Goal: Use online tool/utility: Utilize a website feature to perform a specific function

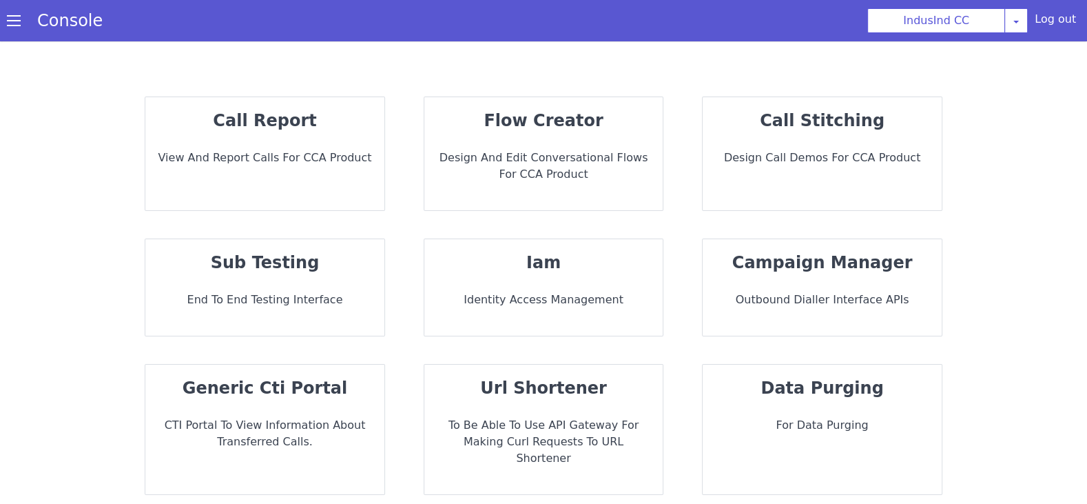
click at [799, 193] on div "call stitching Design call demos for CCA Product" at bounding box center [822, 153] width 239 height 113
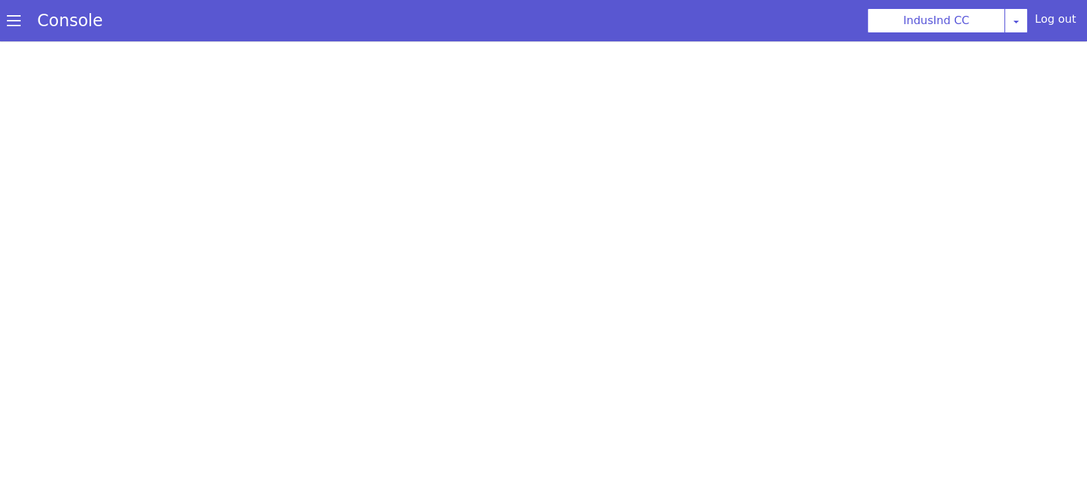
scroll to position [4, 0]
select select "hi"
select select "hi-IN-Wavenet-A"
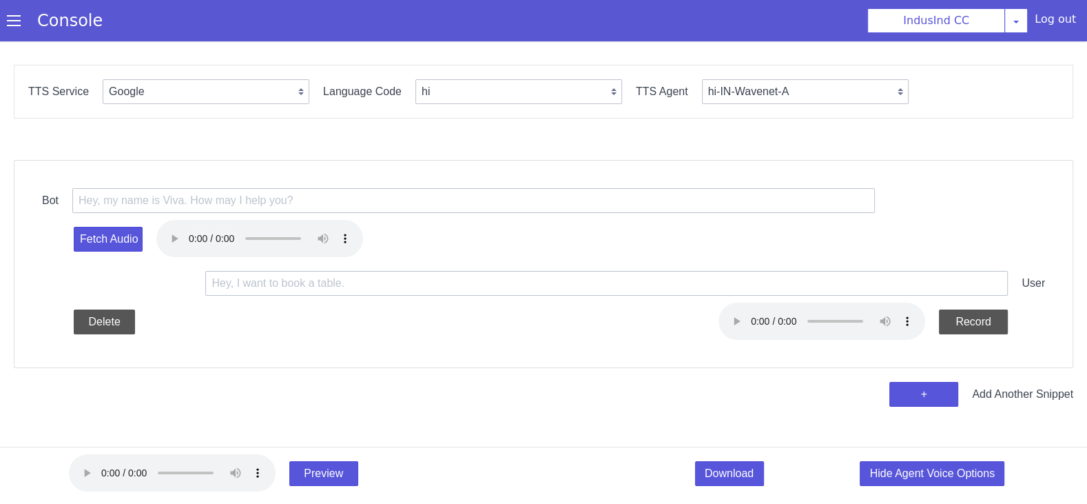
scroll to position [0, 0]
click at [219, 101] on select "Google Vernacular Azure" at bounding box center [206, 91] width 207 height 25
select select "Azure"
select select "en"
select select "en-IN-Heera"
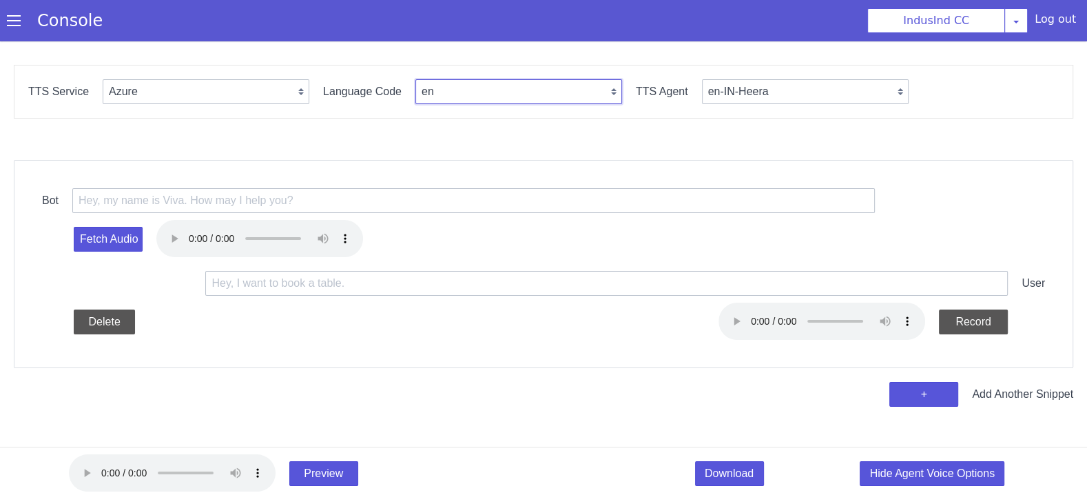
click at [447, 94] on select "en en-IN en-US en-GB hi ta te mr ms id-ID en-AU" at bounding box center [519, 91] width 207 height 25
select select "ta"
click at [752, 91] on select "ta-IN-[GEOGRAPHIC_DATA] ta-IN-PallaviNeural [GEOGRAPHIC_DATA]" at bounding box center [805, 91] width 207 height 25
select select "ta-IN-PallaviNeural"
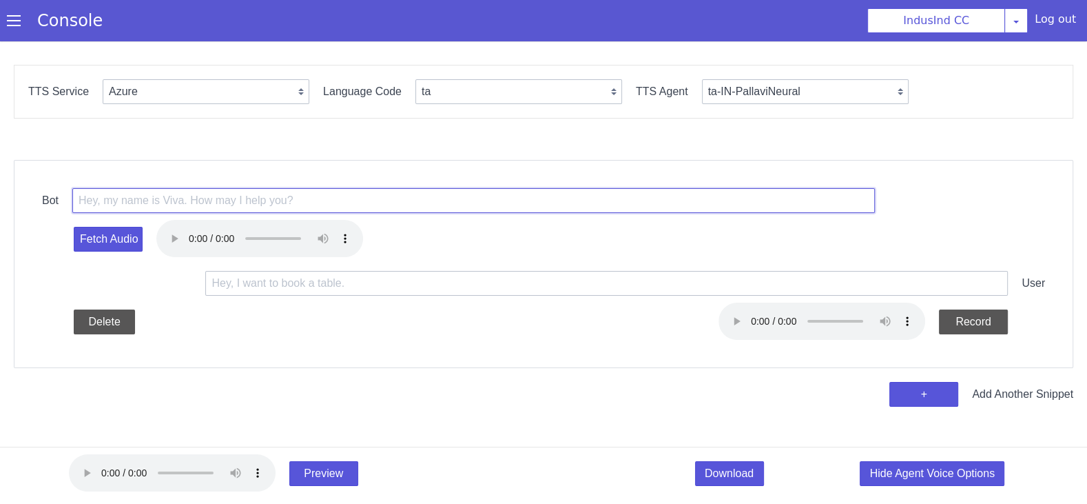
click at [188, 205] on input "text" at bounding box center [473, 200] width 803 height 25
click at [277, 206] on input "text" at bounding box center [473, 200] width 803 height 25
paste input "<prosody rate='+10.00%' pitch='+8Hz'>ஹலோ, நான் Shiva அவருடன் பேசுறேனா</prosody>"
type input "<prosody rate='+10.00%' pitch='+8Hz'>ஹலோ, நான் Shiva அவருடன் பேசுறேனா</prosody>"
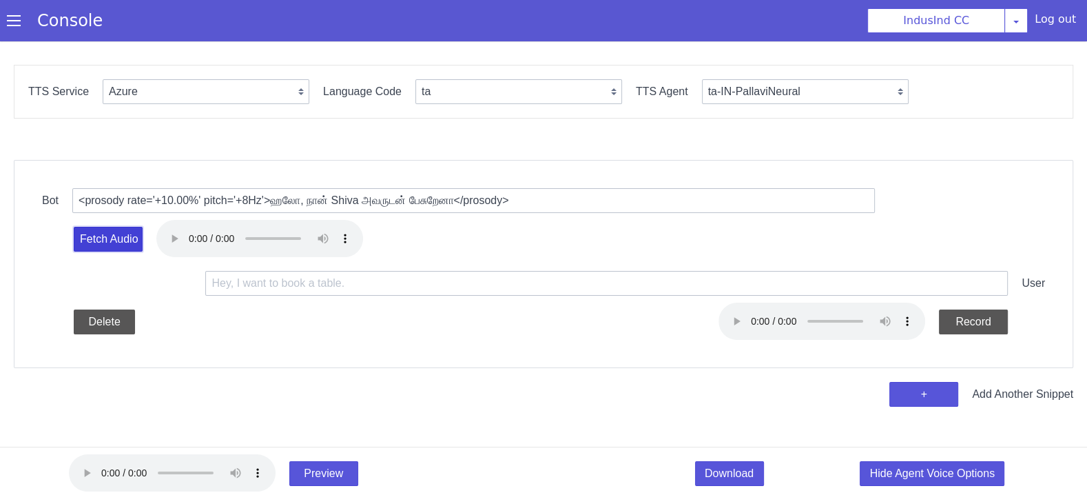
click at [125, 234] on button "Fetch Audio" at bounding box center [108, 239] width 69 height 25
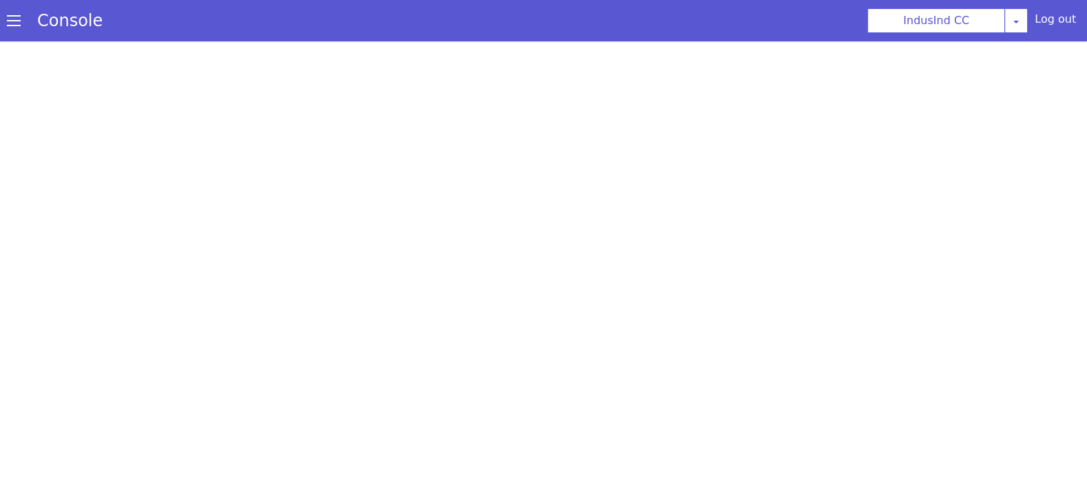
select select "Azure"
select select "ta"
select select "ta-IN-PallaviNeural"
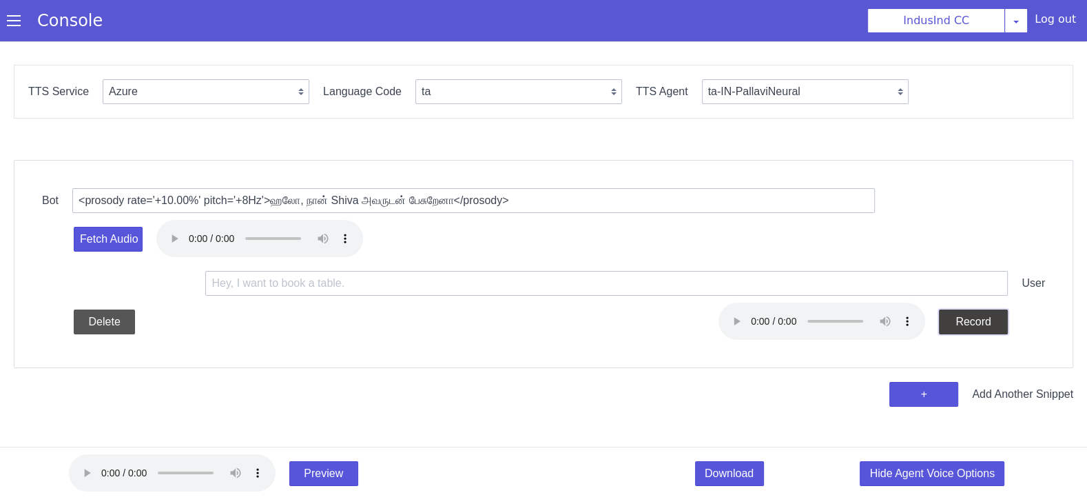
click at [917, 484] on button "Record" at bounding box center [880, 511] width 72 height 54
click at [957, 433] on button "Stop" at bounding box center [920, 455] width 73 height 45
click at [903, 382] on button "+" at bounding box center [925, 390] width 69 height 25
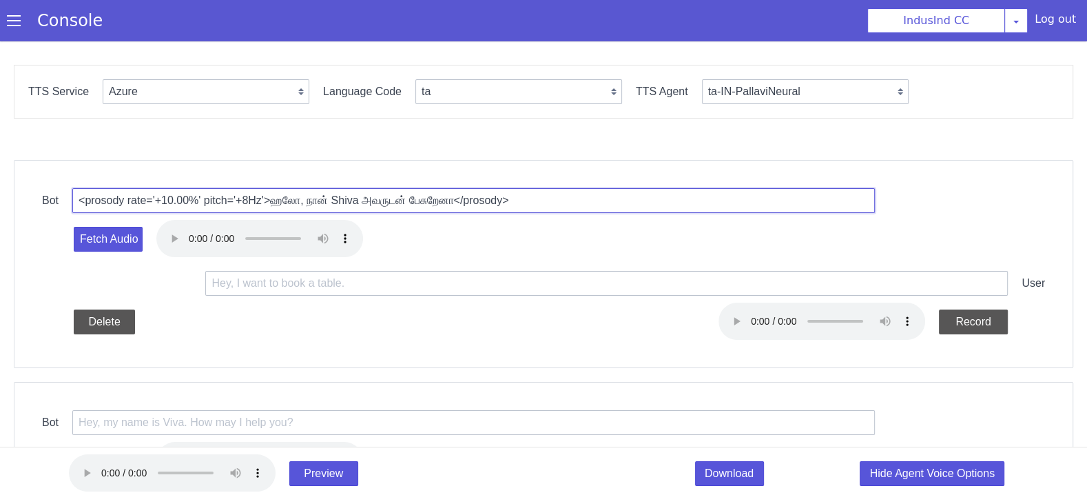
drag, startPoint x: 370, startPoint y: 199, endPoint x: 349, endPoint y: 198, distance: 21.4
click at [349, 198] on input "<prosody rate='+10.00%' pitch='+8Hz'>ஹலோ, நான் Shiva அவருடன் பேசுறேனா</prosody>" at bounding box center [561, 185] width 687 height 458
type input "<prosody rate='+10.00%' pitch='+8Hz'>ஹலோ, நான் Kumaravelan அவருடன் பேசுறேனா</pr…"
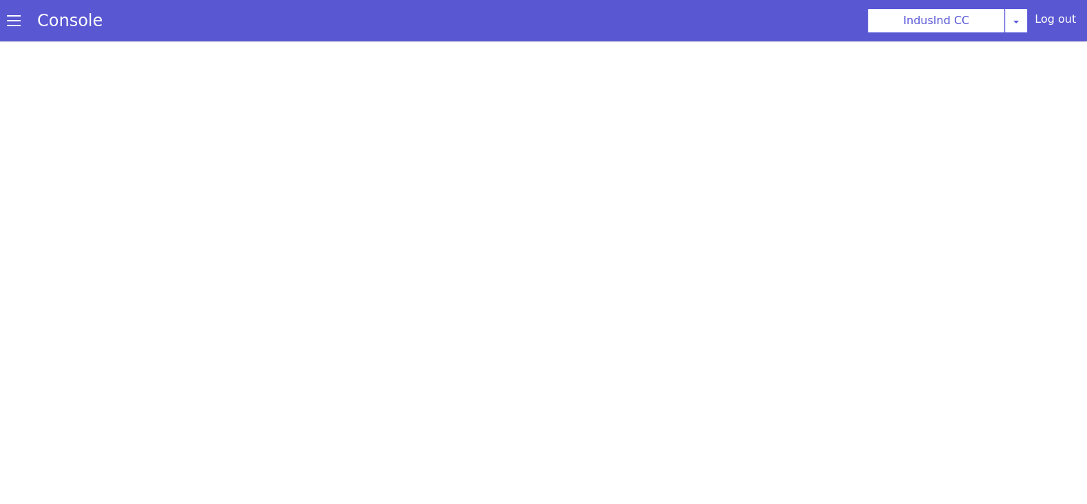
select select "Azure"
select select "ta"
select select "ta-IN-PallaviNeural"
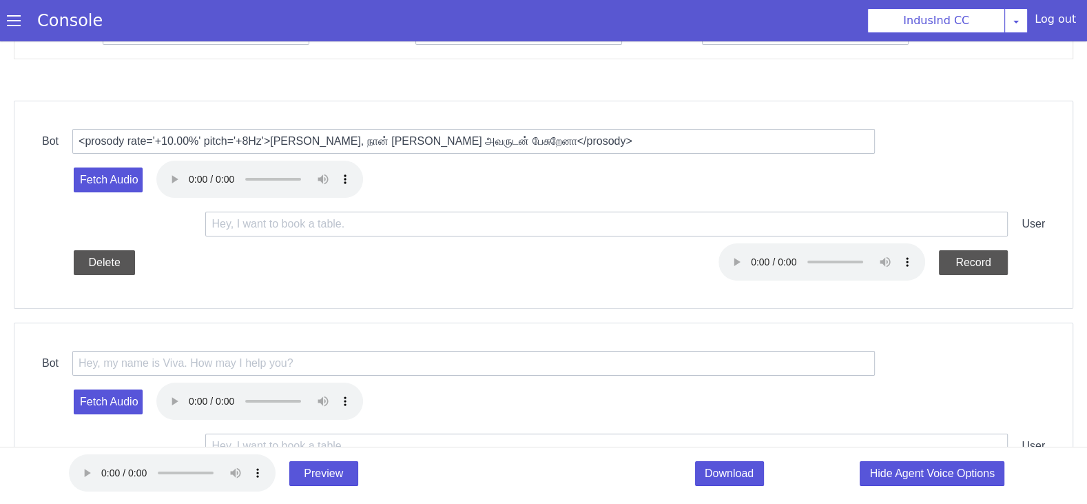
scroll to position [64, 0]
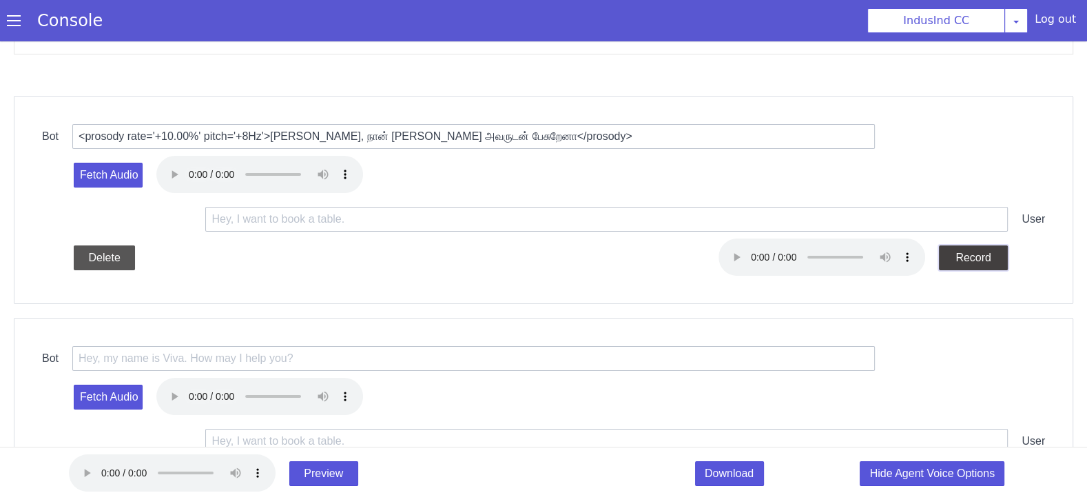
click at [970, 132] on button "Record" at bounding box center [939, 109] width 73 height 48
click at [970, 254] on button "Stop" at bounding box center [973, 240] width 70 height 28
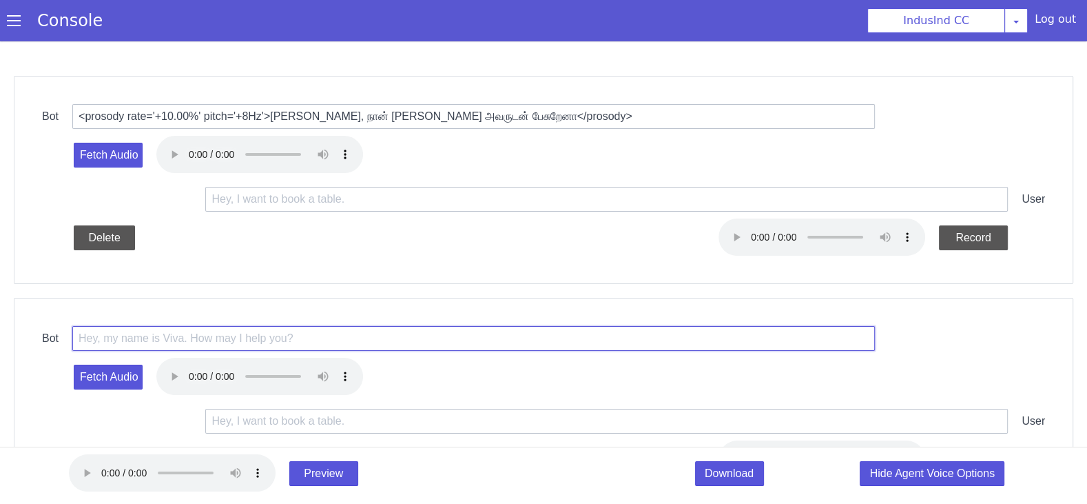
click at [463, 338] on input "text" at bounding box center [538, 364] width 655 height 505
paste input "<prosody rate='+10.00%' pitch='+8Hz'>நான் Indusind வங்கியிலிருந்து ஷாலினி பேசுற…"
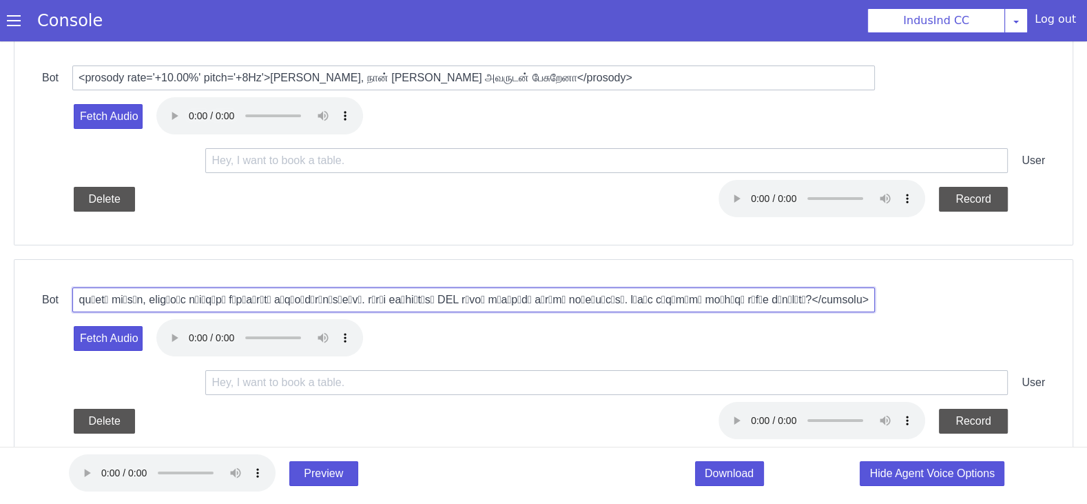
scroll to position [134, 0]
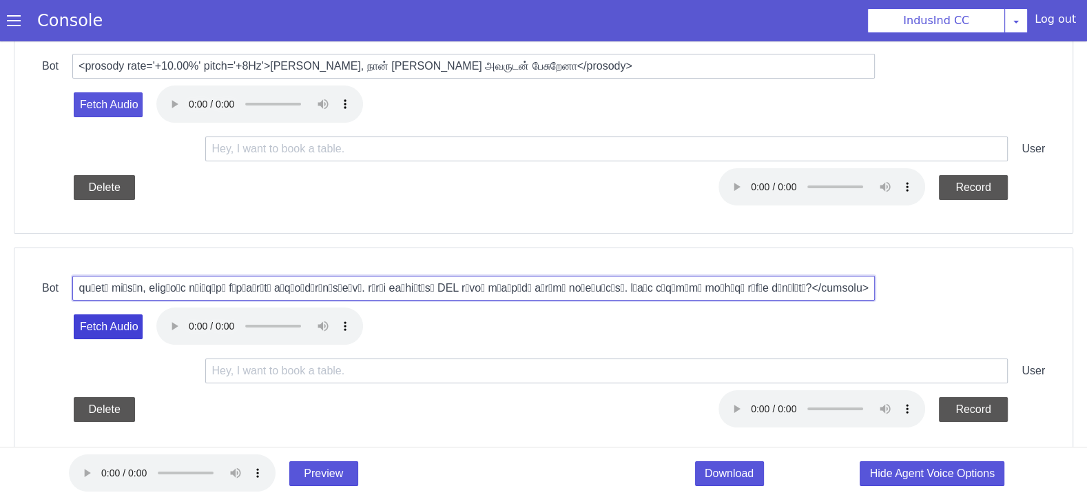
type input "<prosody rate='+10.00%' pitch='+8Hz'>நான் Indusind வங்கியிலிருந்து ஷாலினி பேசுற…"
click at [939, 329] on button "Fetch Audio" at bounding box center [974, 344] width 71 height 59
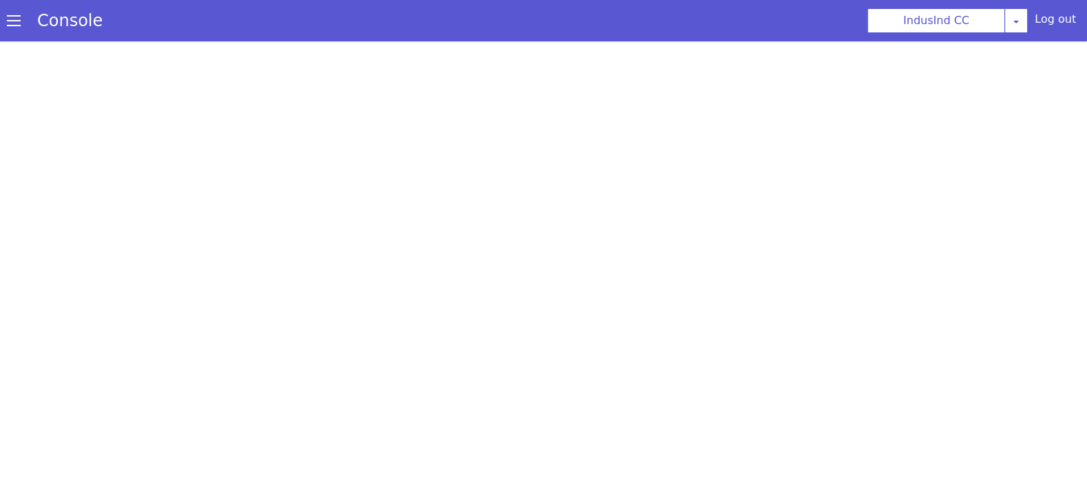
select select "Azure"
select select "ta"
select select "ta-IN-PallaviNeural"
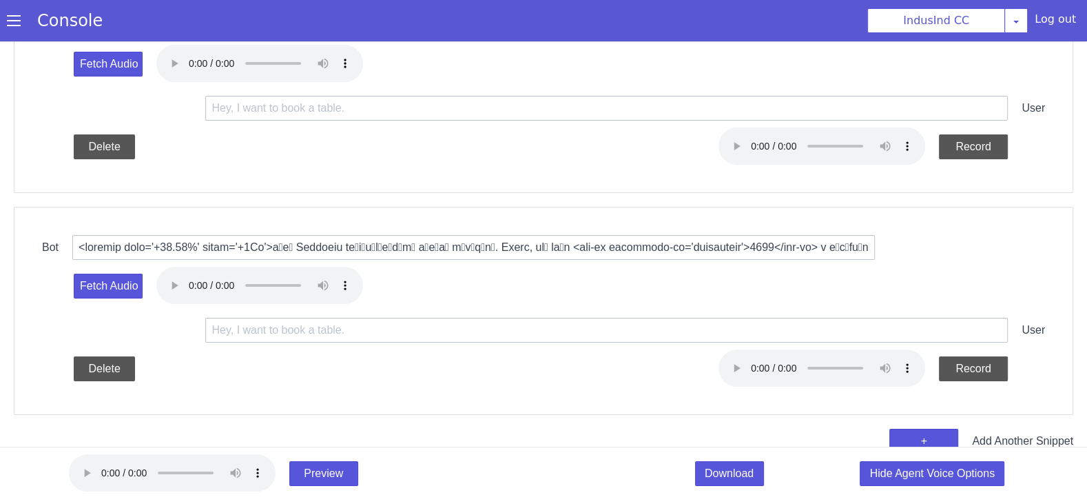
scroll to position [196, 0]
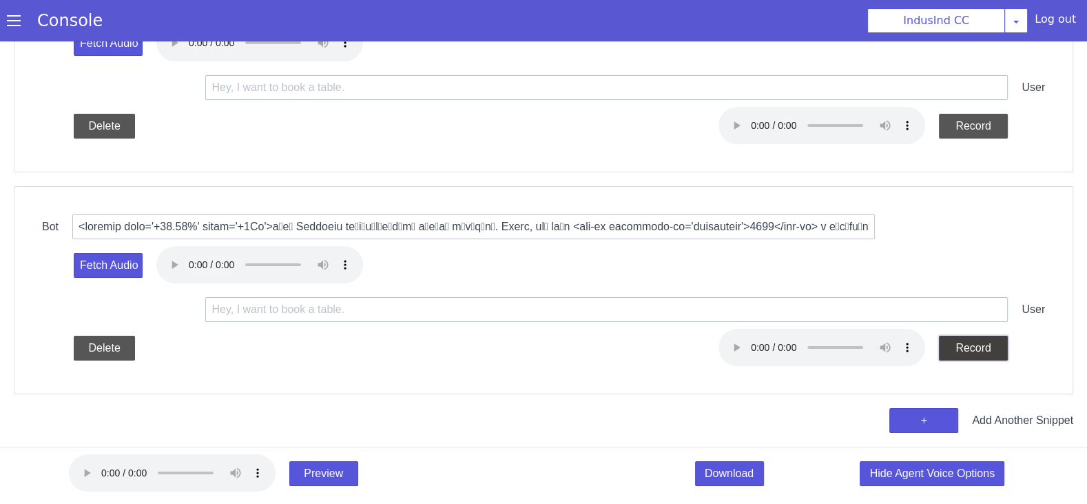
click at [979, 328] on button "Record" at bounding box center [988, 313] width 71 height 30
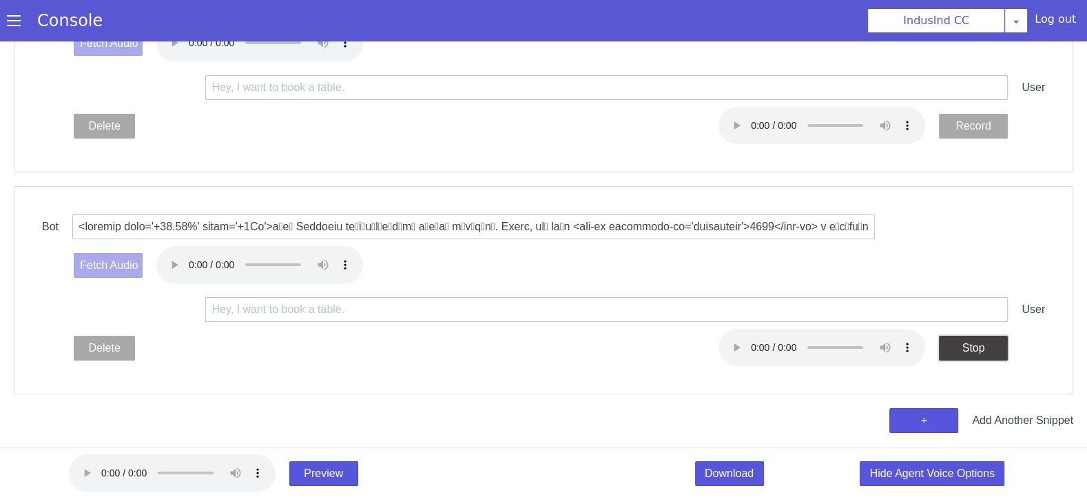
click at [979, 347] on button "Stop" at bounding box center [974, 345] width 69 height 25
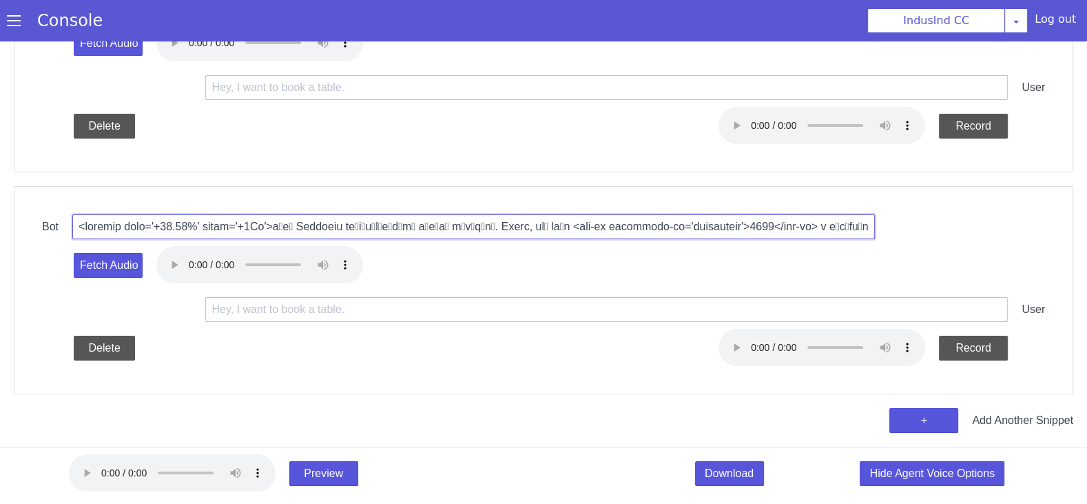
drag, startPoint x: 544, startPoint y: 224, endPoint x: 522, endPoint y: 225, distance: 22.1
click at [522, 225] on input "text" at bounding box center [482, 233] width 801 height 108
type input "<prosody rate='+10.00%' pitch='+8Hz'>நான் Indusind வங்கியிலிருந்து ஷாலினி பேசுற…"
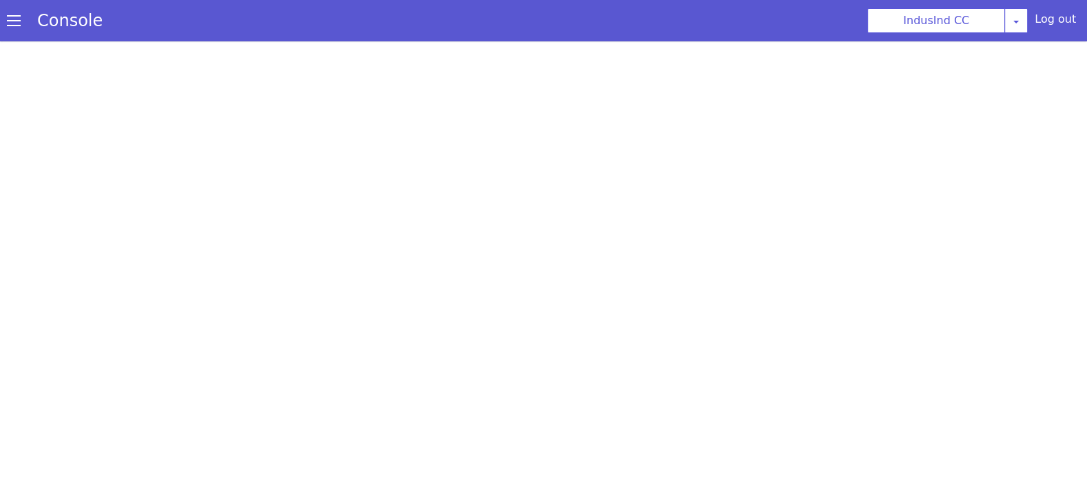
select select "Azure"
select select "ta"
select select "ta-IN-PallaviNeural"
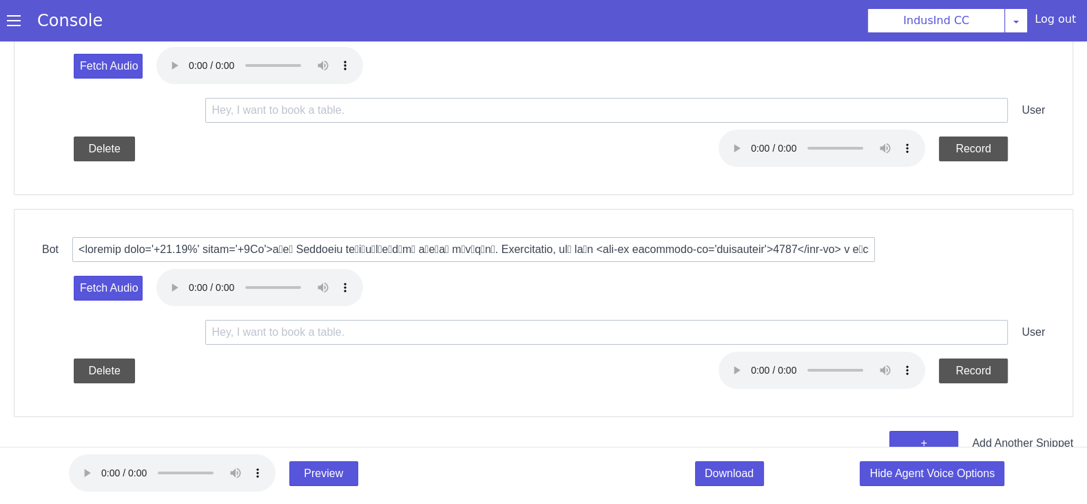
scroll to position [196, 0]
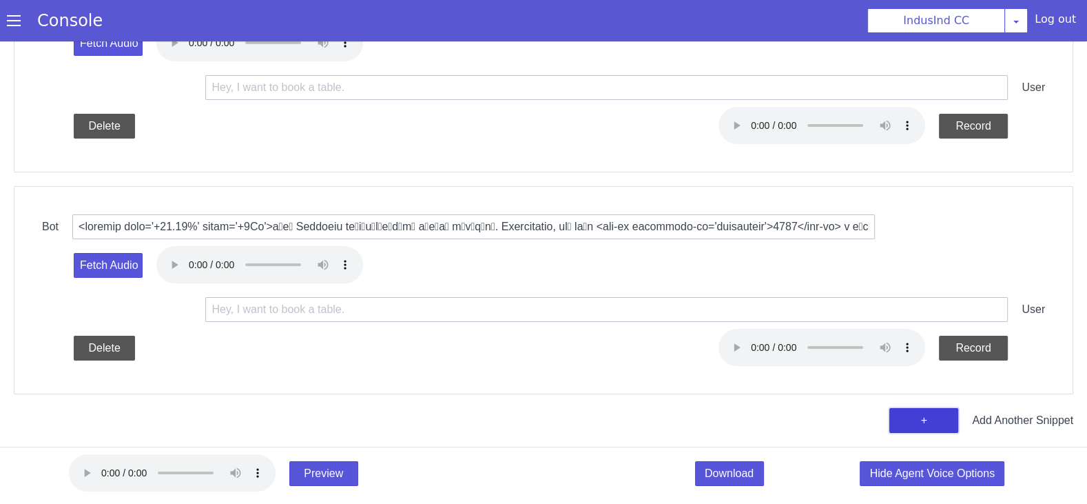
click at [910, 409] on button "+" at bounding box center [926, 417] width 69 height 25
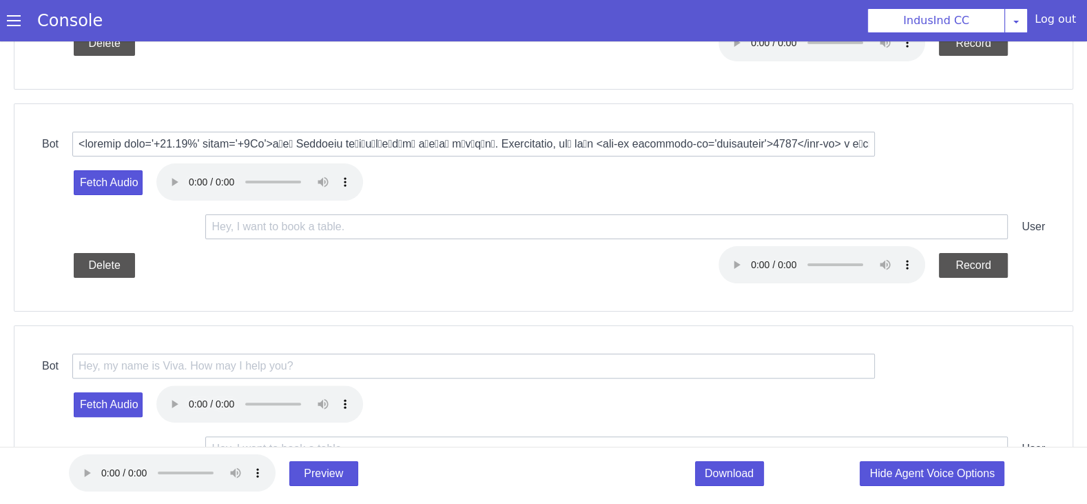
scroll to position [325, 0]
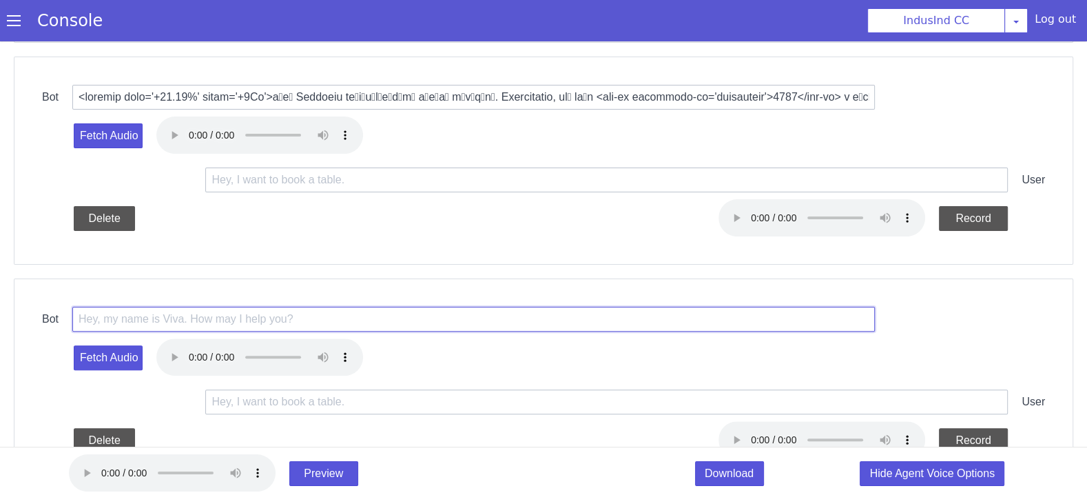
click at [453, 312] on input "text" at bounding box center [476, 320] width 803 height 38
click at [500, 316] on input "text" at bounding box center [476, 320] width 803 height 38
paste input "<prosody rate='10.00%' pitch='8%'>சரி, நீங்க 10 August ல பேமெண்ட் செஞ்சுஇருக்கி…"
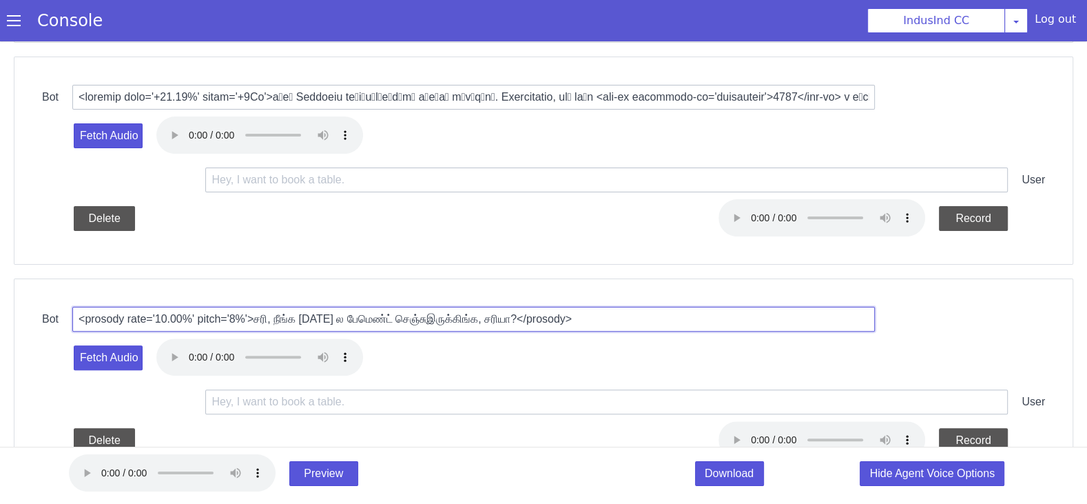
click at [336, 314] on input "<prosody rate='10.00%' pitch='8%'>சரி, நீங்க 10 August ல பேமெண்ட் செஞ்சுஇருக்கி…" at bounding box center [371, 14] width 204 height 788
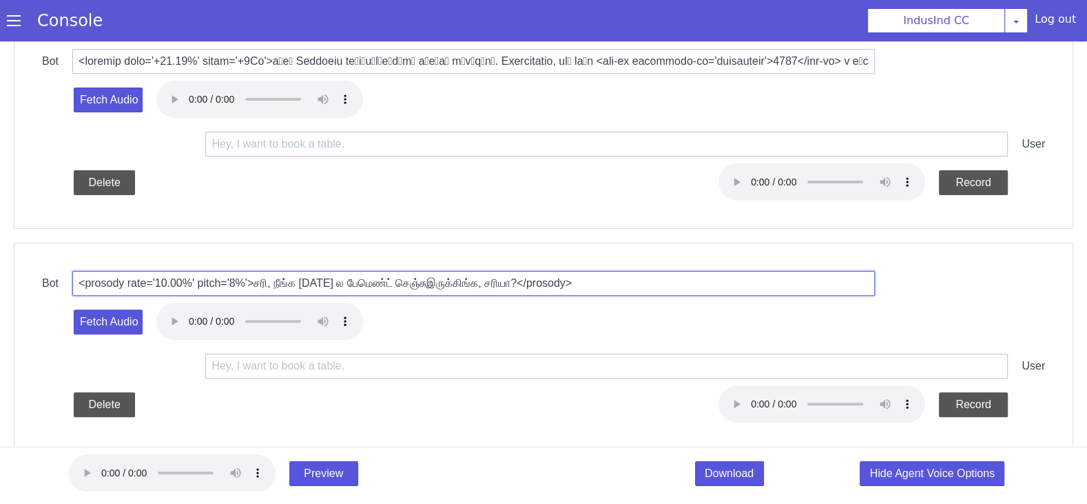
scroll to position [360, 0]
drag, startPoint x: 424, startPoint y: 280, endPoint x: 503, endPoint y: 283, distance: 79.3
click at [503, 283] on input "<prosody rate='10.00%' pitch='8%'>சரி, நீங்க 10 August ல பேமெண்ட் செஞ்சுஇருக்கி…" at bounding box center [500, 291] width 799 height 130
click at [447, 278] on input "<prosody rate='10.00%' pitch='8%'>சரி, நீங்க 10 August ல பேமெண்ட் செஞ்சுஇருக்கி…" at bounding box center [517, 295] width 789 height 198
click at [447, 278] on input "<prosody rate='10.00%' pitch='8%'>சரி, நீங்க 10 August ல பேமெண்ட் செஞ்சுஇருக்கி…" at bounding box center [637, 273] width 567 height 602
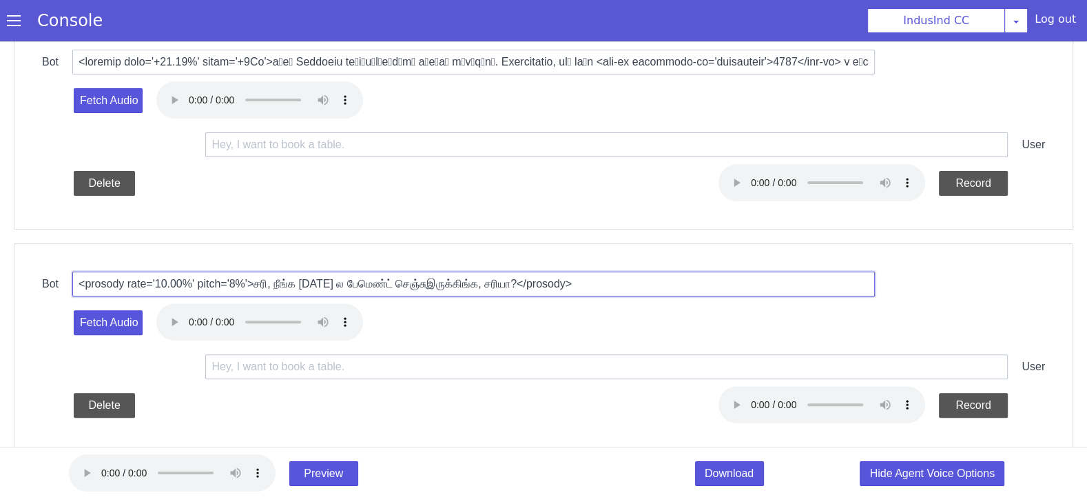
click at [447, 278] on input "<prosody rate='10.00%' pitch='8%'>சரி, நீங்க 10 August ல பேமெண்ட் செஞ்சுஇருக்கி…" at bounding box center [500, 291] width 799 height 130
paste input "+10.00%' pitch='+8Hz'>சரி, நீங்க பேமெண்ட் ஆன்லைனில் பண்ணுவீங்களா இல்ல எங்க bran…"
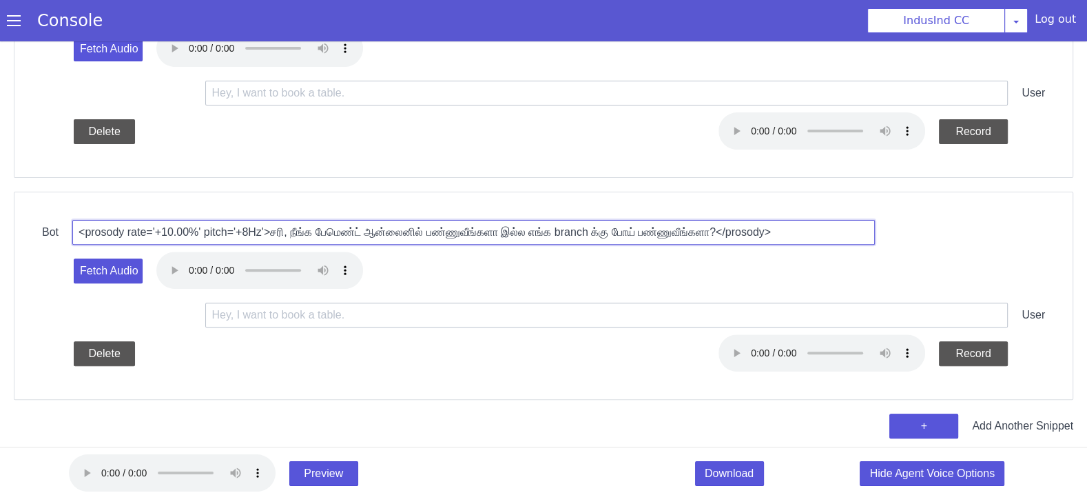
scroll to position [417, 0]
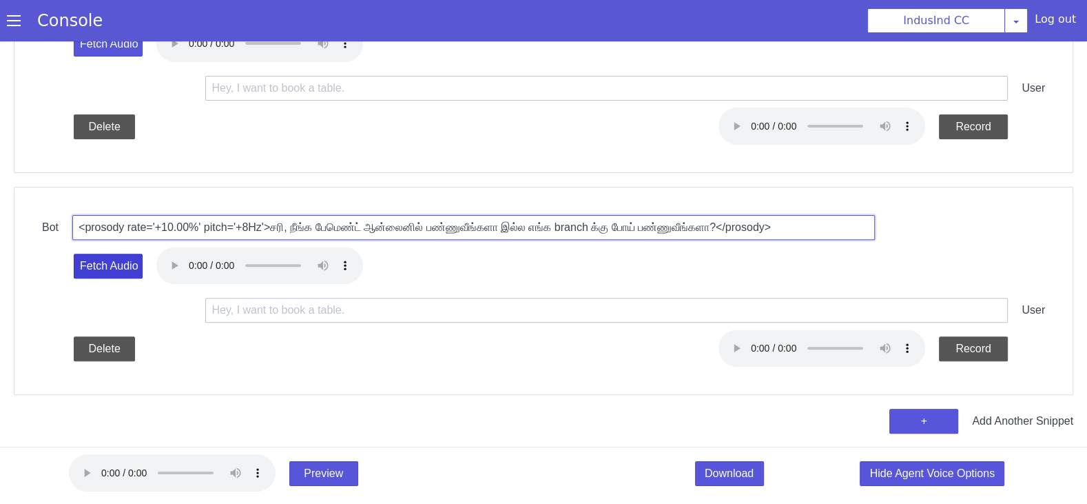
type input "<prosody rate='+10.00%' pitch='+8Hz'>சரி, நீங்க பேமெண்ட் ஆன்லைனில் பண்ணுவீங்களா…"
click at [285, 444] on button "Fetch Audio" at bounding box center [320, 474] width 71 height 60
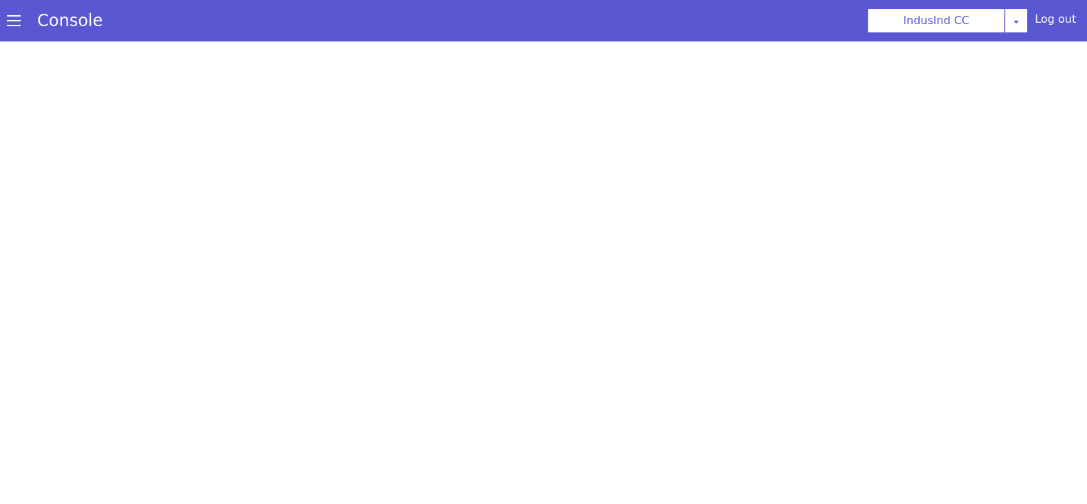
scroll to position [0, 0]
select select "Azure"
select select "ta"
select select "ta-IN-PallaviNeural"
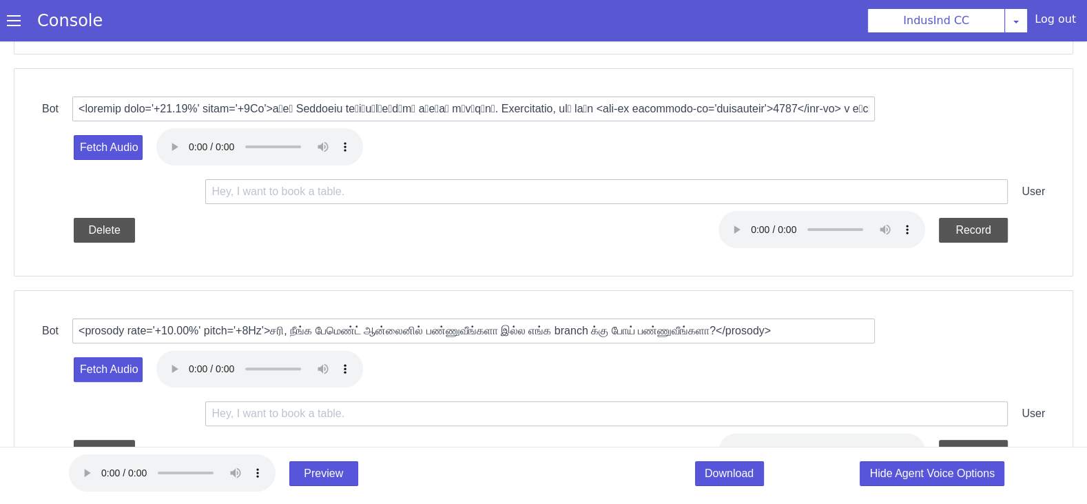
scroll to position [417, 0]
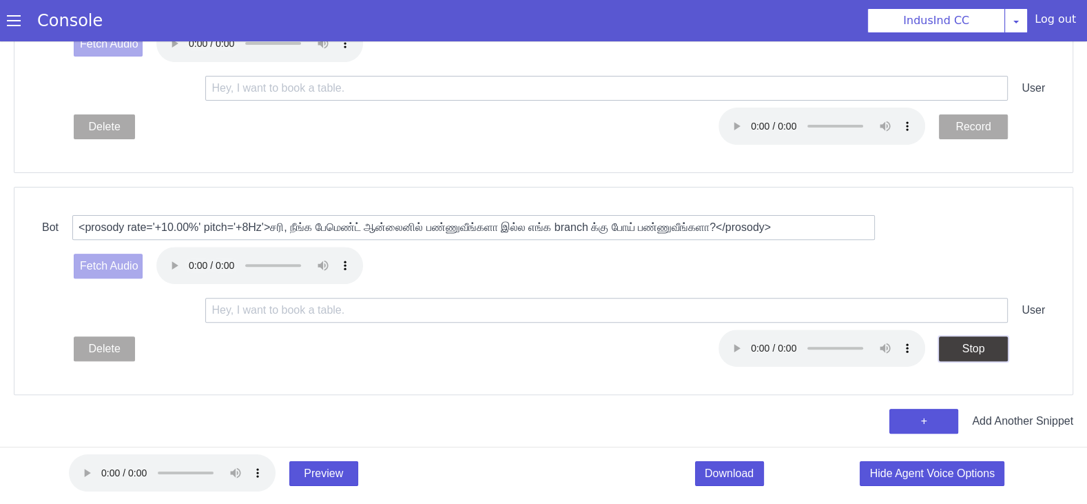
click at [965, 348] on button "Stop" at bounding box center [983, 336] width 70 height 27
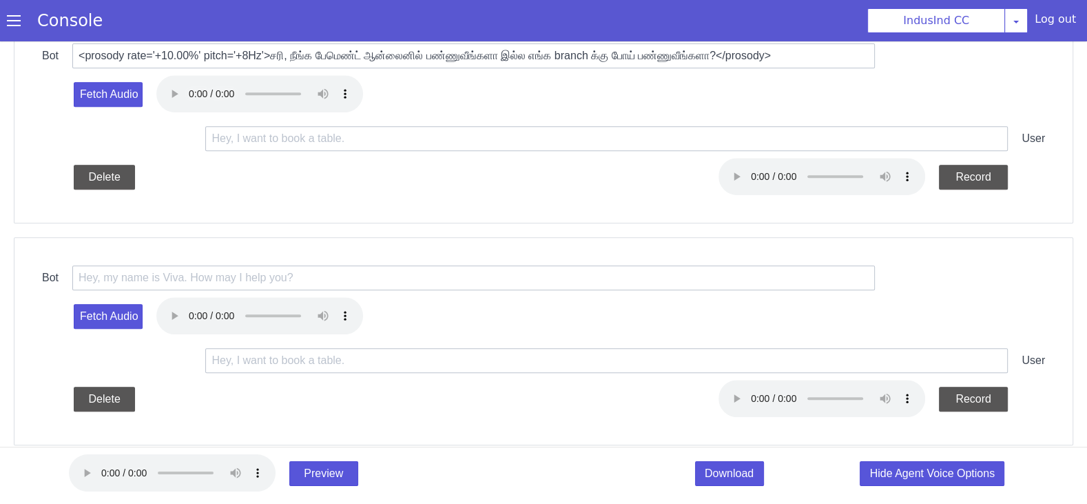
scroll to position [616, 0]
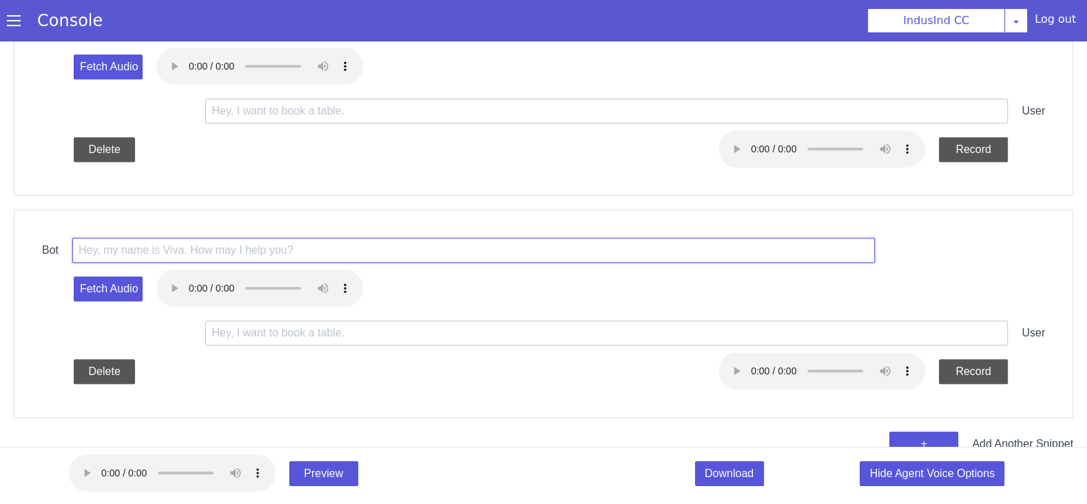
click at [388, 252] on input "text" at bounding box center [514, 257] width 799 height 130
paste input "<prosody rate='+10.00%' pitch='+8Hz'>நீங்க 2025-08-17 ல ONLINE மூலம் பேமென்ட் ச…"
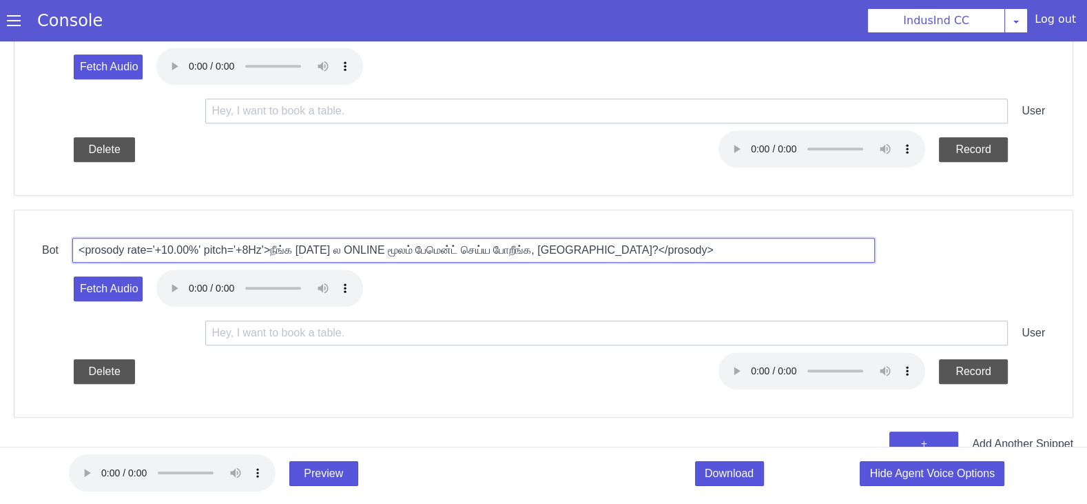
click at [367, 245] on input "<prosody rate='+10.00%' pitch='+8Hz'>நீங்க 2025-08-17 ல ONLINE மூலம் பேமென்ட் ச…" at bounding box center [640, 242] width 702 height 433
type input "<prosody rate='+10.00%' pitch='+8Hz'>நீங்க 2025-08-12 ல ONLINE மூலம் பேமென்ட் ச…"
click at [639, 450] on button "Fetch Audio" at bounding box center [665, 486] width 52 height 73
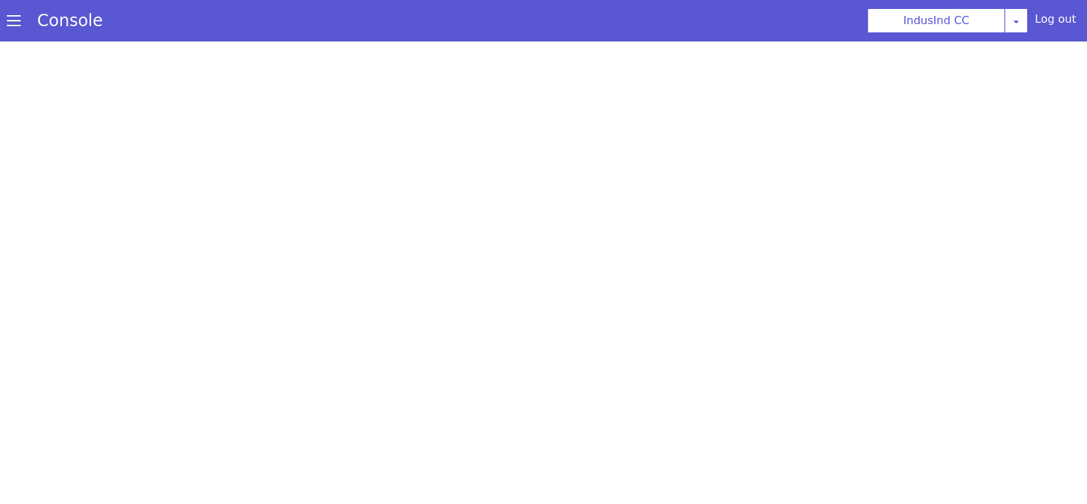
select select "Azure"
select select "ta"
select select "ta-IN-PallaviNeural"
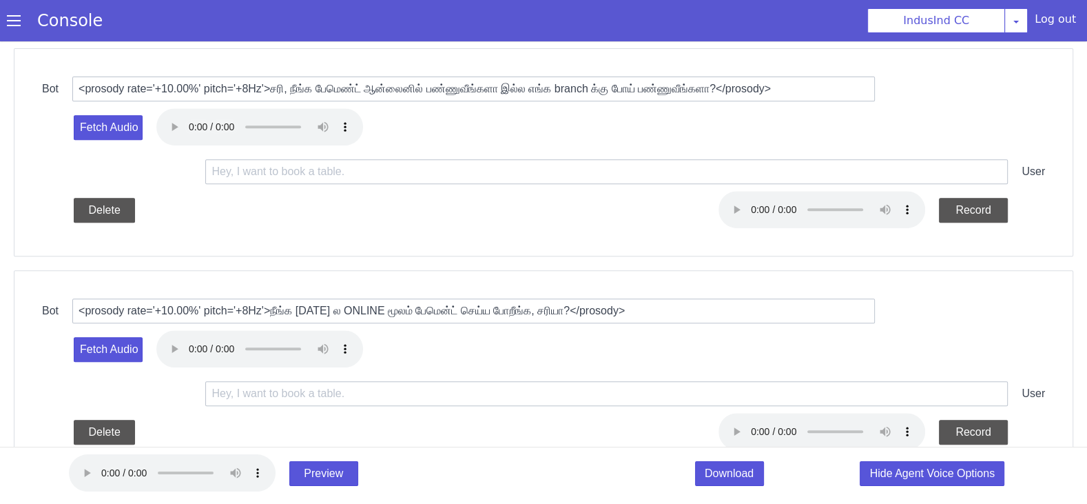
scroll to position [638, 0]
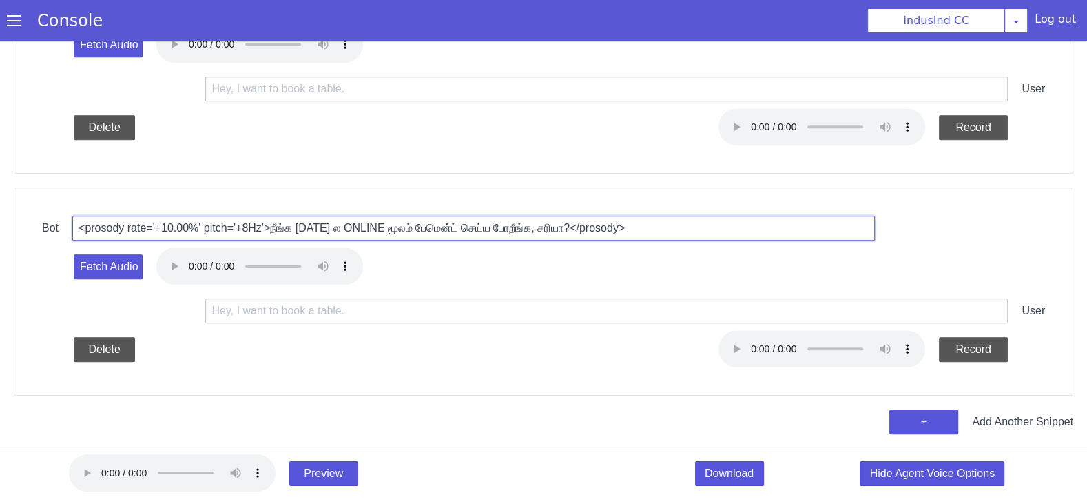
type input "<prosody rate='+10.00%' pitch='+8Hz'>நீங்க 2025-08-12 ல ONLINE மூலம் பேமென்ட் ச…"
click at [877, 323] on button "Fetch Audio" at bounding box center [889, 357] width 25 height 69
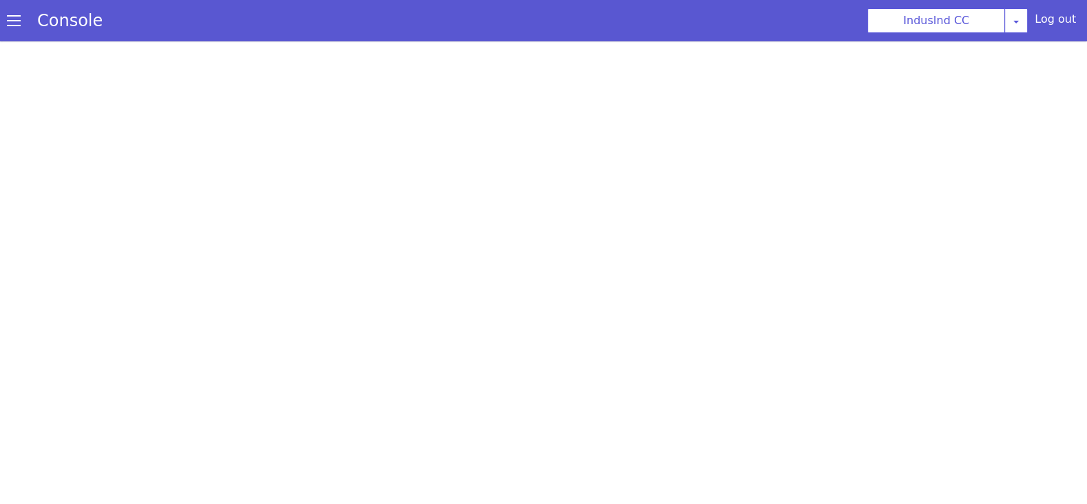
select select "Azure"
select select "ta"
select select "ta-IN-PallaviNeural"
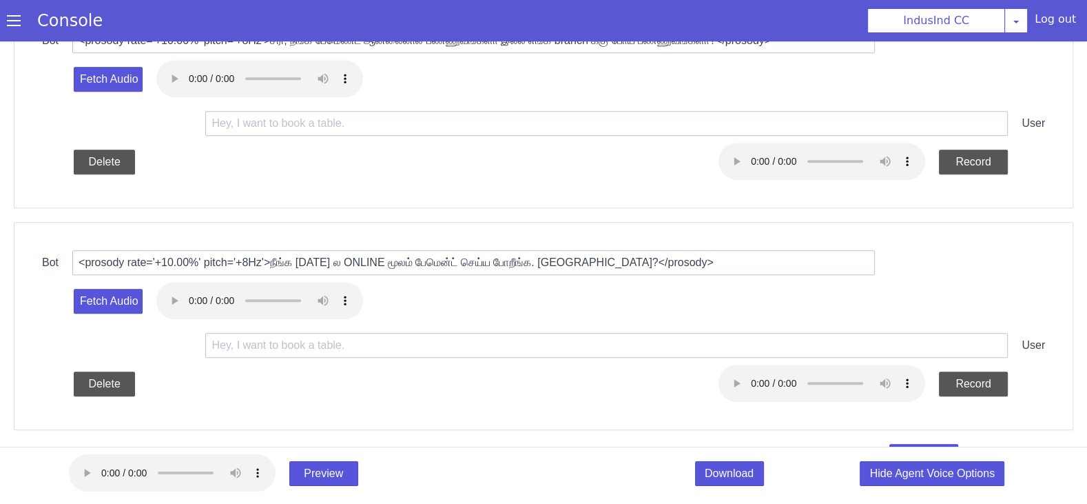
scroll to position [638, 0]
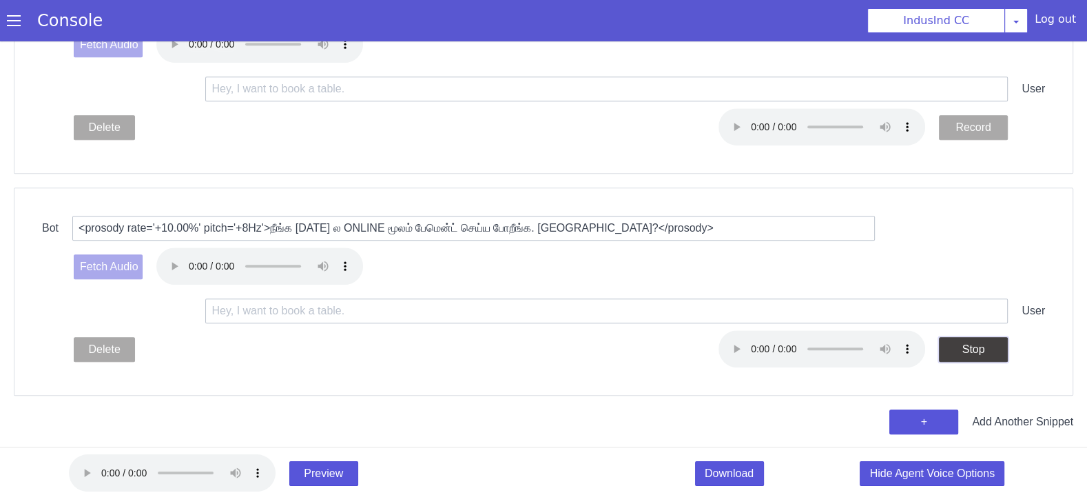
click at [972, 343] on button "Stop" at bounding box center [978, 343] width 69 height 25
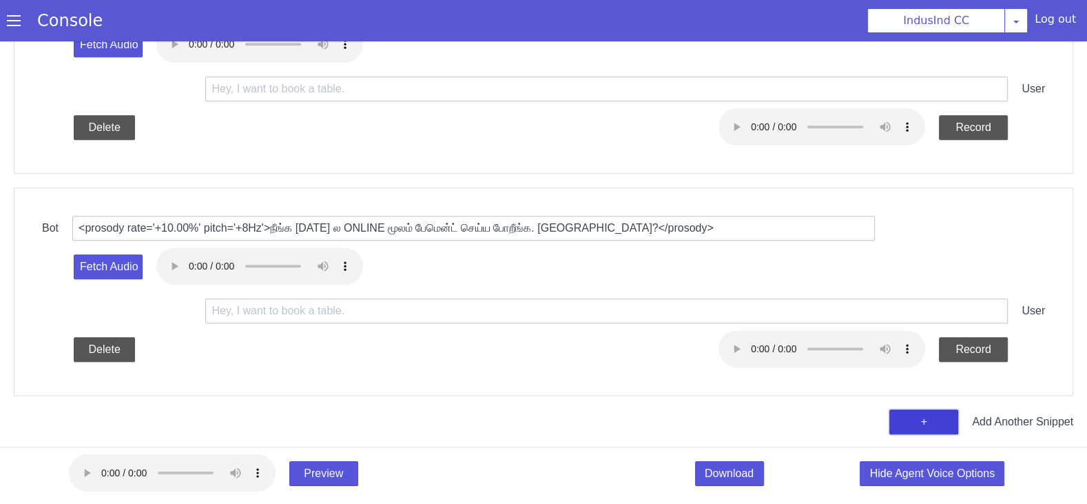
click at [356, 476] on button "+" at bounding box center [327, 512] width 58 height 72
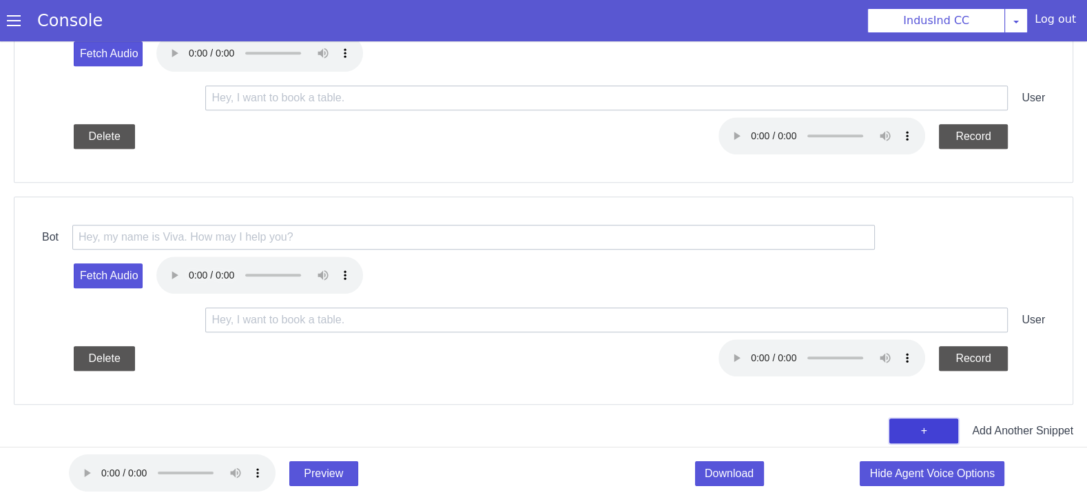
scroll to position [859, 0]
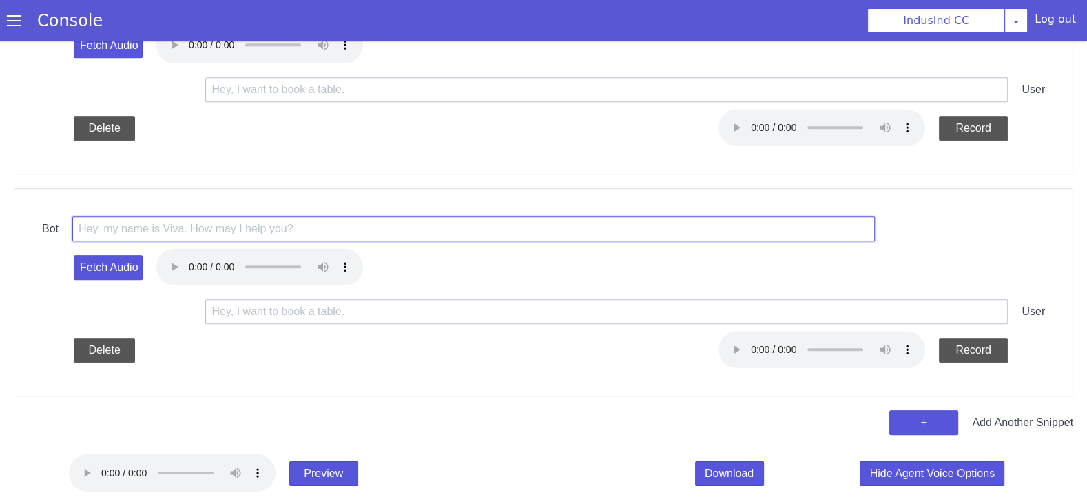
paste input "prosody rate='+10.00%' pitch='+8Hz'>சரி, நான் SMS மூலம் பேமென்ட் லிங்க் அனுப்பு…"
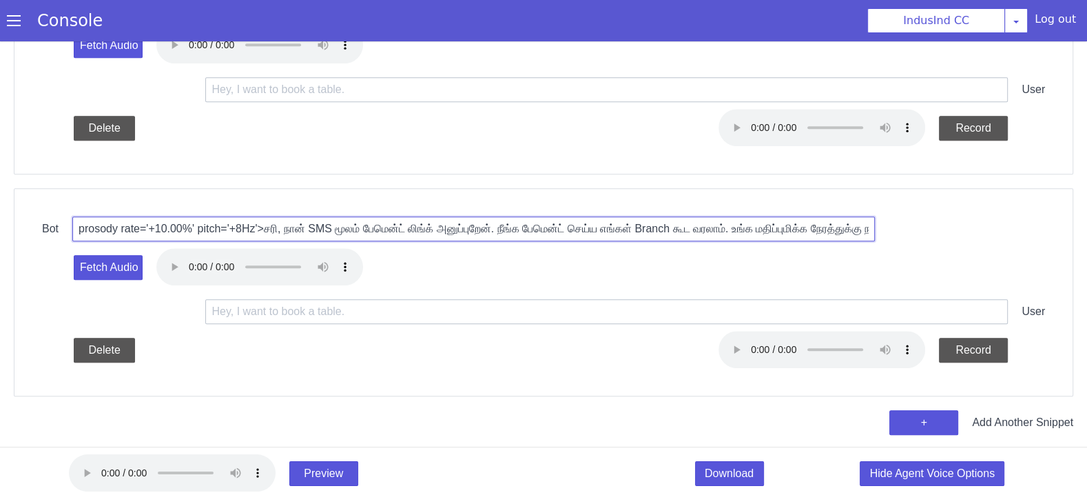
scroll to position [0, 318]
type input "prosody rate='+10.00%' pitch='+8Hz'>சரி, நான் SMS மூலம் பேமென்ட் லிங்க் அனுப்பு…"
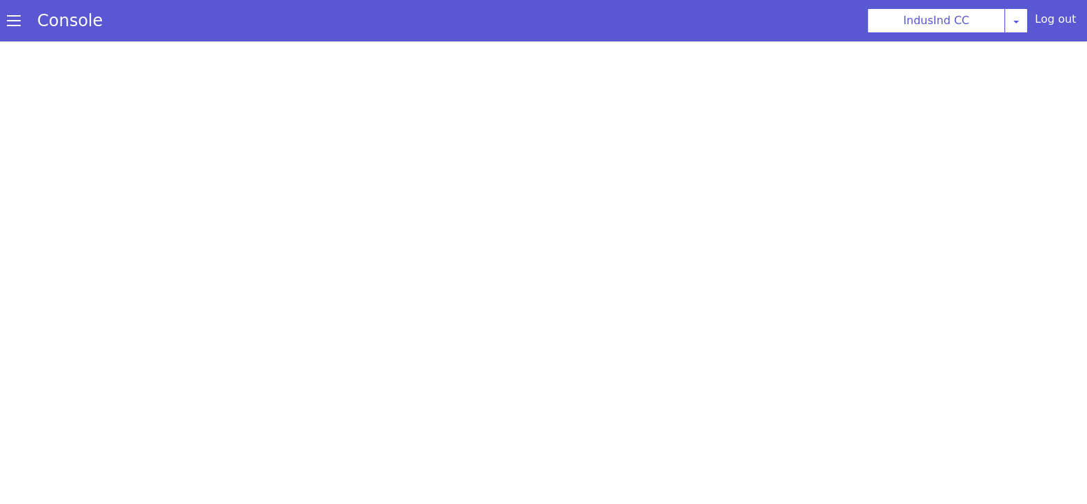
select select "hi"
select select "hi-IN-Wavenet-A"
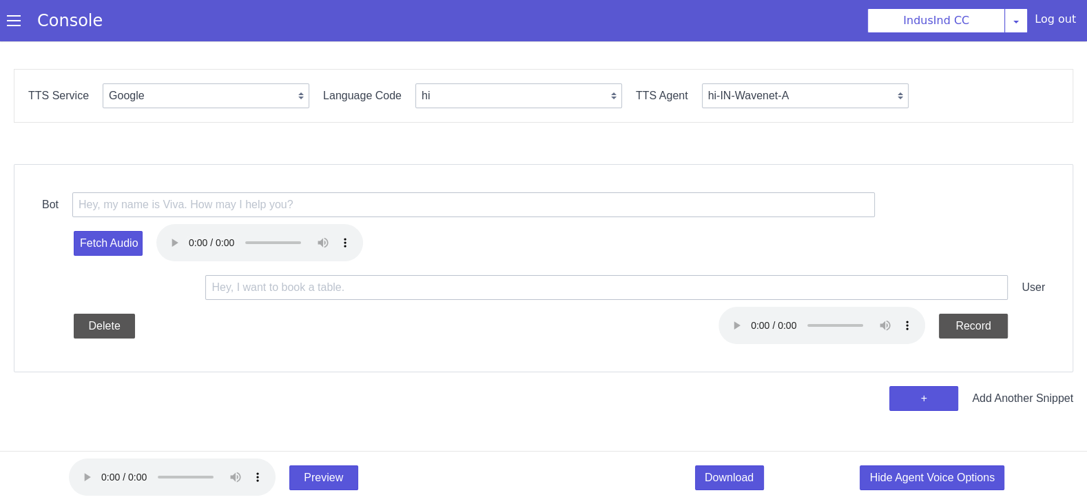
scroll to position [4, 0]
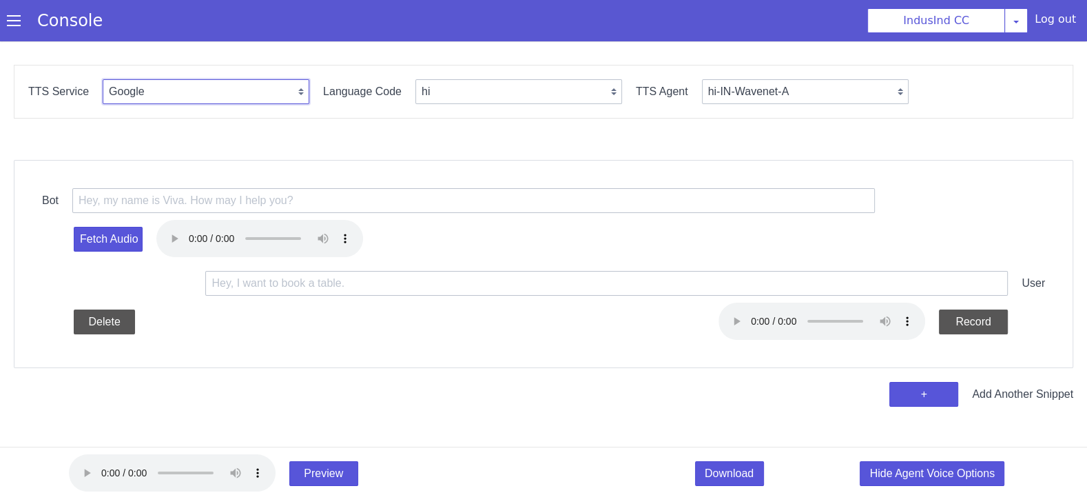
select select "Azure"
select select "en"
select select "en-IN-Heera"
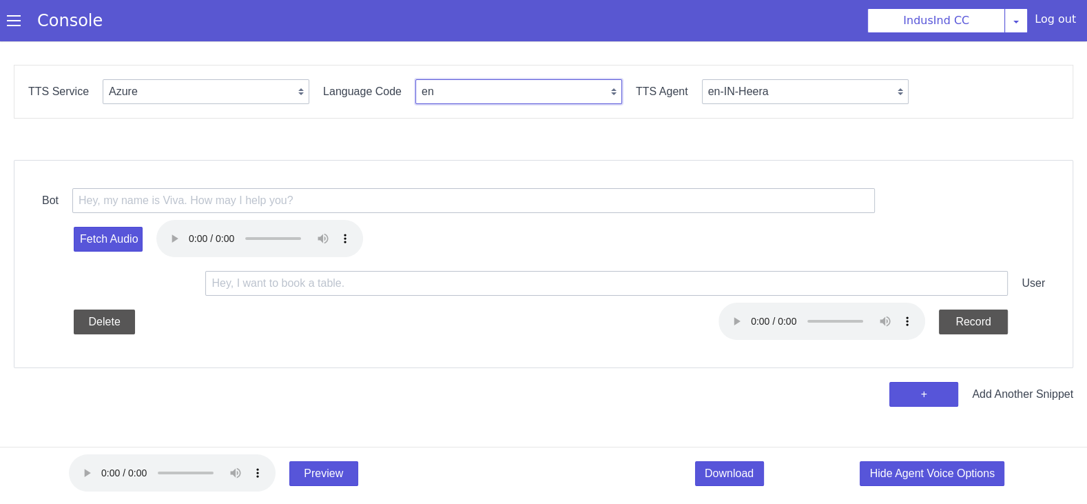
select select "ta"
select select "ta-IN-PallaviNeural"
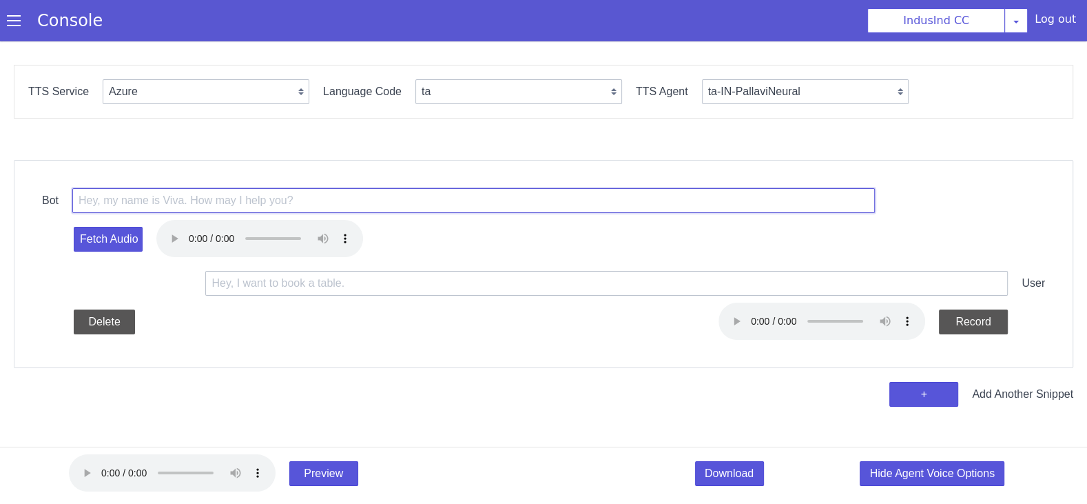
click at [356, 97] on input "text" at bounding box center [526, 96] width 803 height 25
paste input "<prosody rate='+10.00%' pitch='+8Hz'>ஹலோ, நான் Shiva அவருடன் பேசுறேனா</prosody>"
drag, startPoint x: 442, startPoint y: 66, endPoint x: 419, endPoint y: 66, distance: 22.7
click at [399, 95] on input "<prosody rate='+10.00%' pitch='+8Hz'>ஹலோ, நான் Shiva அவருடன் பேசுறேனா</prosody>" at bounding box center [526, 96] width 803 height 25
type input "<prosody rate='+10.00%' pitch='+8Hz'>ஹலோ, நான் Kumaravelan அவருடன் பேசுறேனா</pr…"
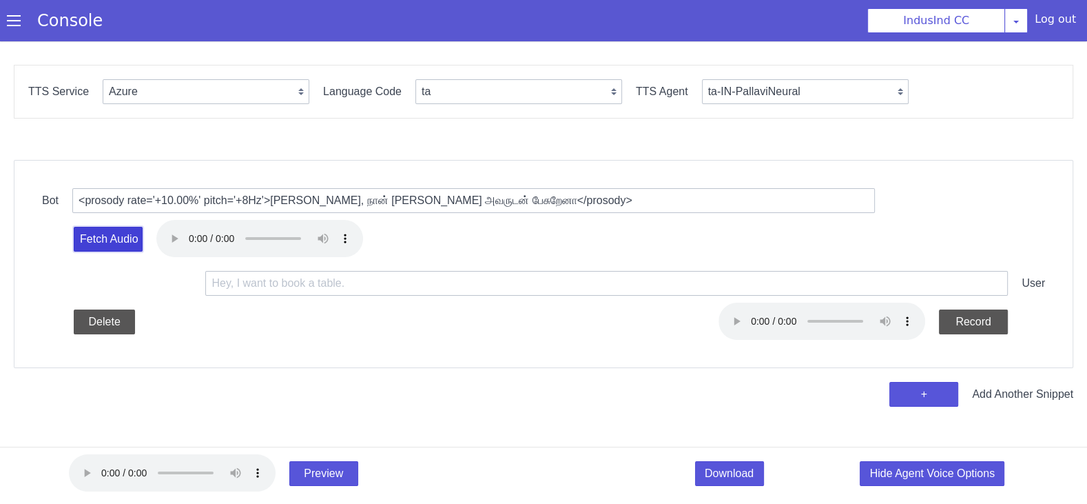
click at [175, 140] on button "Fetch Audio" at bounding box center [161, 135] width 69 height 25
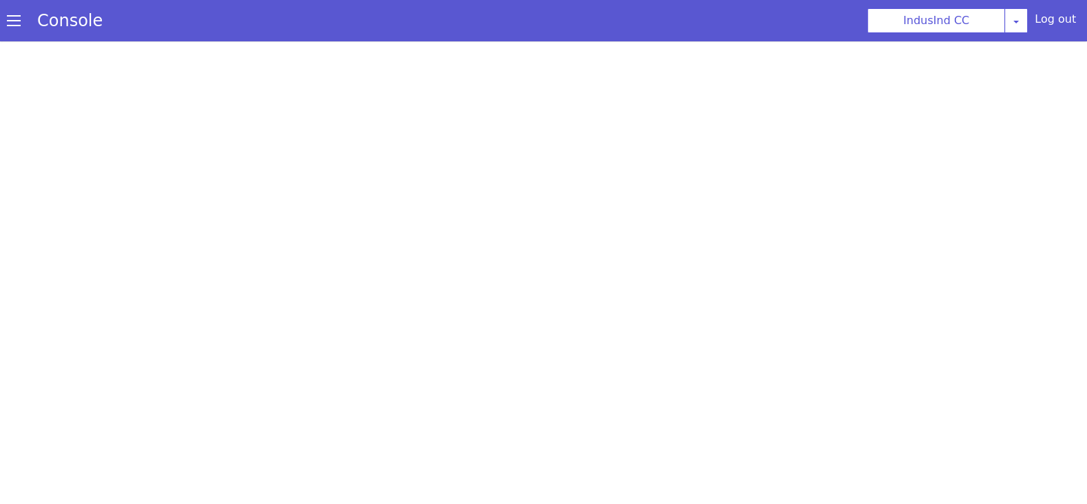
select select "Azure"
select select "ta"
select select "ta-IN-PallaviNeural"
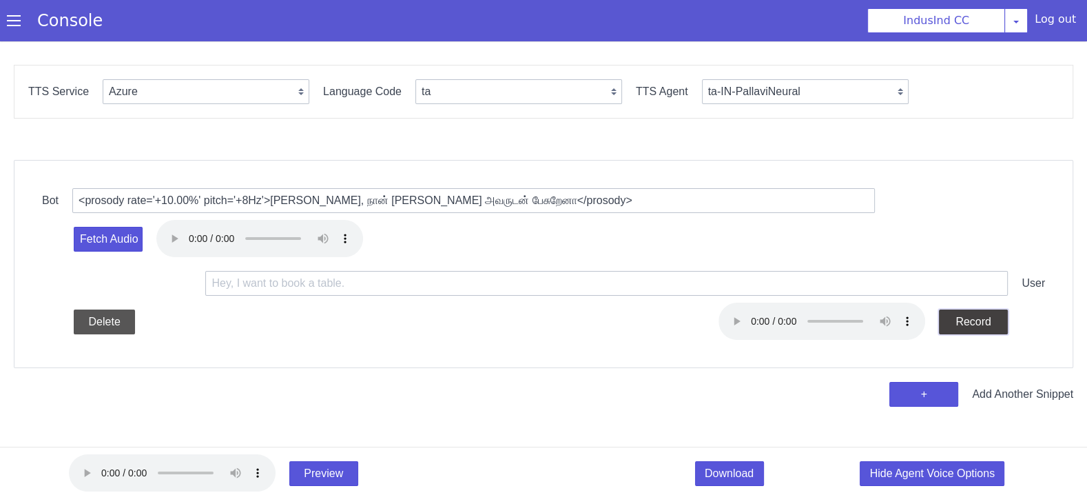
click at [1001, 245] on button "Record" at bounding box center [1010, 244] width 69 height 25
click at [1001, 245] on button "Stop" at bounding box center [1010, 244] width 69 height 25
click at [954, 263] on div "+ Add Another Snippet" at bounding box center [615, 261] width 1087 height 25
click at [921, 369] on button "+" at bounding box center [929, 379] width 69 height 25
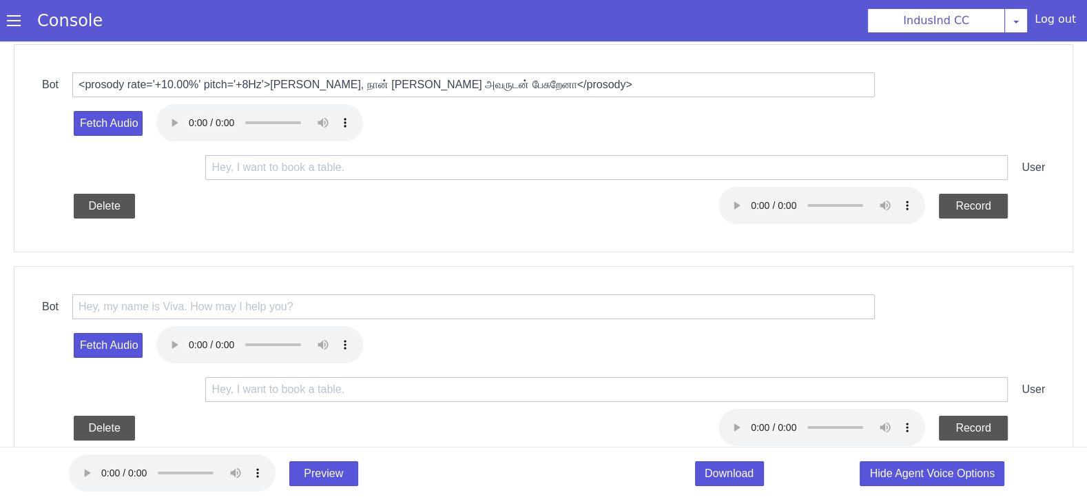
scroll to position [152, 0]
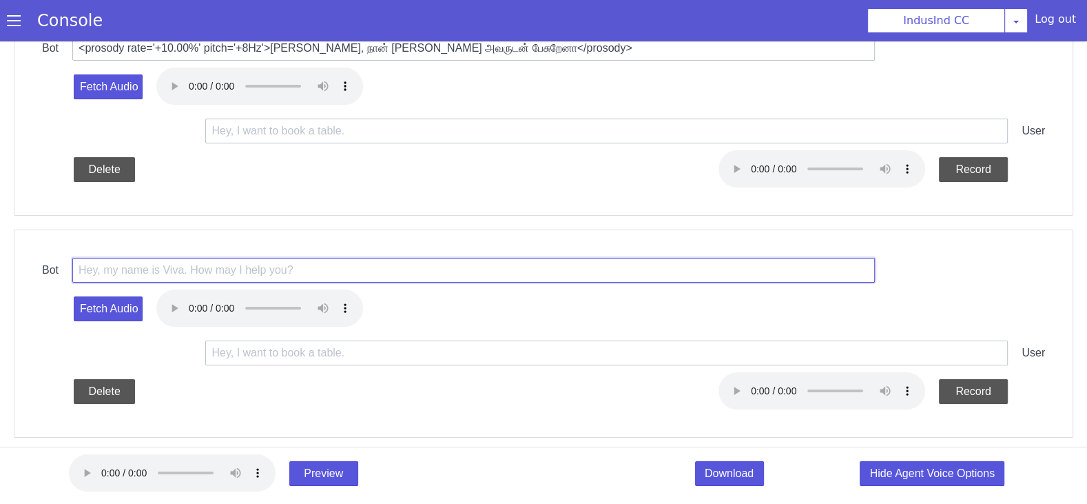
click at [377, 170] on input "text" at bounding box center [526, 166] width 803 height 25
paste input "<prosody rate='+10.00%' pitch='+8Hz'>நான் IndusInd வங்கியிலிருந்து ஷாலினி பேசுற…"
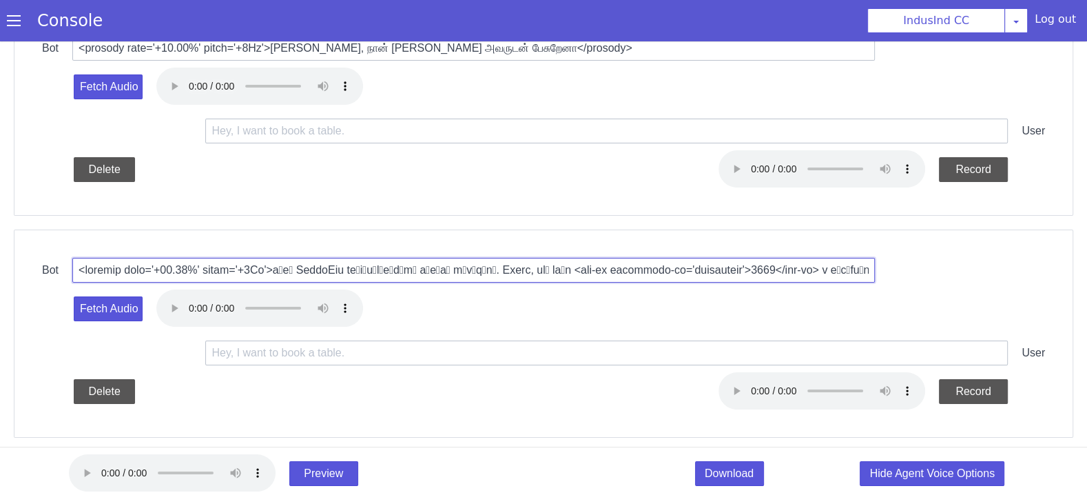
scroll to position [0, 2274]
click at [320, 143] on input "text" at bounding box center [546, 137] width 803 height 25
click at [342, 131] on input "text" at bounding box center [546, 137] width 803 height 25
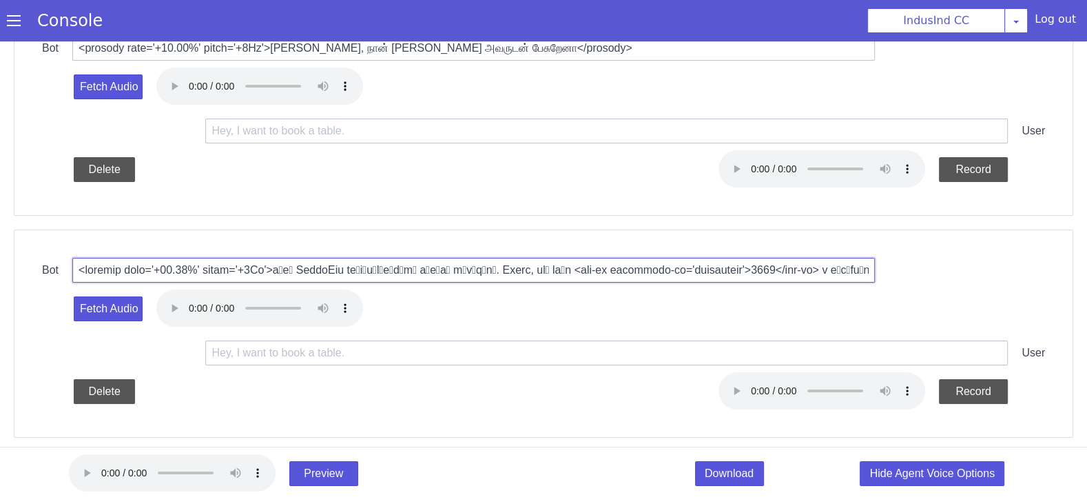
click at [622, 135] on input "text" at bounding box center [546, 137] width 803 height 25
drag, startPoint x: 618, startPoint y: 134, endPoint x: 595, endPoint y: 133, distance: 22.8
click at [559, 189] on input "text" at bounding box center [510, 193] width 803 height 25
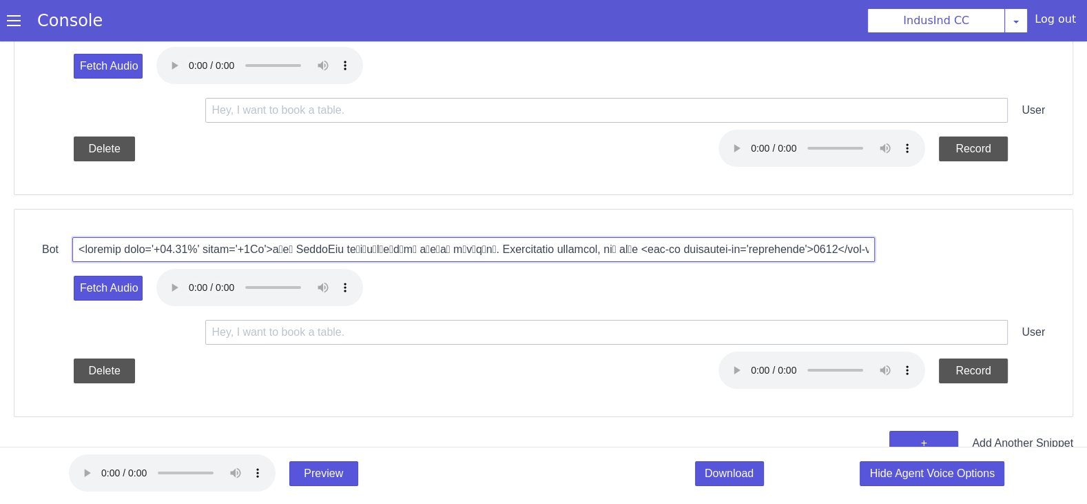
scroll to position [176, 0]
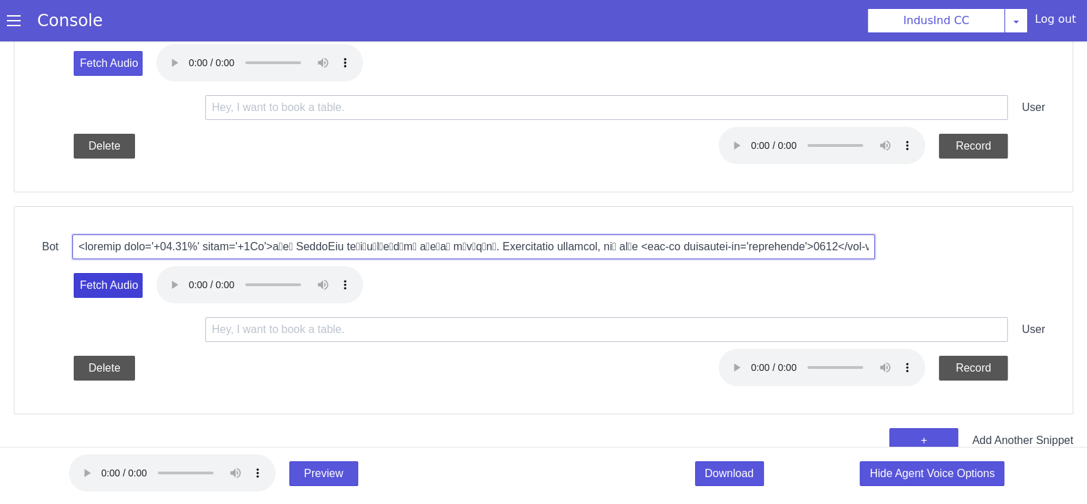
type input "<prosody rate='+10.00%' pitch='+8Hz'>நான் IndusInd வங்கியிலிருந்து ஷாலினி பேசுற…"
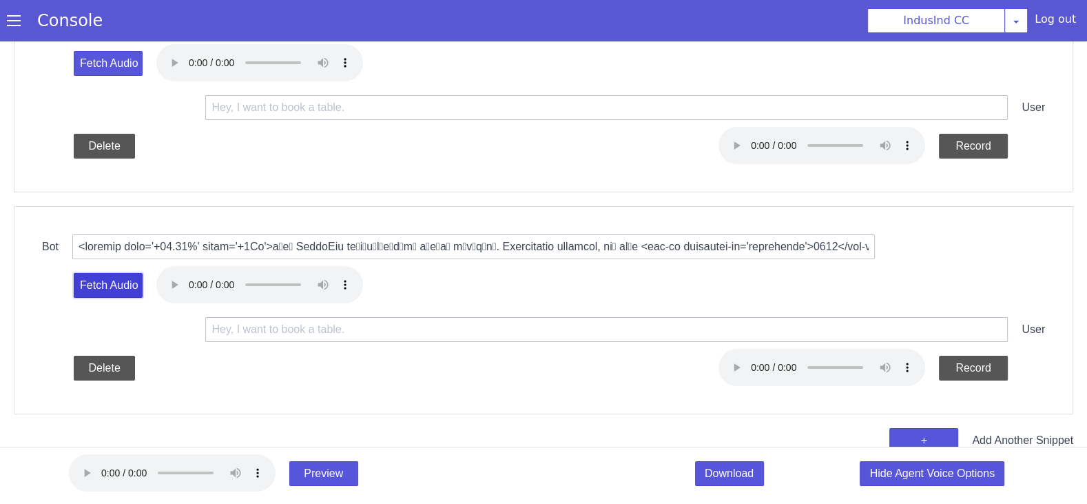
click at [132, 243] on button "Fetch Audio" at bounding box center [122, 252] width 69 height 25
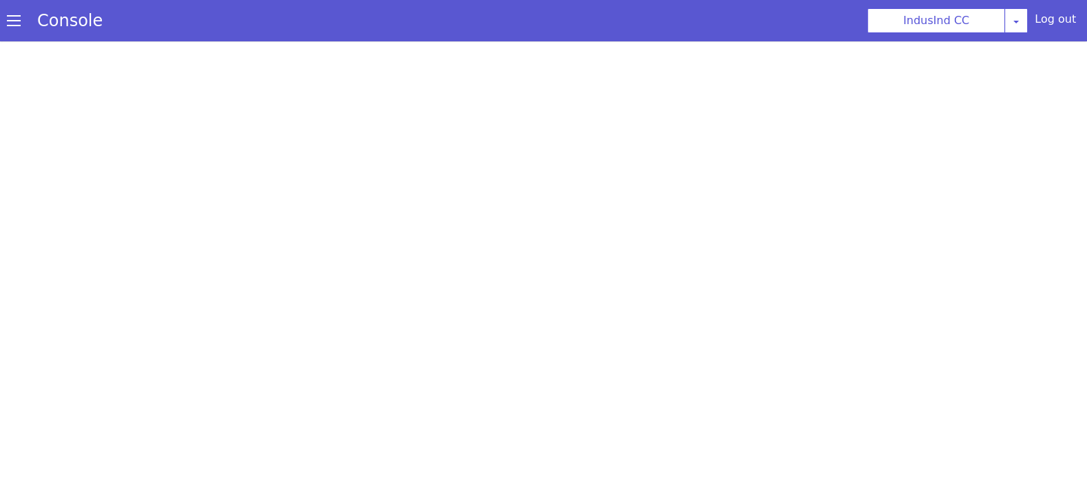
select select "Azure"
select select "ta"
select select "ta-IN-PallaviNeural"
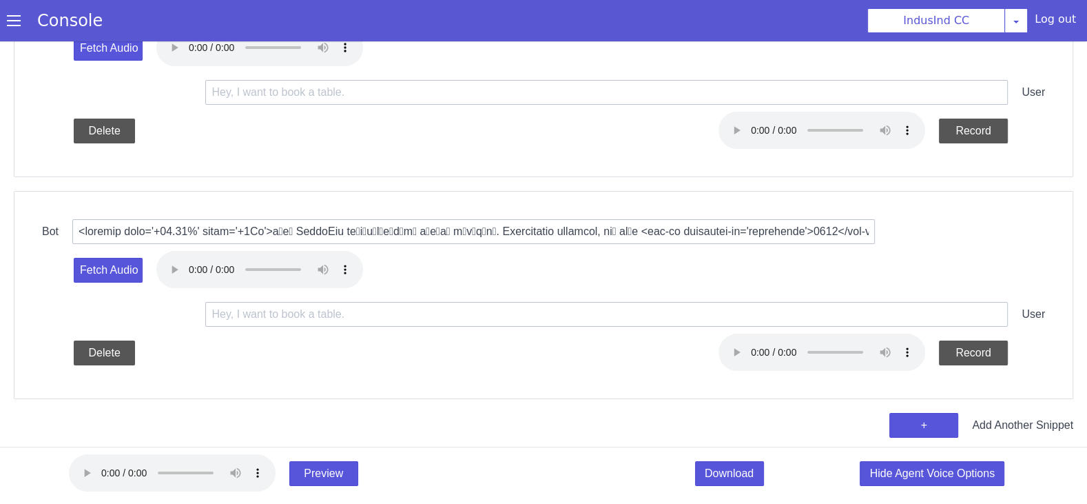
scroll to position [194, 0]
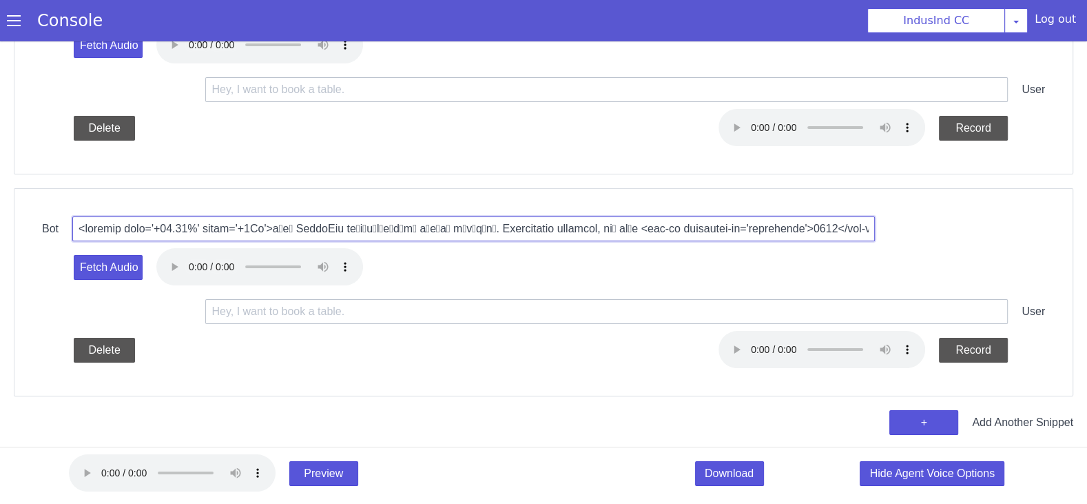
click at [843, 96] on input "text" at bounding box center [546, 95] width 803 height 25
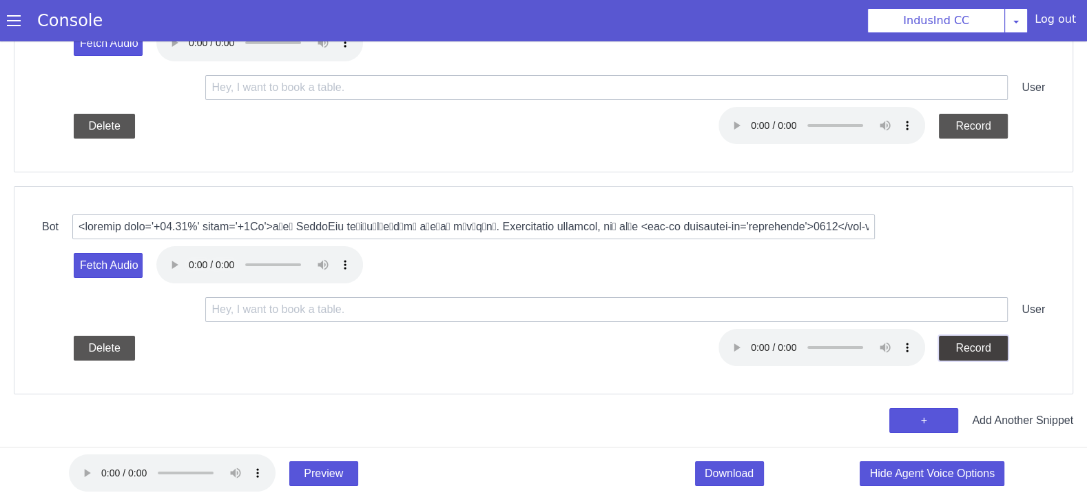
click at [1027, 242] on button "Record" at bounding box center [1026, 244] width 69 height 25
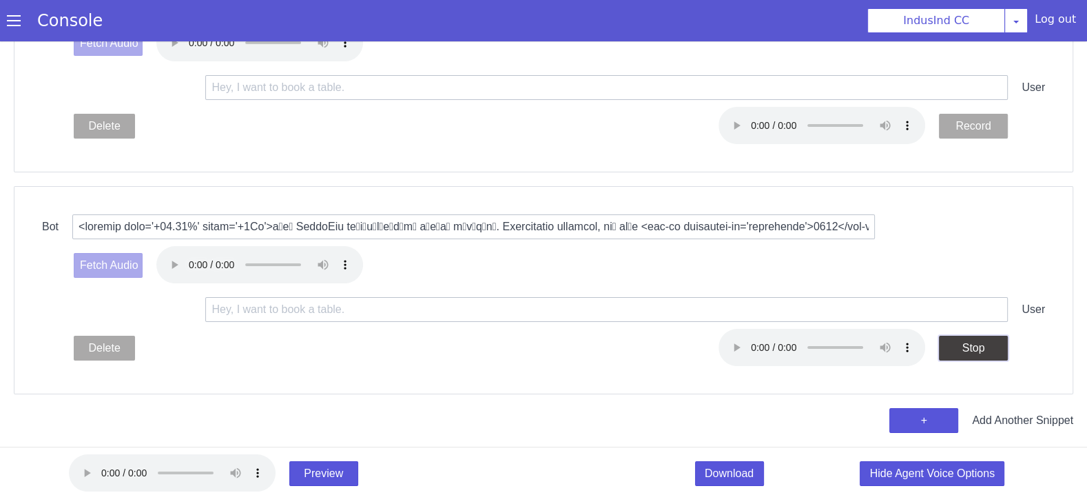
click at [988, 313] on button "Stop" at bounding box center [987, 315] width 69 height 25
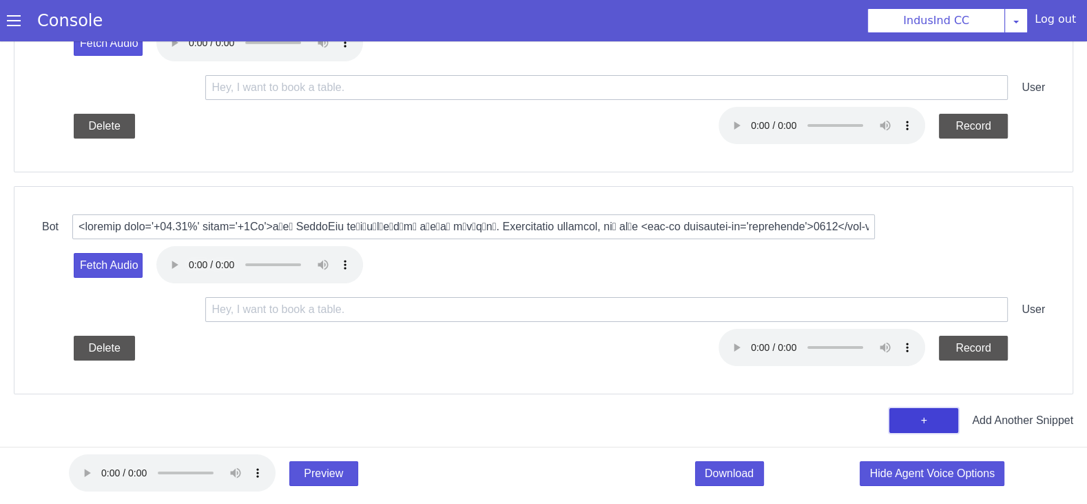
click at [976, 344] on button "+" at bounding box center [960, 343] width 69 height 25
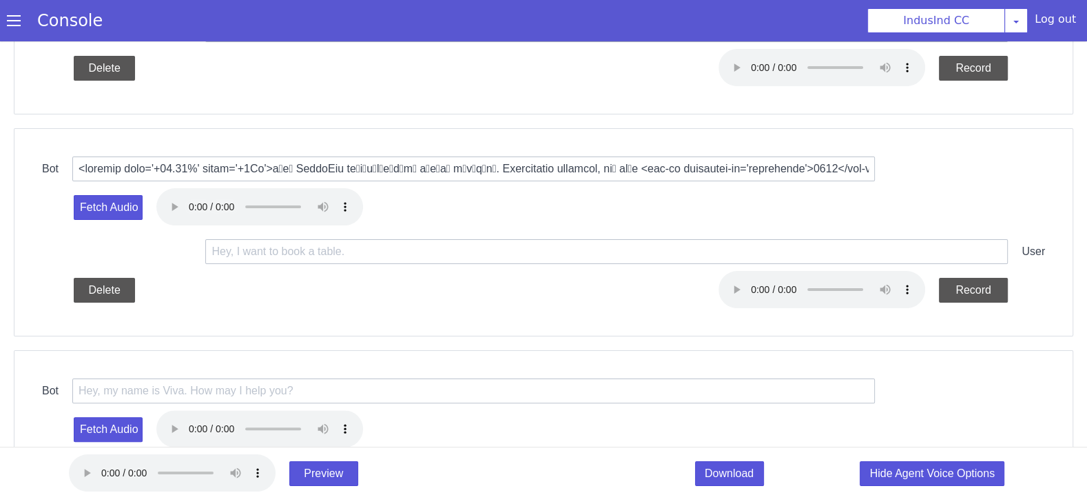
scroll to position [305, 0]
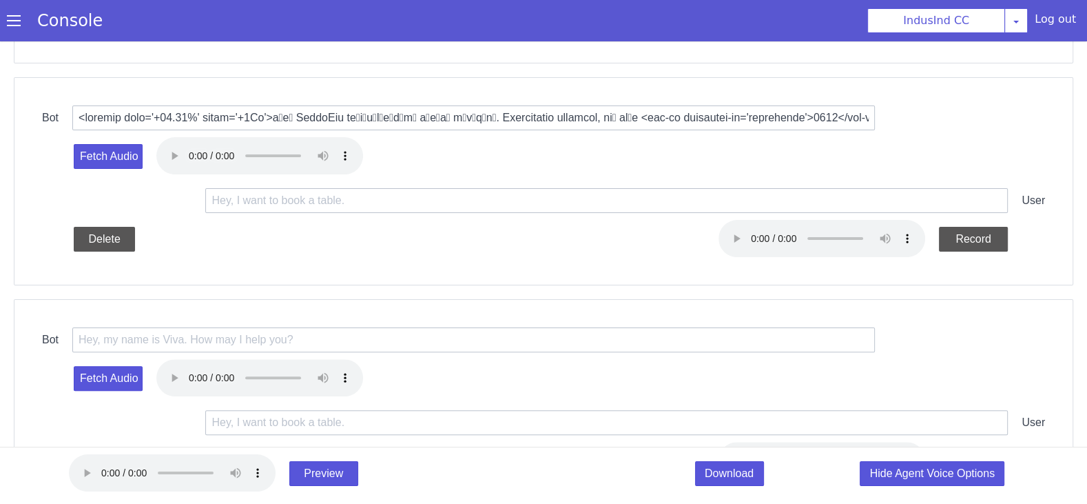
click at [386, 220] on div "Bot Fetch Audio User Delete Record" at bounding box center [597, 299] width 1060 height 208
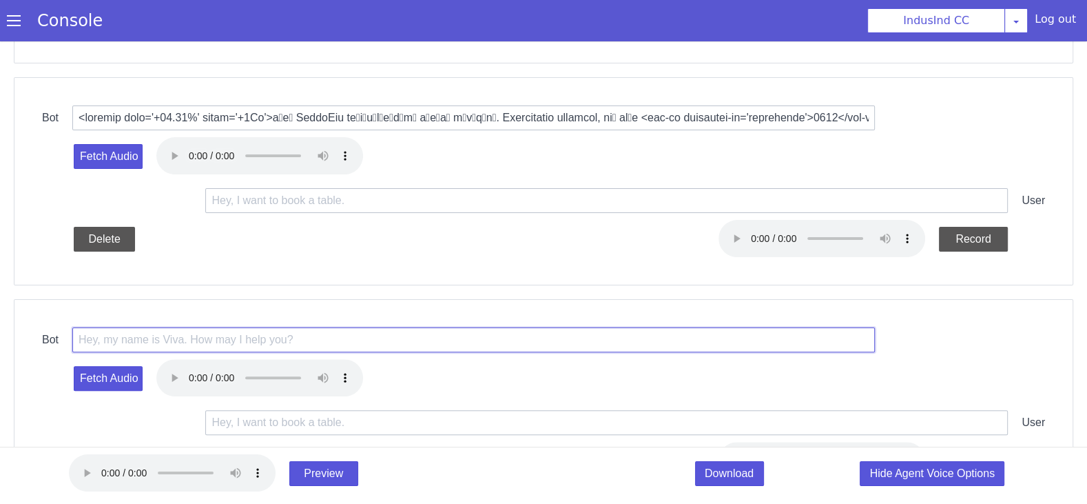
click at [329, 334] on input "text" at bounding box center [473, 339] width 803 height 25
click at [518, 176] on input "text" at bounding box center [571, 175] width 803 height 25
paste input "<prosody rate='+10.00%' pitch='+8Hz'>சரி, நீங்க பேமெண்ட் ஆன்லைனில் பண்ணுவீங்களா…"
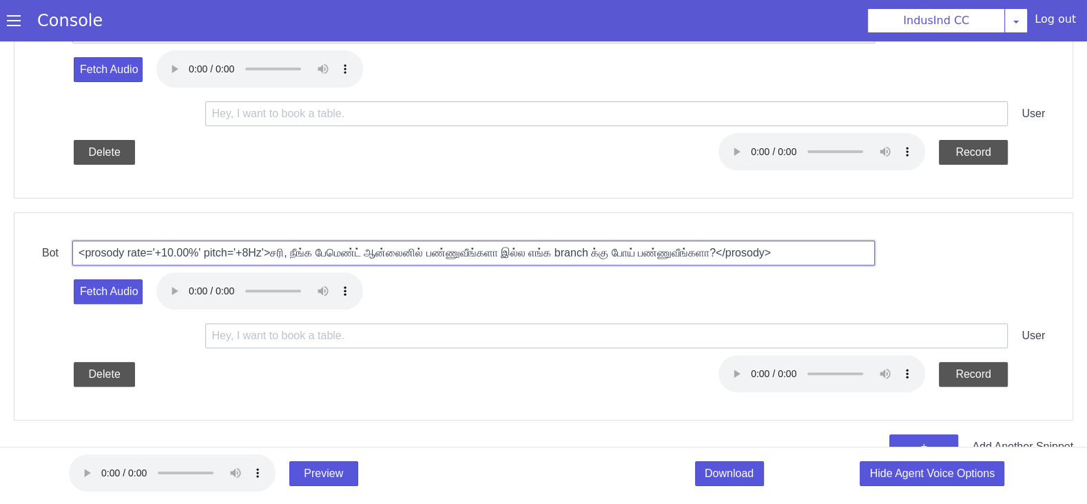
scroll to position [398, 0]
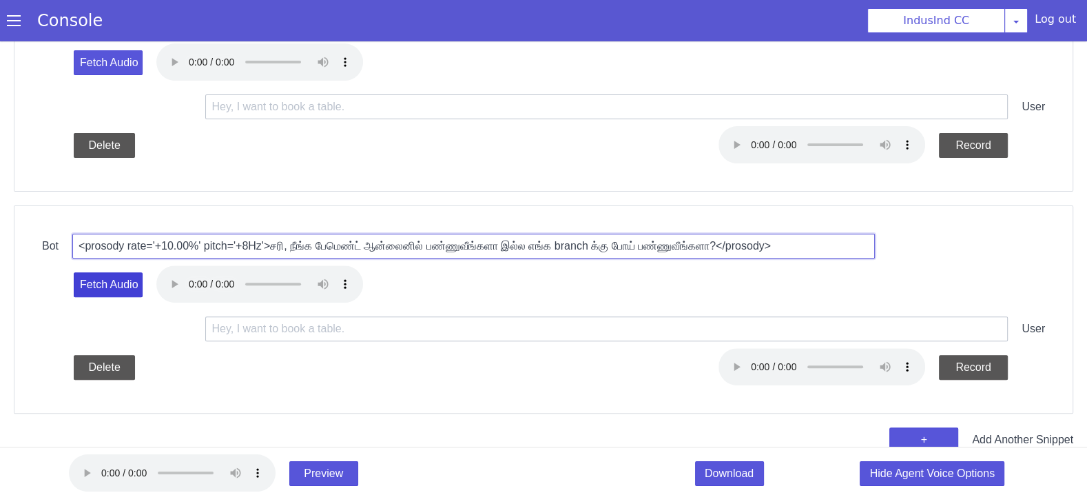
type input "<prosody rate='+10.00%' pitch='+8Hz'>சரி, நீங்க பேமெண்ட் ஆன்லைனில் பண்ணுவீங்களா…"
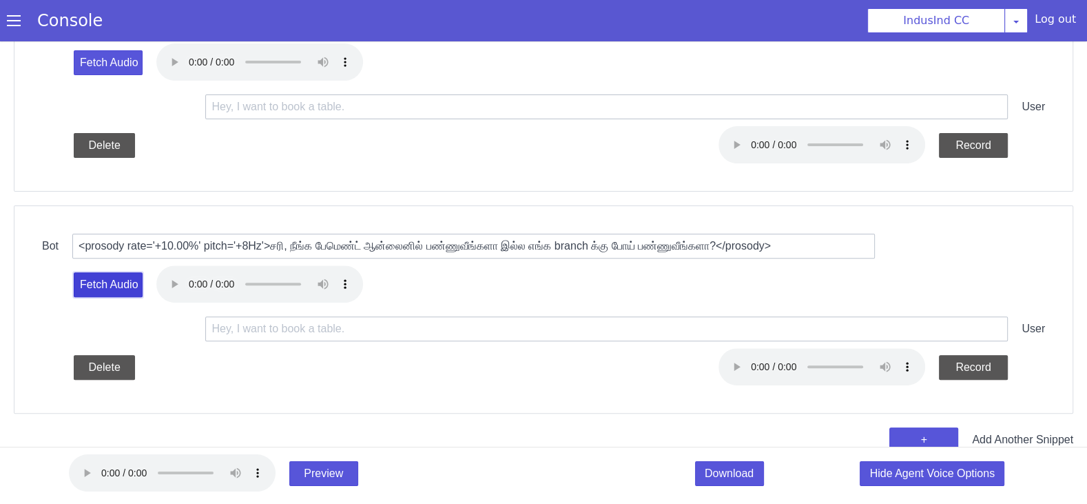
click at [185, 179] on button "Fetch Audio" at bounding box center [161, 180] width 69 height 25
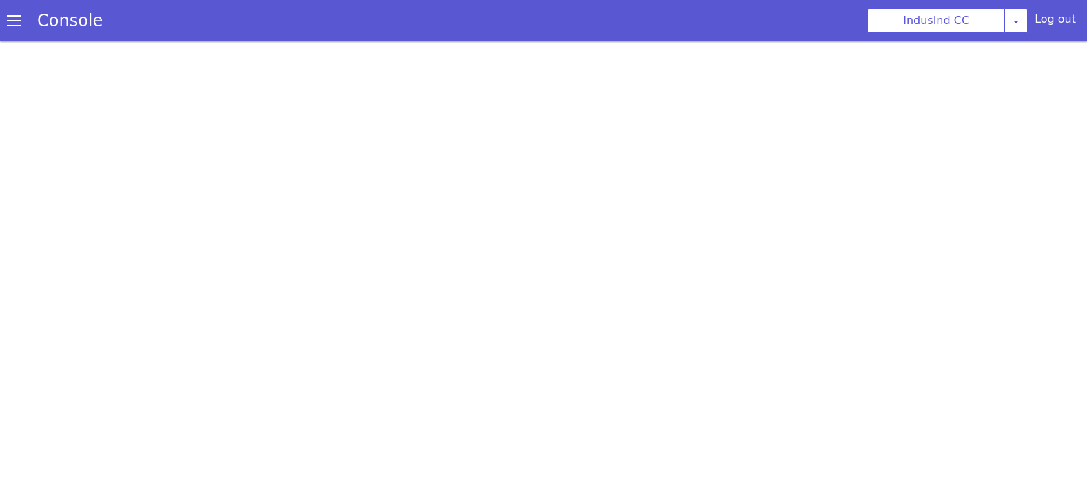
scroll to position [4, 0]
select select "hi"
select select "hi-IN-Wavenet-A"
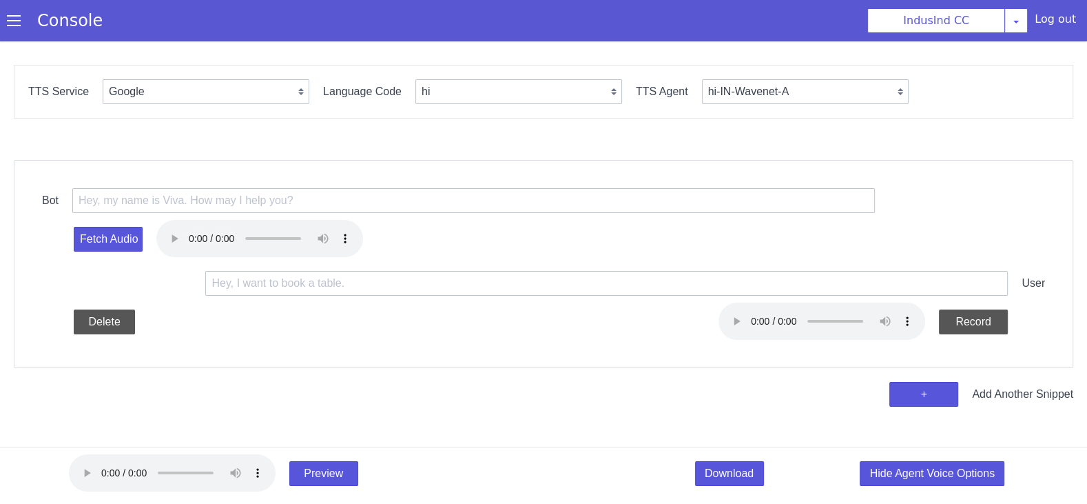
scroll to position [0, 0]
click at [263, 98] on select "Google Vernacular Azure" at bounding box center [206, 91] width 207 height 25
select select "Azure"
select select "en"
select select "en-IN-Heera"
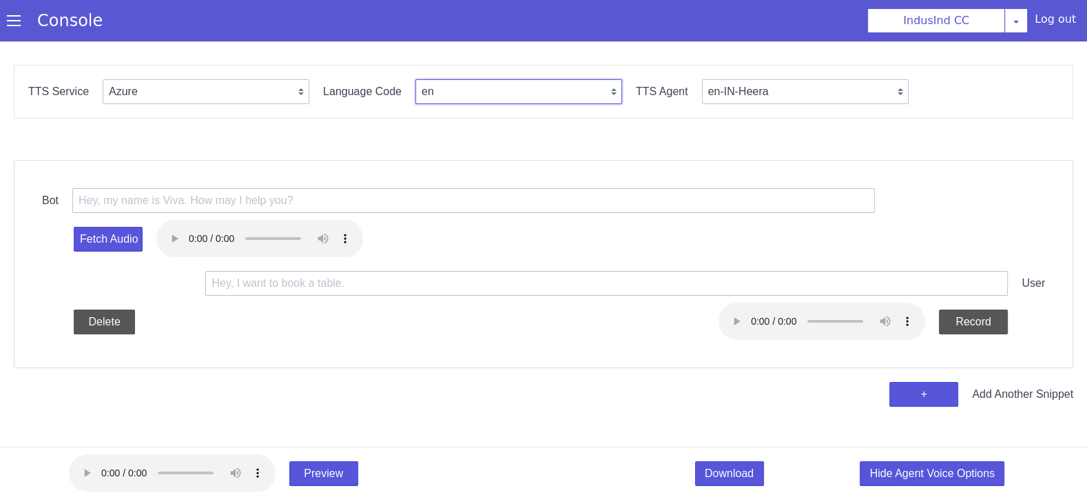
click at [471, 87] on select "en en-IN en-US en-GB hi ta te mr ms id-ID en-AU" at bounding box center [519, 91] width 207 height 25
select select "ta"
click at [736, 84] on select "en-IN-Heera en-IN-PriyaRUS en-IN-Ravi en-GB-[PERSON_NAME] en-GB-HazelRUS en-GB-…" at bounding box center [805, 91] width 207 height 25
select select "ta-IN-PallaviNeural"
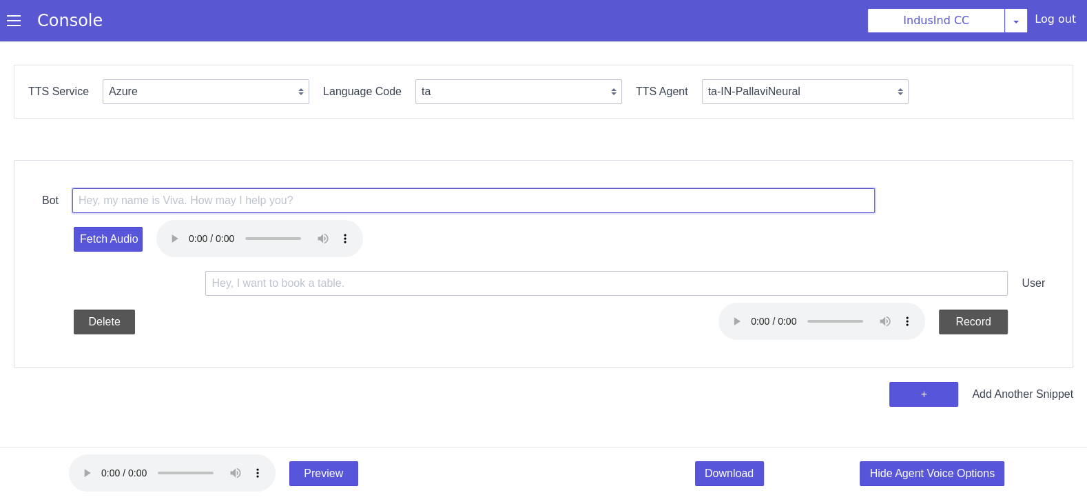
click at [318, 203] on input "text" at bounding box center [473, 200] width 803 height 25
click at [289, 188] on input "text" at bounding box center [473, 200] width 803 height 25
paste input "<prosody rate='+10.00%' pitch='+8Hz'>ஹலோ, நான் Shiva அவருடன் பேசுறேனா</prosody>"
click at [374, 198] on input "<prosody rate='+10.00%' pitch='+8Hz'>ஹலோ, நான் Shiva அவருடன் பேசுறேனா</prosody>" at bounding box center [473, 200] width 803 height 25
type input "<prosody rate='+10.00%' pitch='+8Hz'>ஹலோ, நான் kumaravel அவருடன் பேசுறேனா</pros…"
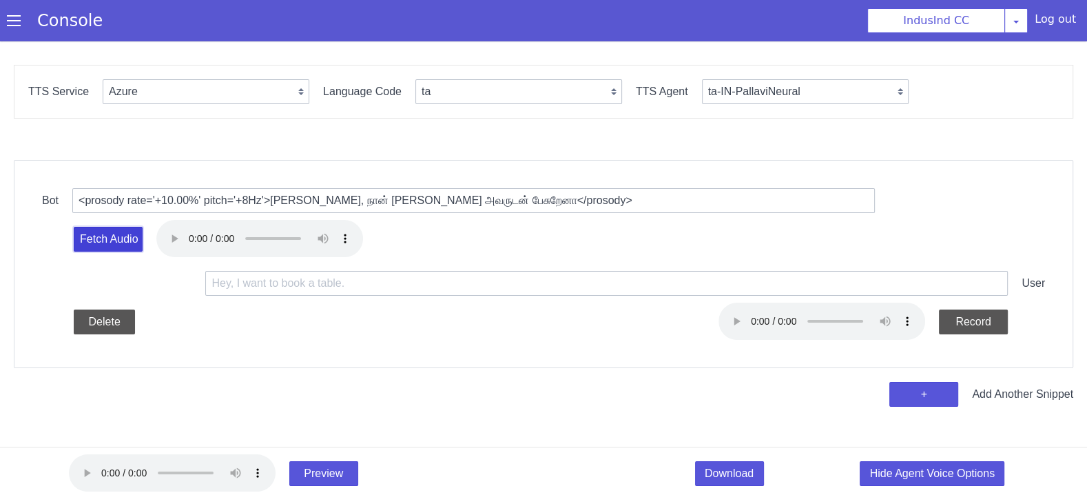
click at [116, 240] on button "Fetch Audio" at bounding box center [108, 239] width 69 height 25
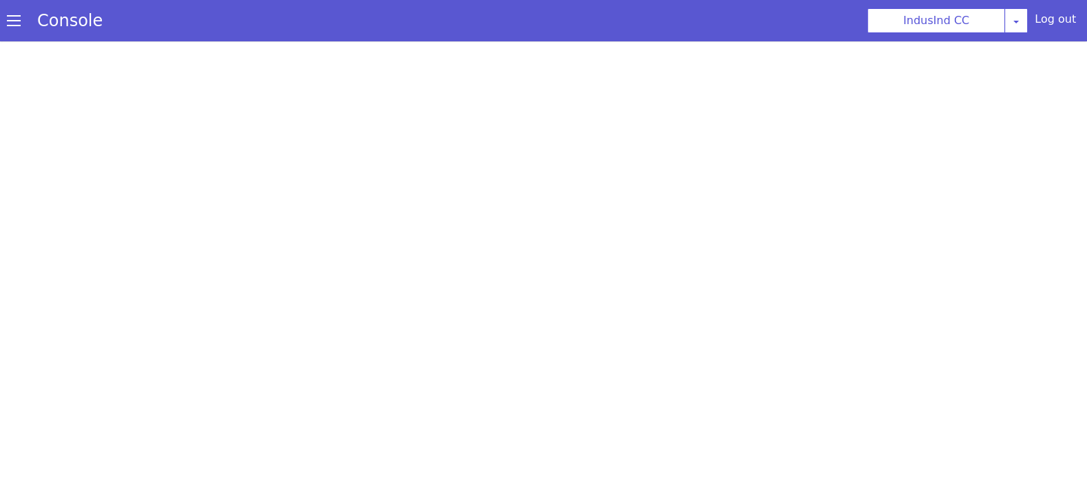
select select "Azure"
select select "ta"
select select "ta-IN-PallaviNeural"
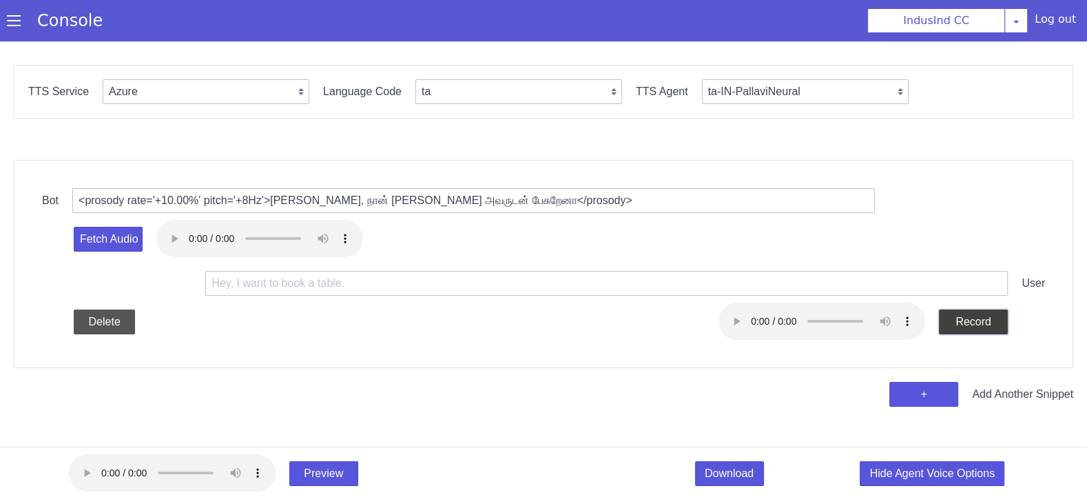
click at [976, 314] on button "Stop" at bounding box center [973, 321] width 69 height 25
click at [367, 277] on input "text" at bounding box center [615, 274] width 798 height 142
paste input "<prosody rate='+10.00%' pitch='+8Hz'>நான் IndusInd வங்கியிலிருந்து ஷாலினி பேசுற…"
type input "<prosody rate='+10.00%' pitch='+8Hz'>நான் IndusInd வங்கியிலிருந்து ஷாலினி பேசுற…"
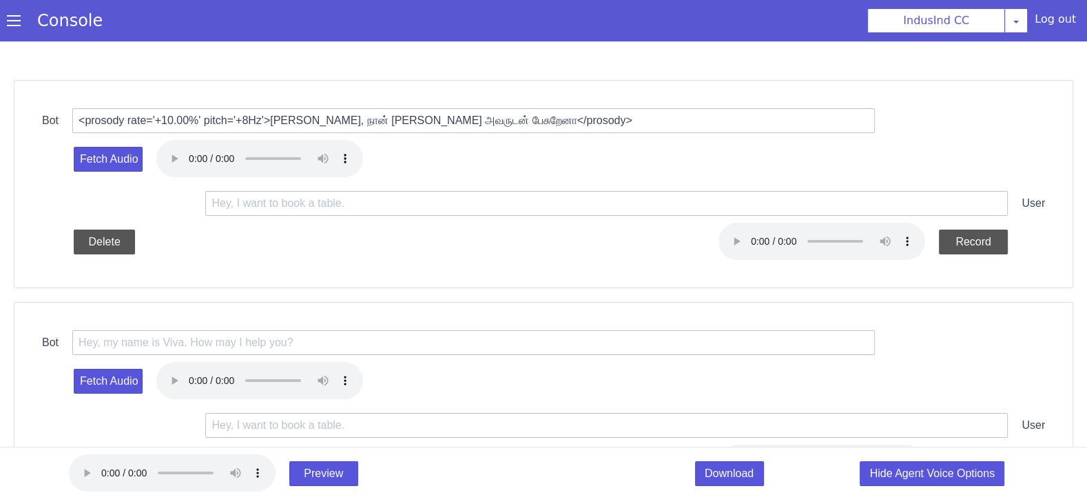
scroll to position [196, 0]
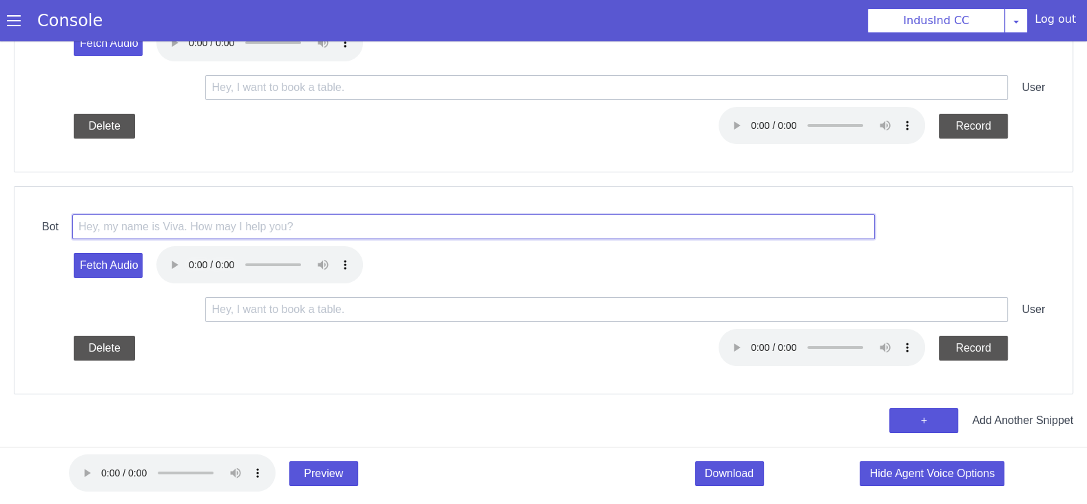
click at [309, 223] on input "text" at bounding box center [476, 229] width 803 height 52
paste input "<prosody rate='+10.00%' pitch='+8Hz'>நான் IndusInd வங்கியிலிருந்து ஷாலினி பேசுற…"
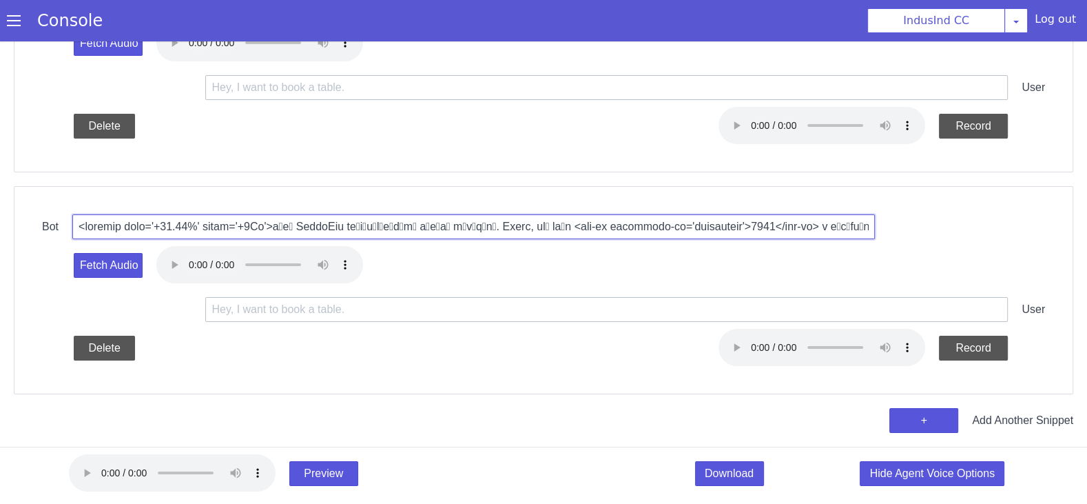
scroll to position [0, 2274]
click at [563, 230] on input "text" at bounding box center [551, 252] width 592 height 578
drag, startPoint x: 546, startPoint y: 225, endPoint x: 520, endPoint y: 225, distance: 25.5
click at [520, 225] on input "text" at bounding box center [480, 231] width 802 height 89
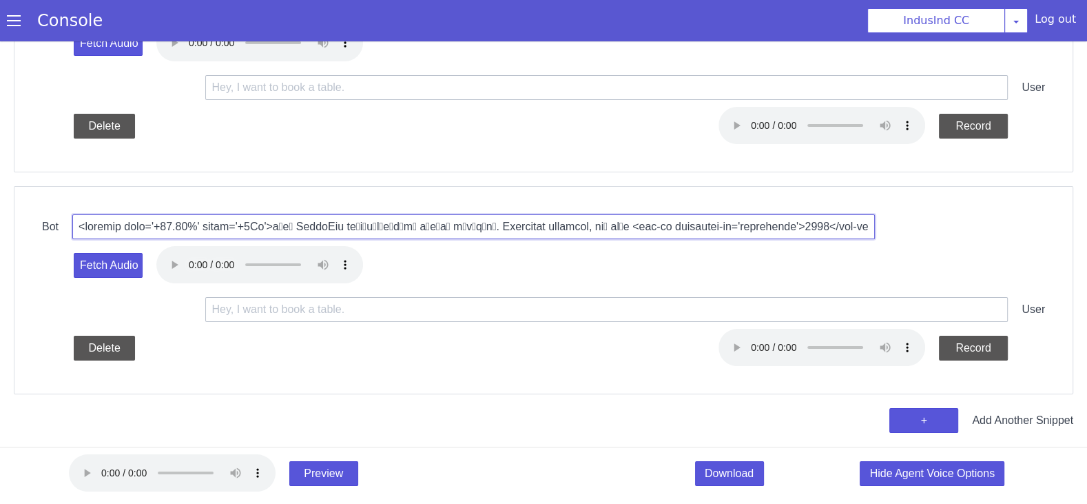
type input "<prosody rate='+10.00%' pitch='+8Hz'>நான் IndusInd வங்கியிலிருந்து ஷாலினி பேசுற…"
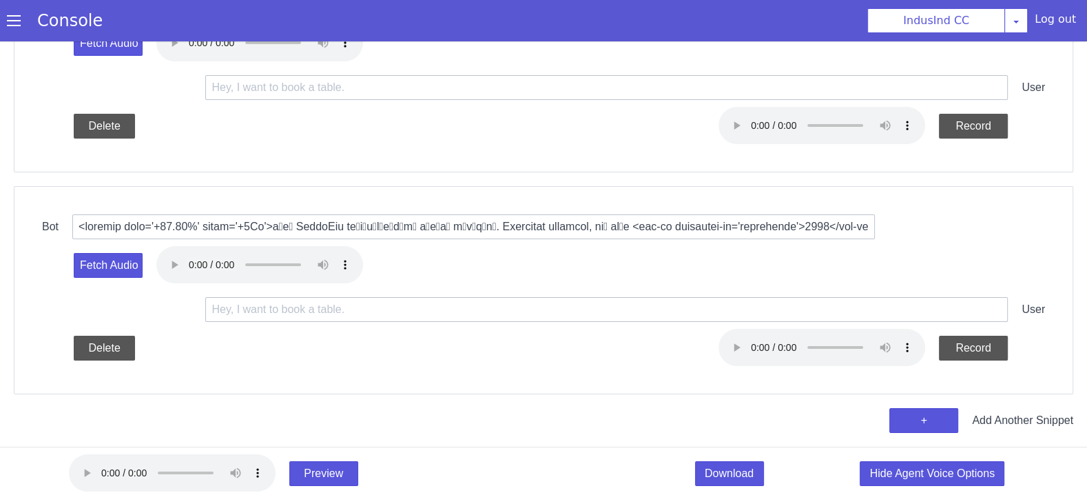
click at [551, 272] on div "Fetch Audio" at bounding box center [487, 251] width 911 height 516
click at [311, 248] on div "Fetch Audio" at bounding box center [639, 219] width 656 height 826
click at [109, 74] on button "Fetch Audio" at bounding box center [102, 47] width 72 height 54
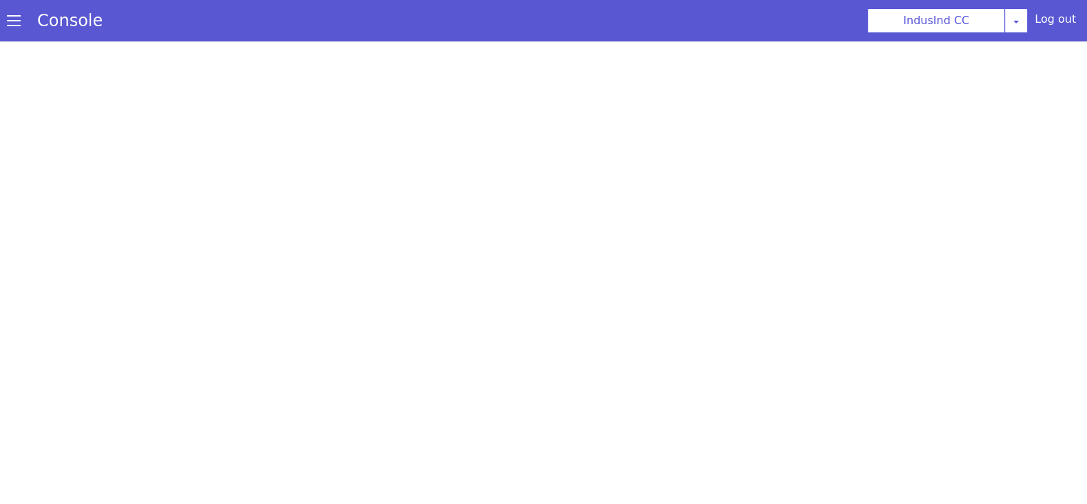
select select "Azure"
select select "ta"
select select "ta-IN-PallaviNeural"
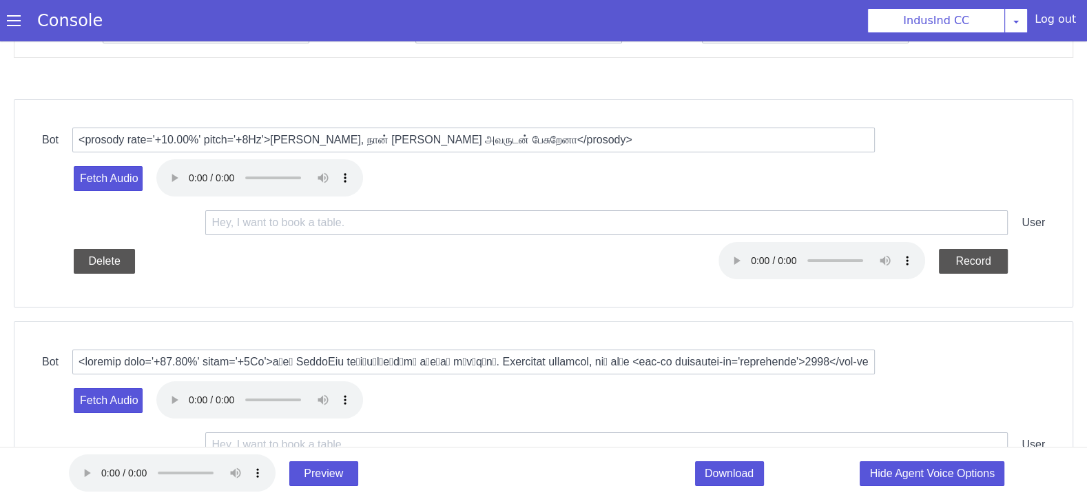
scroll to position [196, 0]
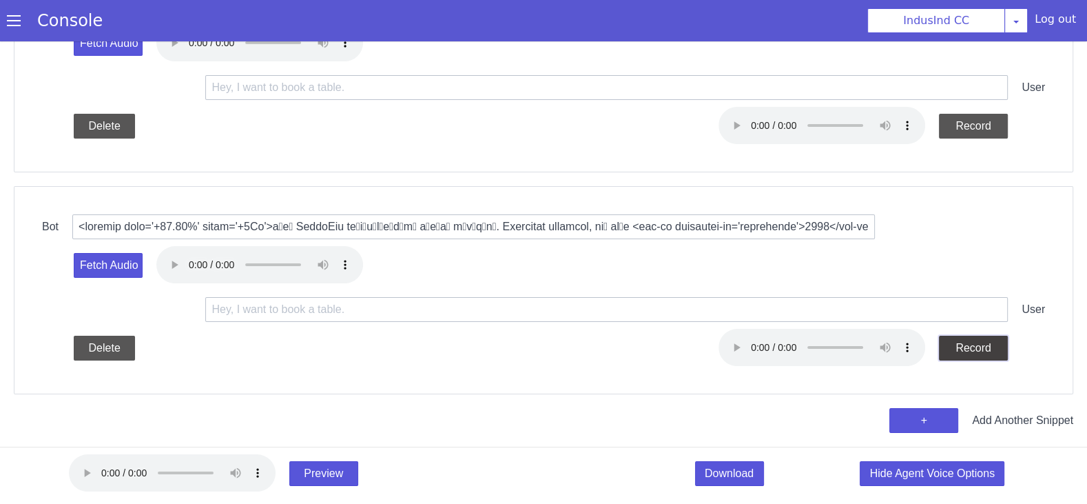
click at [981, 209] on button "Record" at bounding box center [1017, 185] width 73 height 48
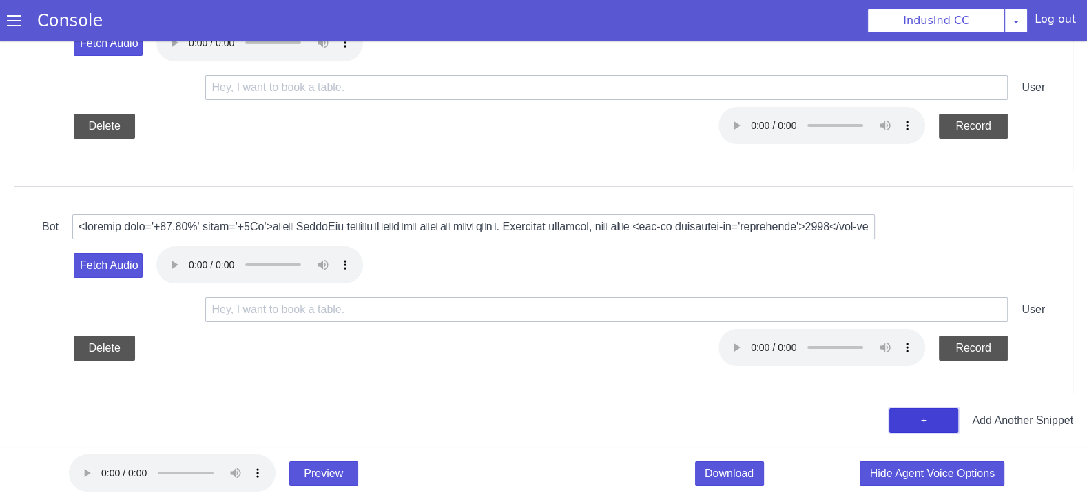
click at [112, 249] on button "+" at bounding box center [78, 216] width 66 height 66
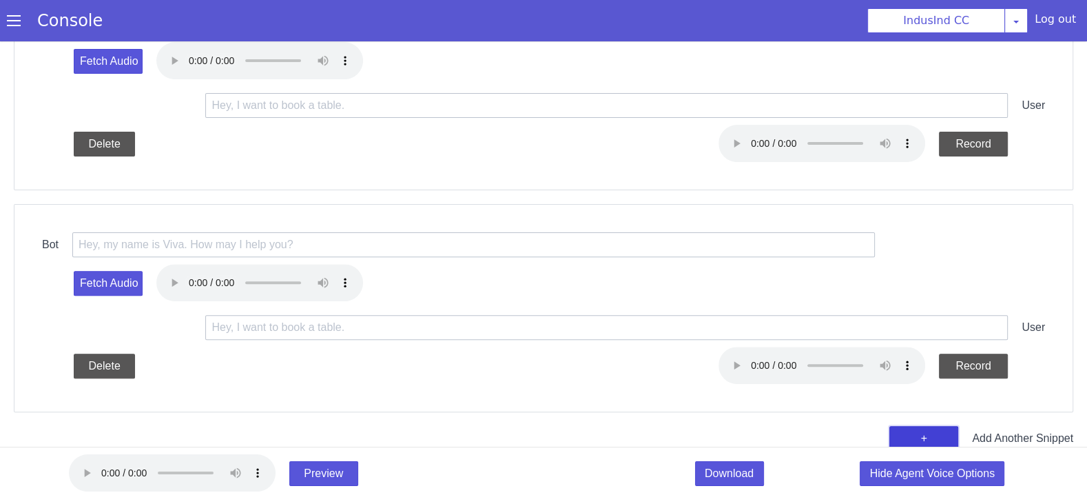
scroll to position [414, 0]
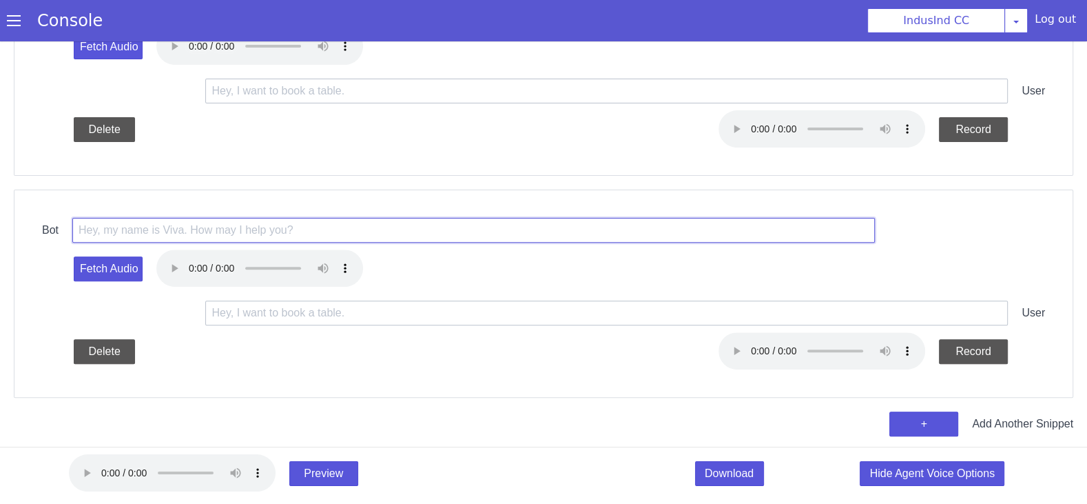
click at [371, 223] on input "text" at bounding box center [391, 175] width 721 height 398
paste input "<prosody rate='+10.00%' pitch='+8Hz'>சரி, நீங்க பேமெண்ட் ஆன்லைனில் பண்ணுவீங்களா…"
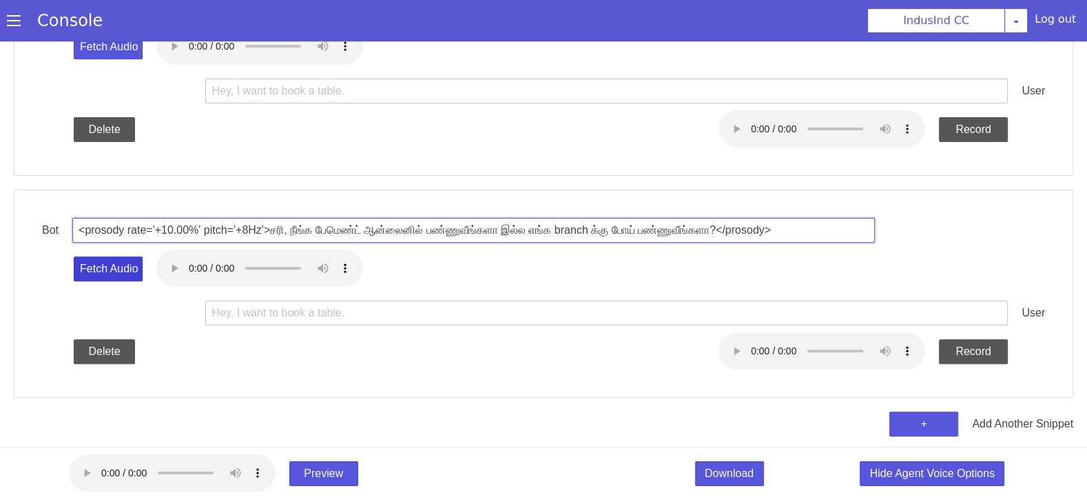
type input "<prosody rate='+10.00%' pitch='+8Hz'>சரி, நீங்க பேமெண்ட் ஆன்லைனில் பண்ணுவீங்களா…"
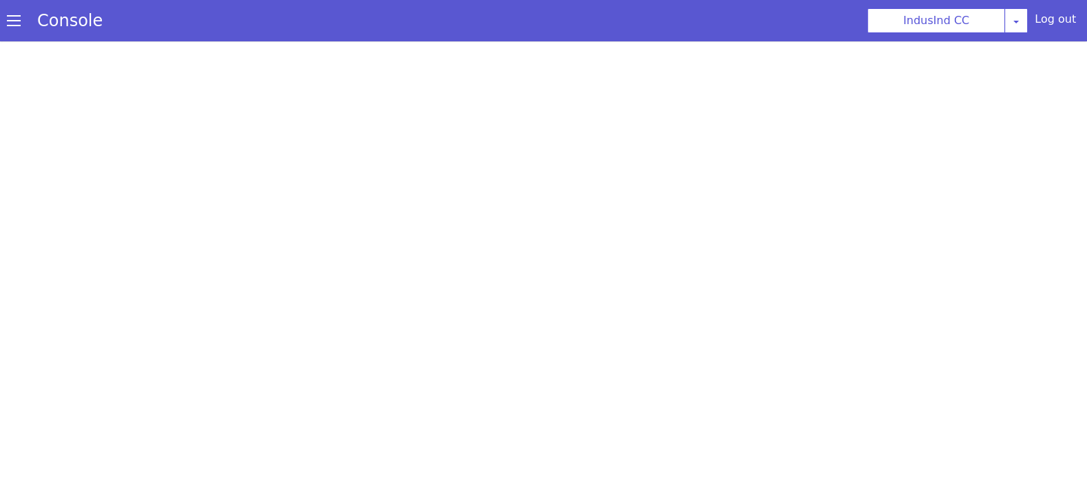
select select "Azure"
select select "ta"
select select "ta-IN-PallaviNeural"
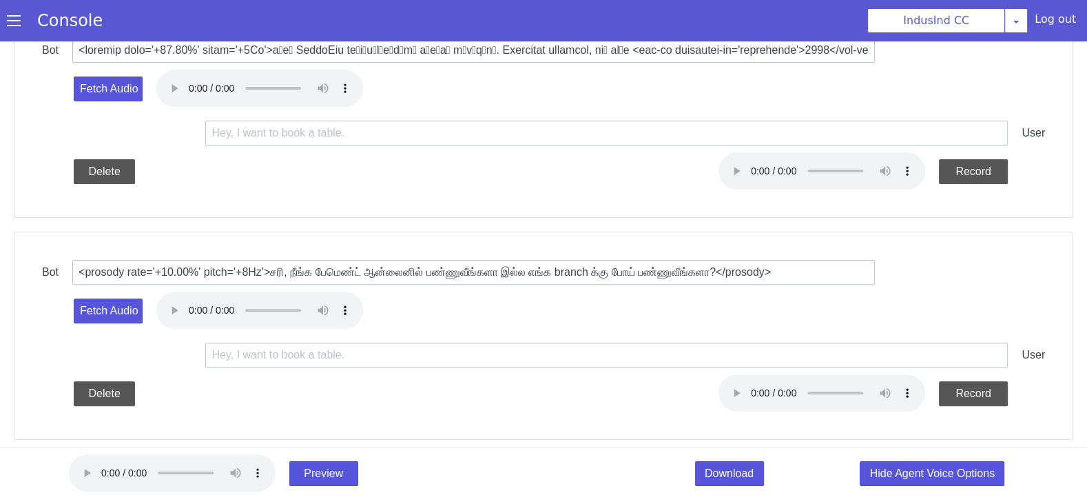
scroll to position [417, 0]
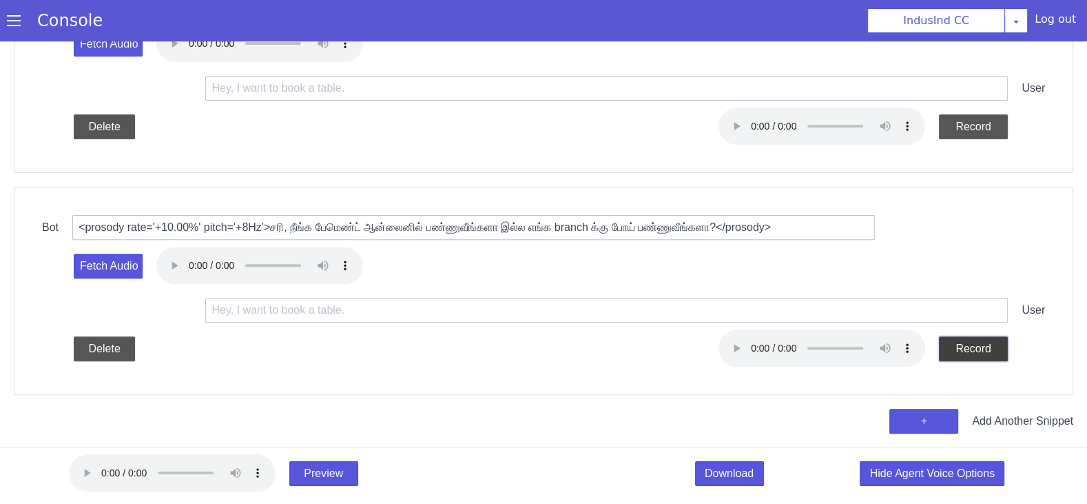
click at [265, 444] on button "Record" at bounding box center [251, 479] width 28 height 70
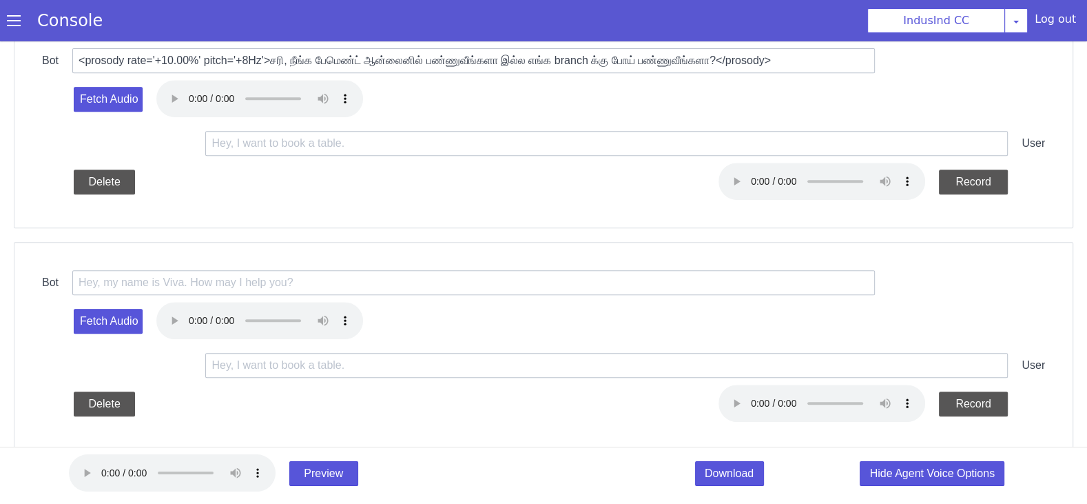
scroll to position [600, 0]
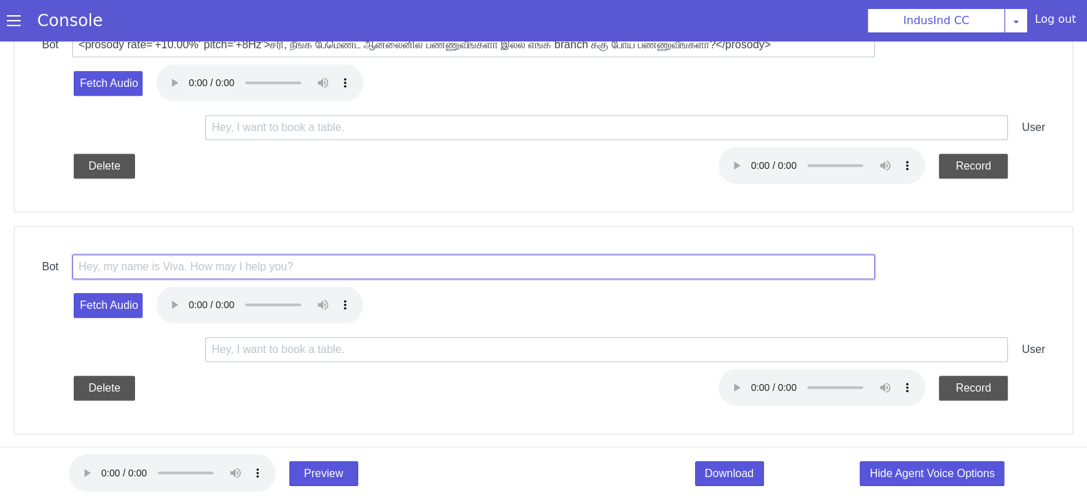
click at [499, 261] on input "text" at bounding box center [611, 267] width 737 height 365
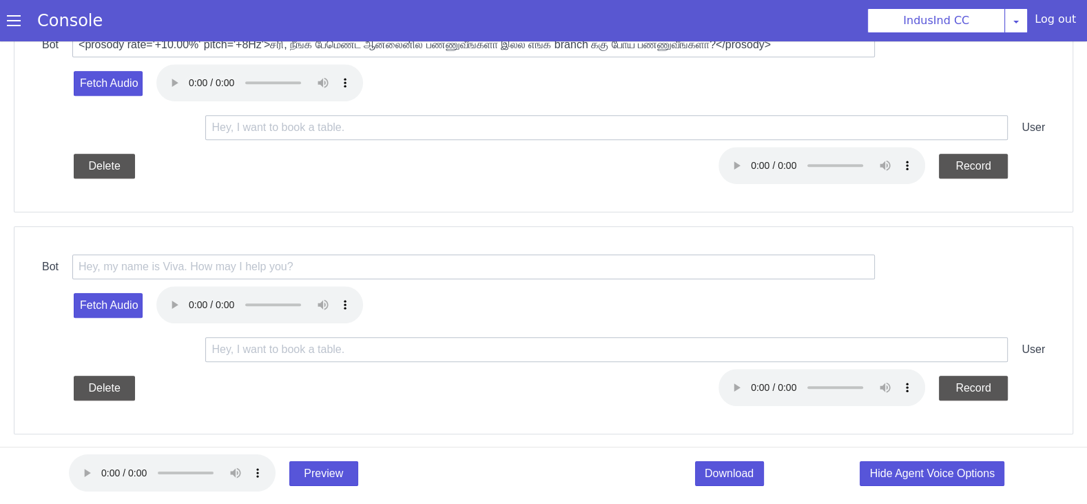
click at [440, 277] on div "Fetch Audio" at bounding box center [655, 286] width 966 height 375
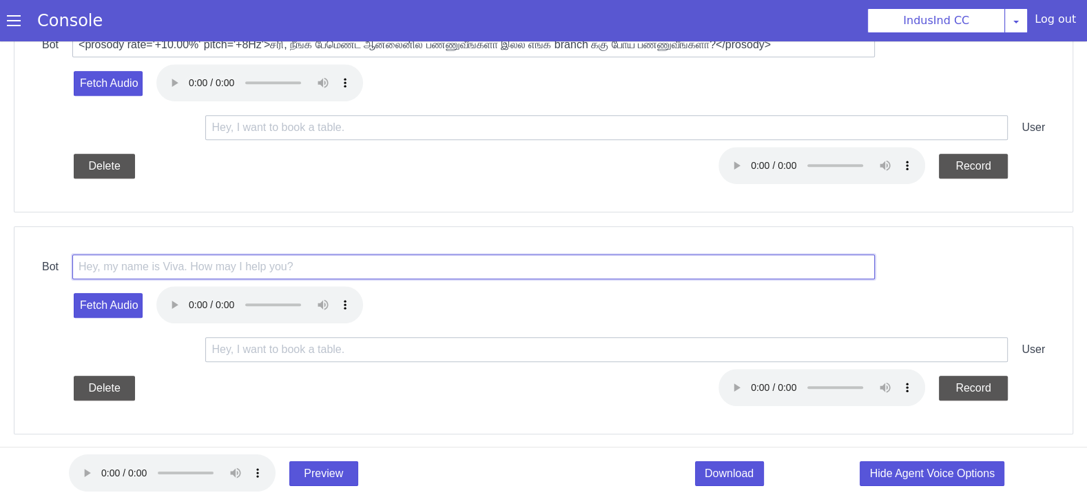
click at [603, 265] on input "text" at bounding box center [787, 157] width 369 height 735
paste input "<prosody rate='+10.00%' pitch='+8Hz'>நீங்க 2025-08-17 ல ONLINE மூலம் பேமென்ட் ச…"
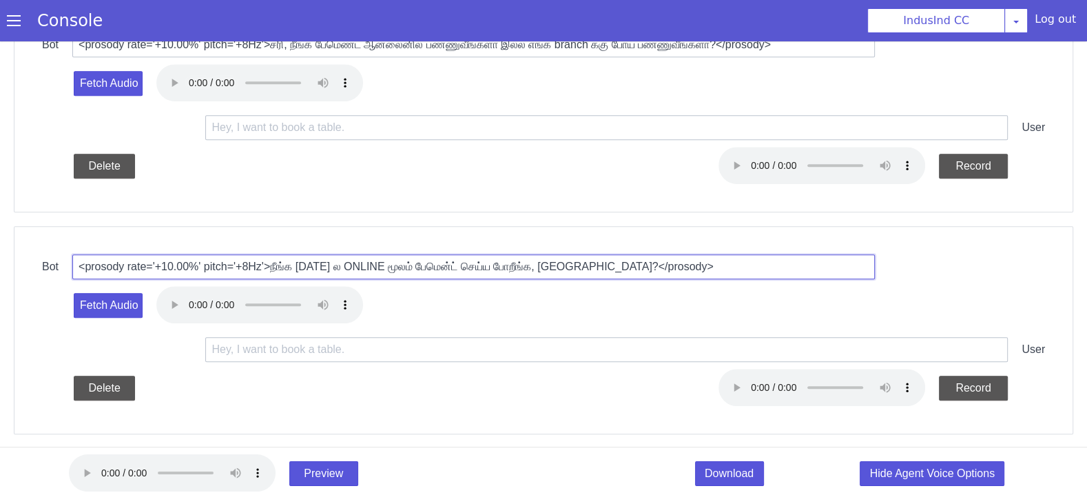
click at [668, 265] on input "<prosody rate='+10.00%' pitch='+8Hz'>நீங்க 2025-08-17 ல ONLINE மூலம் பேமென்ட் ச…" at bounding box center [809, 127] width 283 height 768
drag, startPoint x: 451, startPoint y: 263, endPoint x: 424, endPoint y: 263, distance: 26.2
drag, startPoint x: 378, startPoint y: 263, endPoint x: 370, endPoint y: 263, distance: 8.3
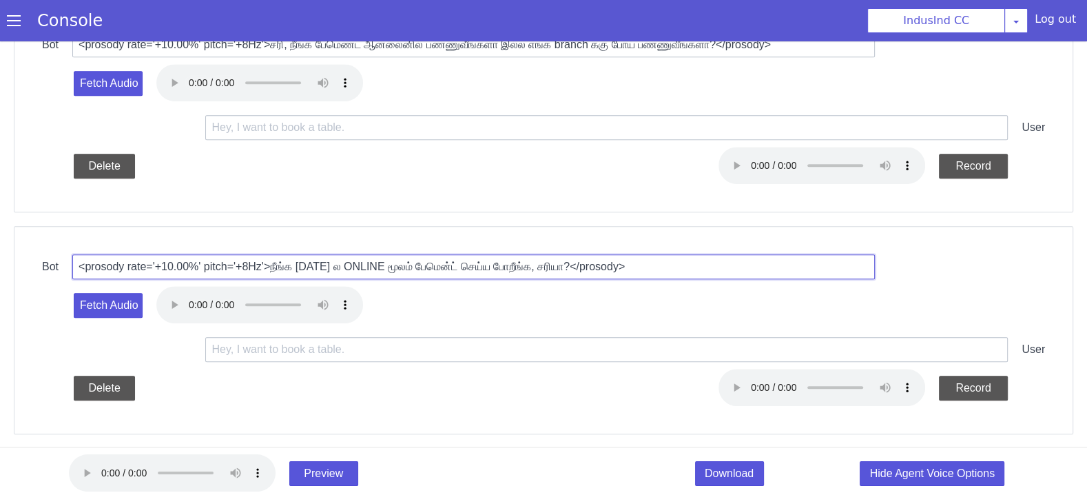
drag, startPoint x: 476, startPoint y: 263, endPoint x: 448, endPoint y: 263, distance: 28.3
click at [448, 263] on input "<prosody rate='+10.00%' pitch='+8Hz'>நீங்க 2025-08-12 thedhi ONLINE மூலம் பேமென…" at bounding box center [319, 179] width 686 height 458
type input "<prosody rate='+10.00%' pitch='+8Hz'>நீங்க 2025-08-12 thedhi ONLINE மூலம் பேமென…"
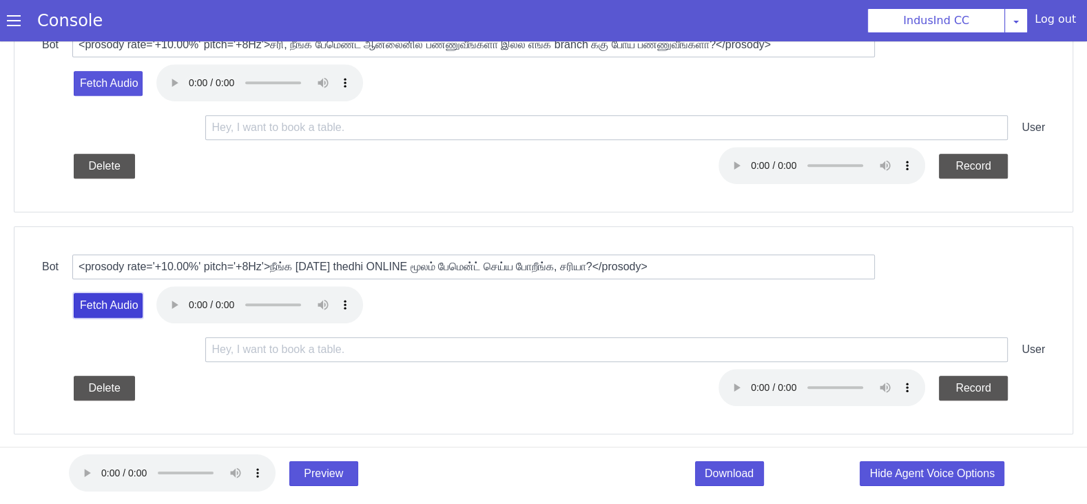
click at [984, 303] on button "Fetch Audio" at bounding box center [1006, 267] width 45 height 73
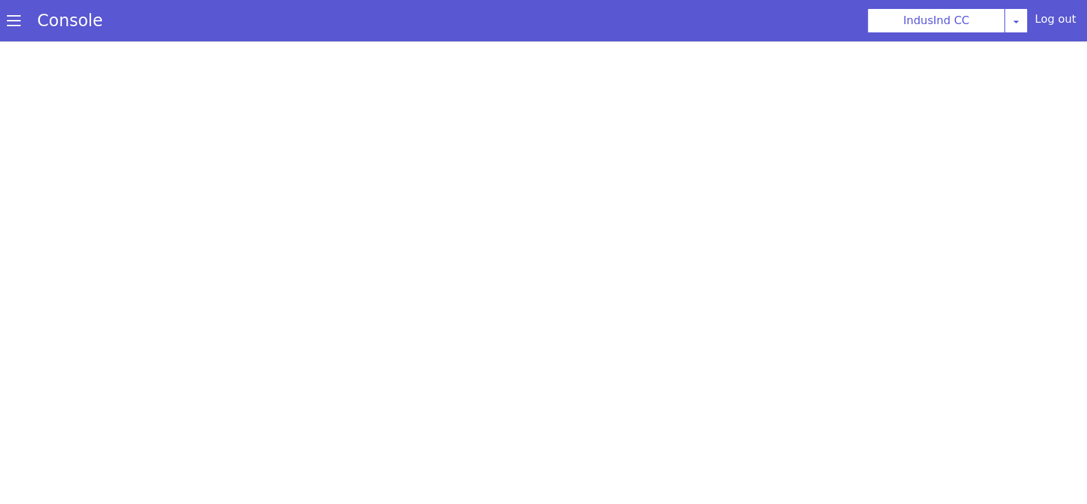
scroll to position [0, 0]
select select "Azure"
select select "ta"
select select "ta-IN-PallaviNeural"
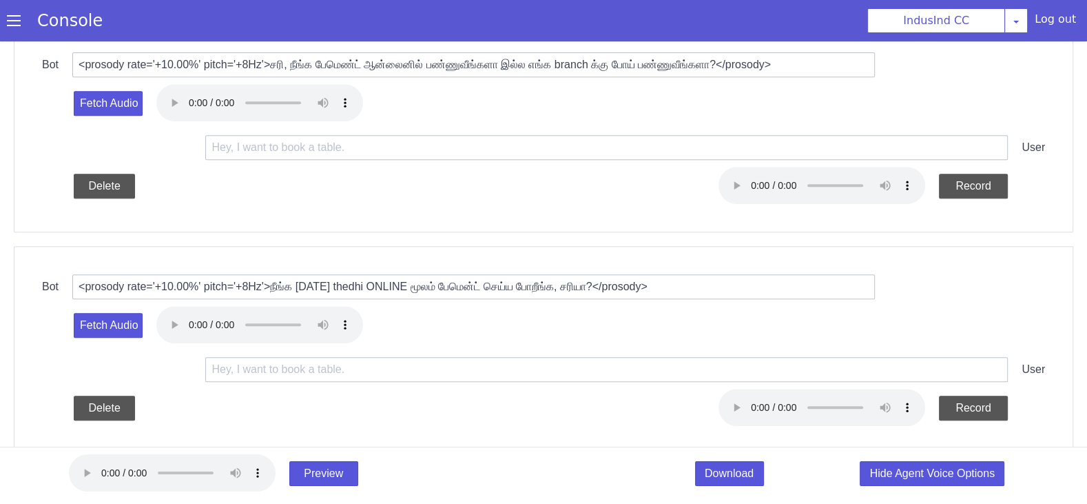
scroll to position [638, 0]
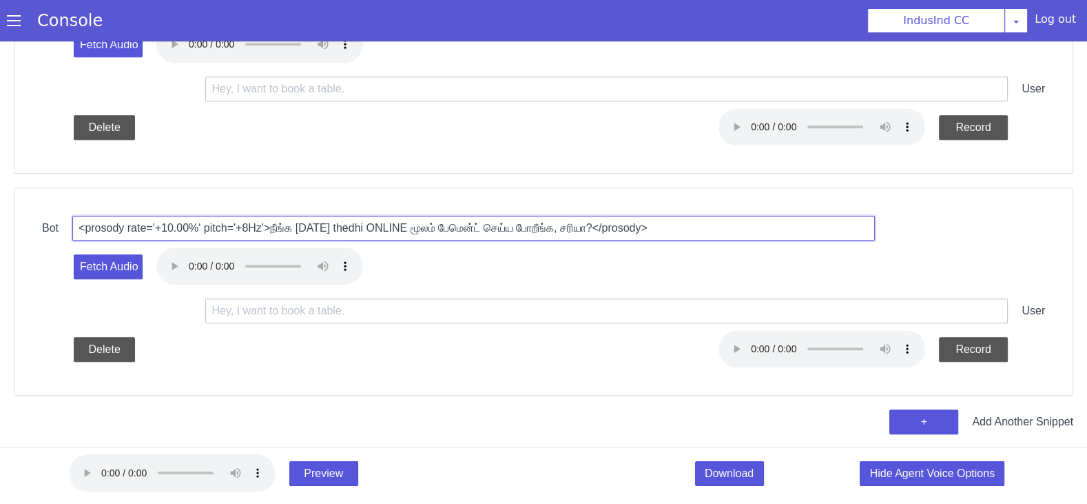
drag, startPoint x: 402, startPoint y: 223, endPoint x: 368, endPoint y: 224, distance: 34.5
click at [368, 224] on input "<prosody rate='+10.00%' pitch='+8Hz'>நீங்க 2025-08-12 thedhi ONLINE மூலம் பேமென…" at bounding box center [495, 232] width 803 height 80
click at [959, 342] on button "Record" at bounding box center [994, 328] width 70 height 28
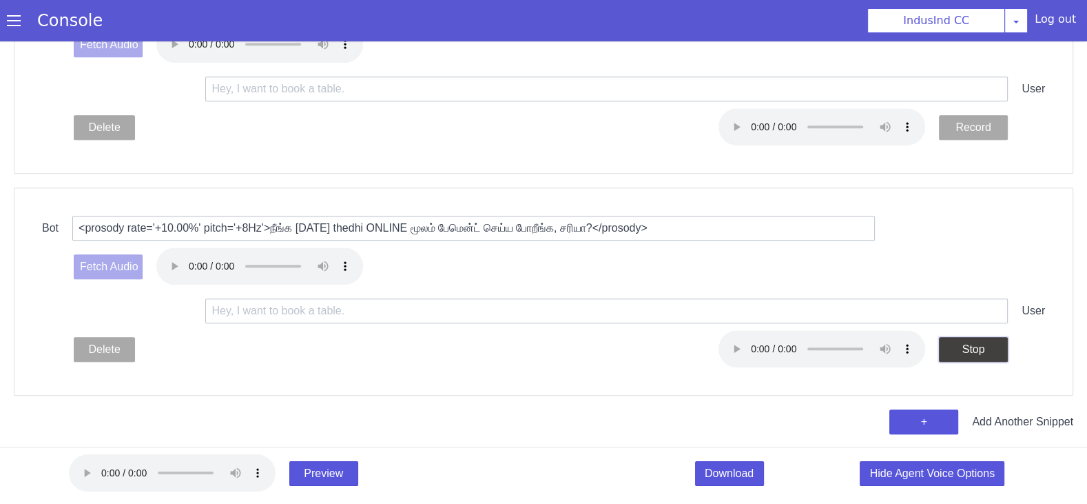
click at [849, 442] on button "Stop" at bounding box center [812, 464] width 73 height 45
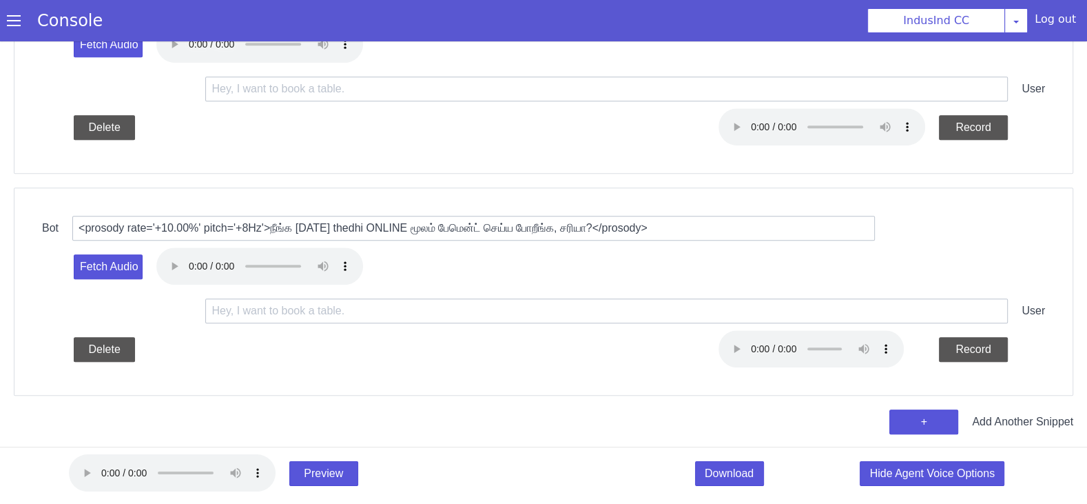
click at [883, 455] on button "+" at bounding box center [847, 472] width 72 height 34
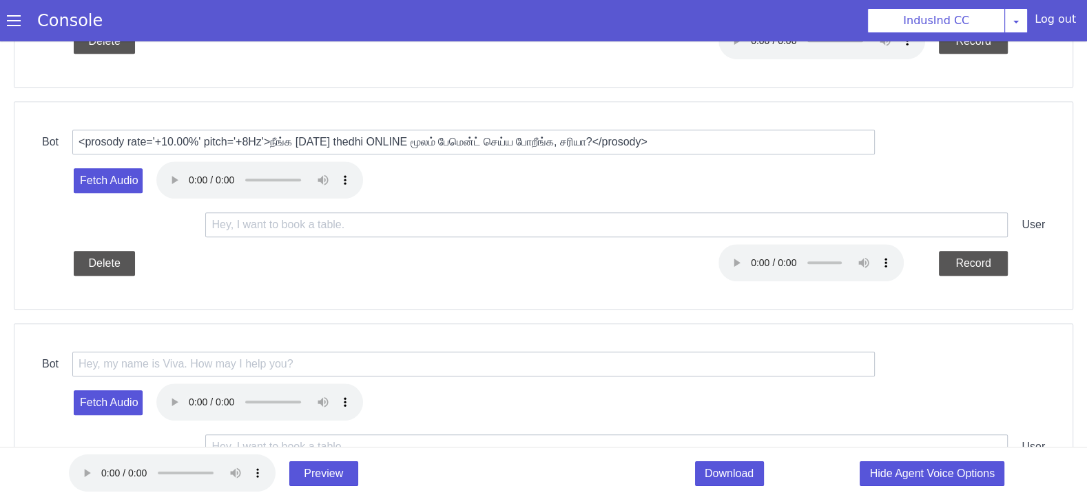
scroll to position [844, 0]
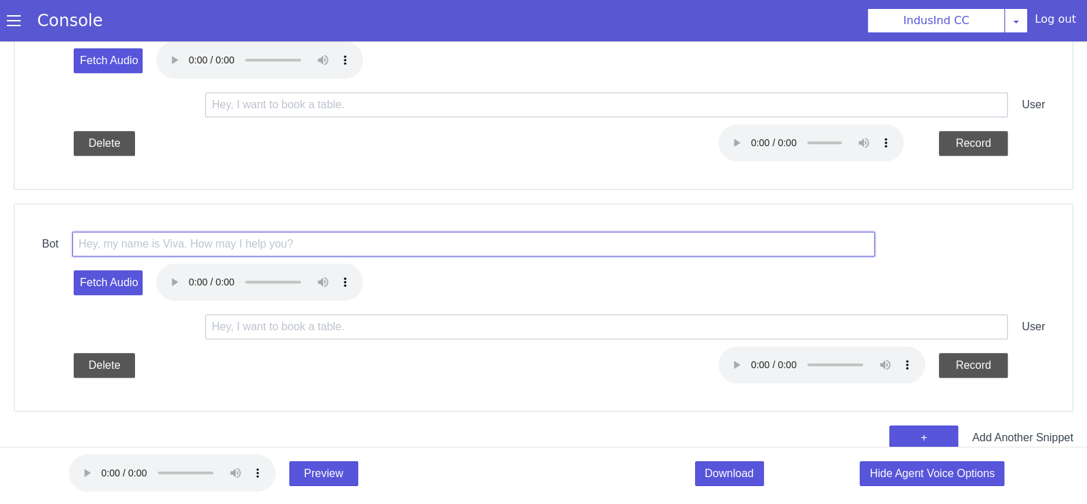
paste input "<prosody rate='+10.00%' pitch='+8Hz'>சரி, நான் SMS மூலம் பேமென்ட் லிங்க் அனுப்ப…"
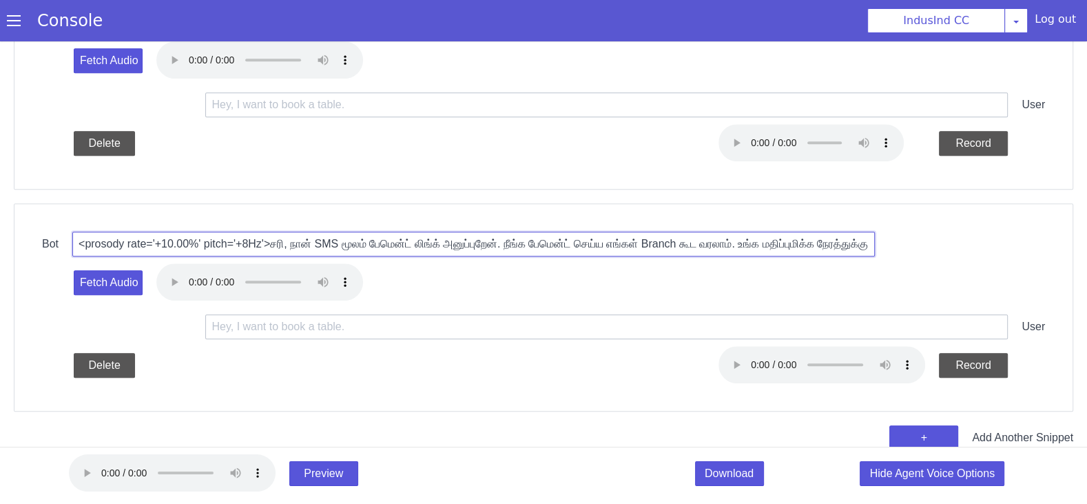
scroll to position [0, 324]
type input "<prosody rate='+10.00%' pitch='+8Hz'>சரி, நான் SMS மூலம் பேமென்ட் லிங்க் அனுப்ப…"
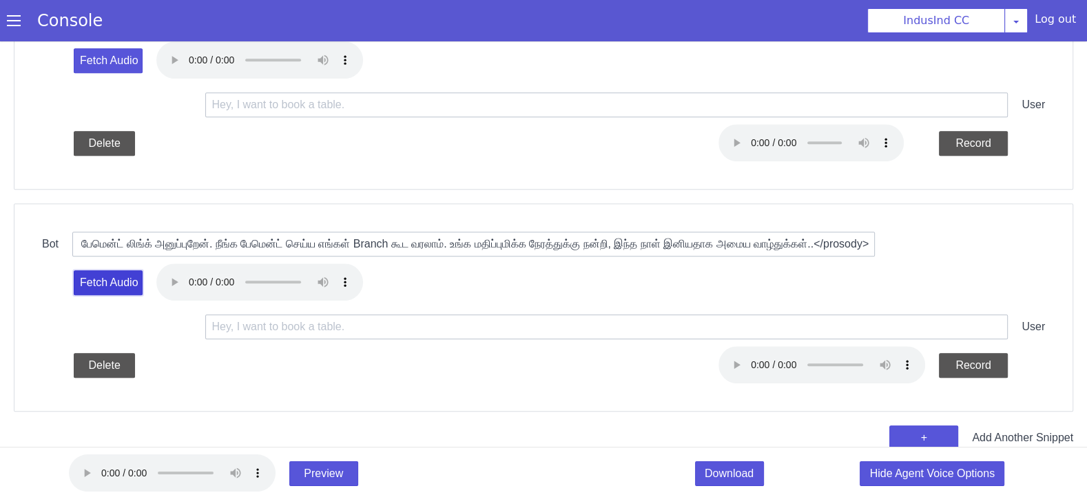
scroll to position [0, 0]
click at [346, 409] on button "Fetch Audio" at bounding box center [382, 436] width 72 height 55
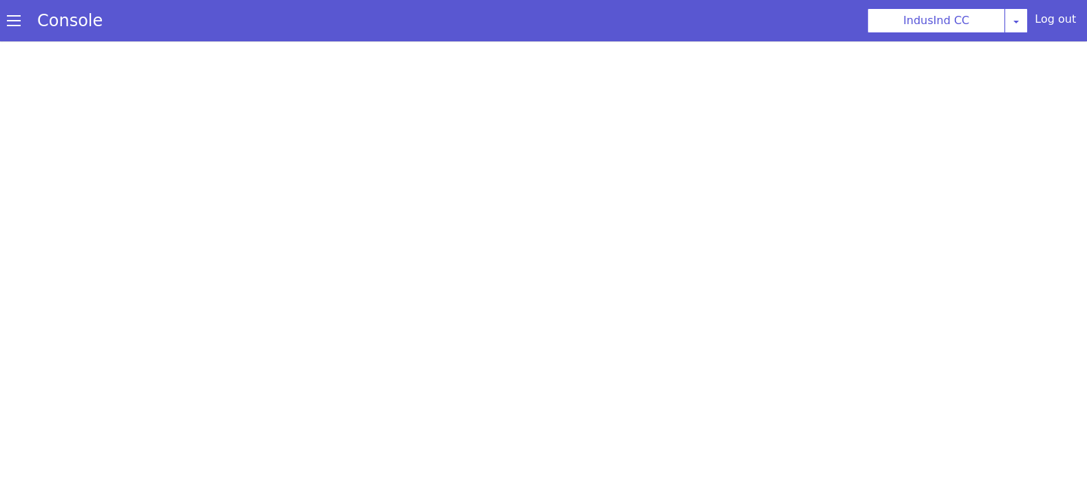
select select "Azure"
select select "ta"
select select "ta-IN-PallaviNeural"
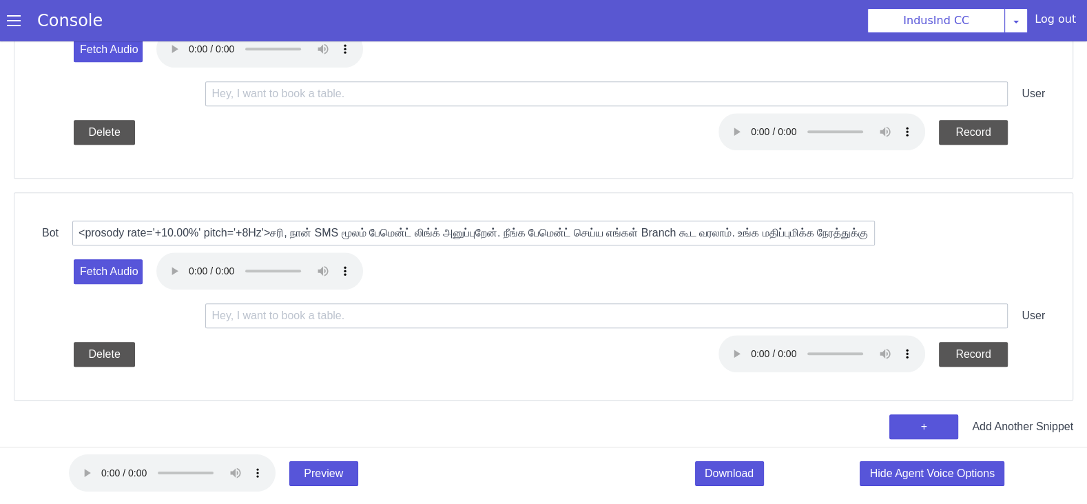
scroll to position [859, 0]
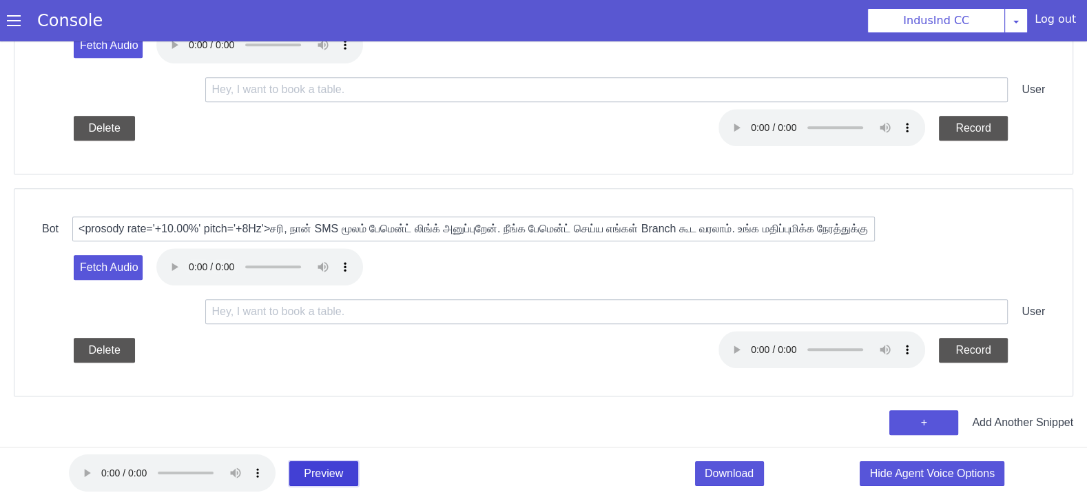
click at [646, 462] on button "Preview" at bounding box center [682, 433] width 72 height 59
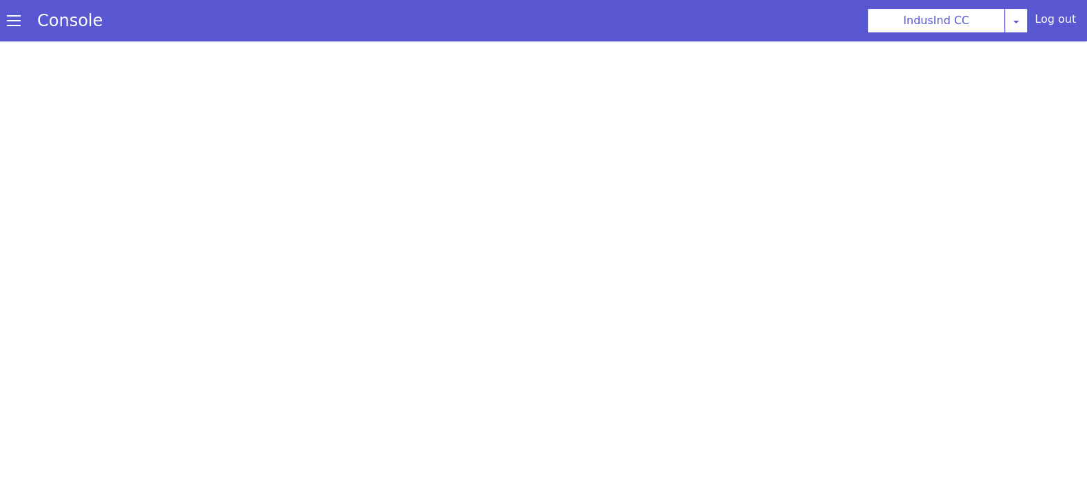
select select "Azure"
select select "ta"
select select "ta-IN-PallaviNeural"
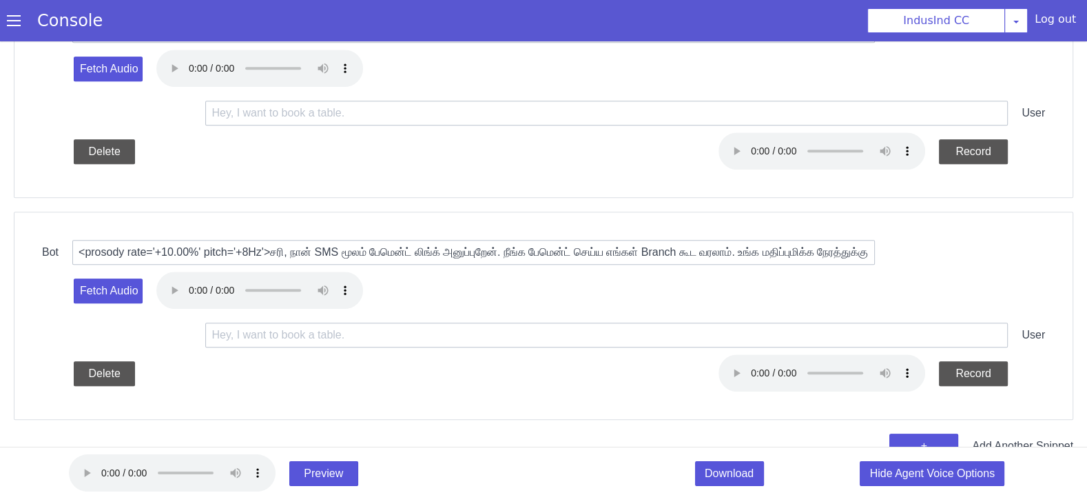
scroll to position [859, 0]
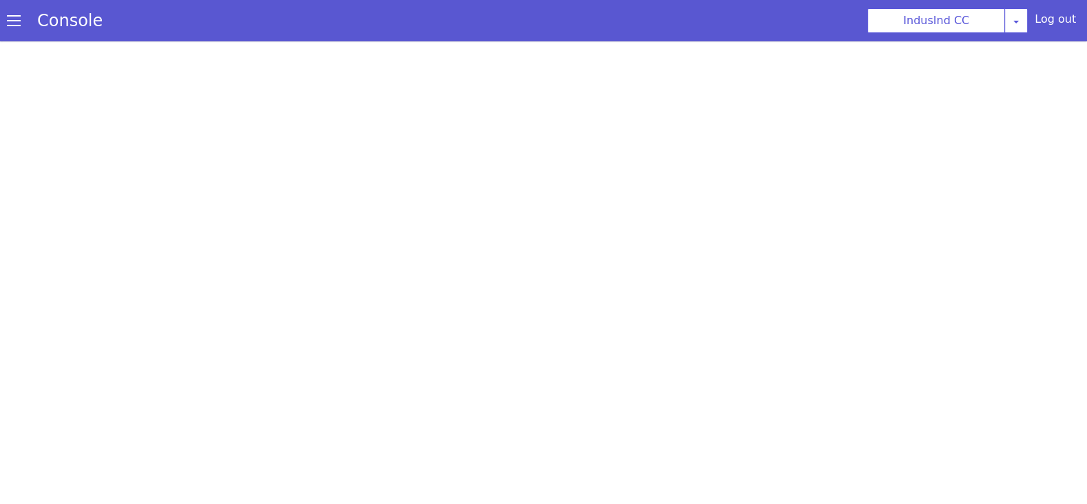
scroll to position [0, 0]
select select "Azure"
select select "ta"
select select "ta-IN-PallaviNeural"
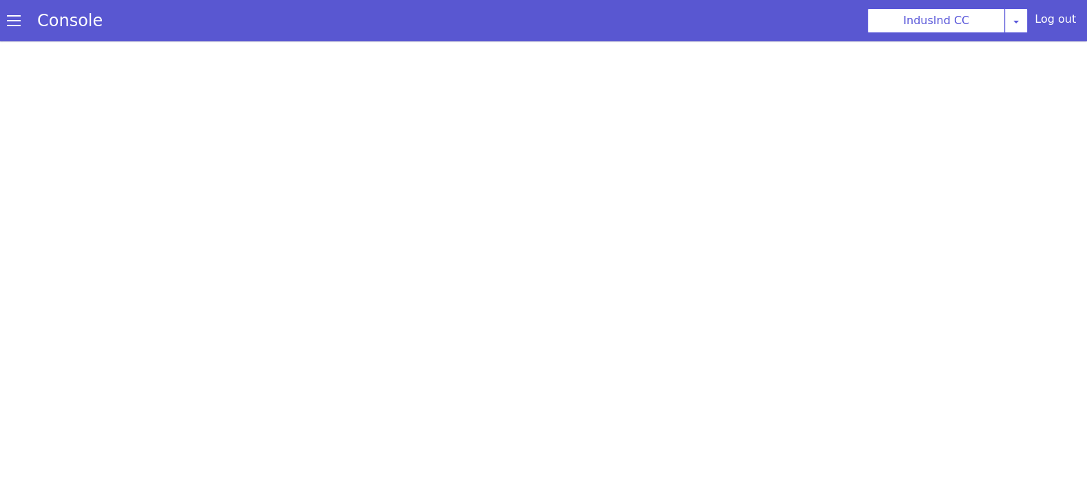
select select "hi"
select select "hi-IN-Wavenet-A"
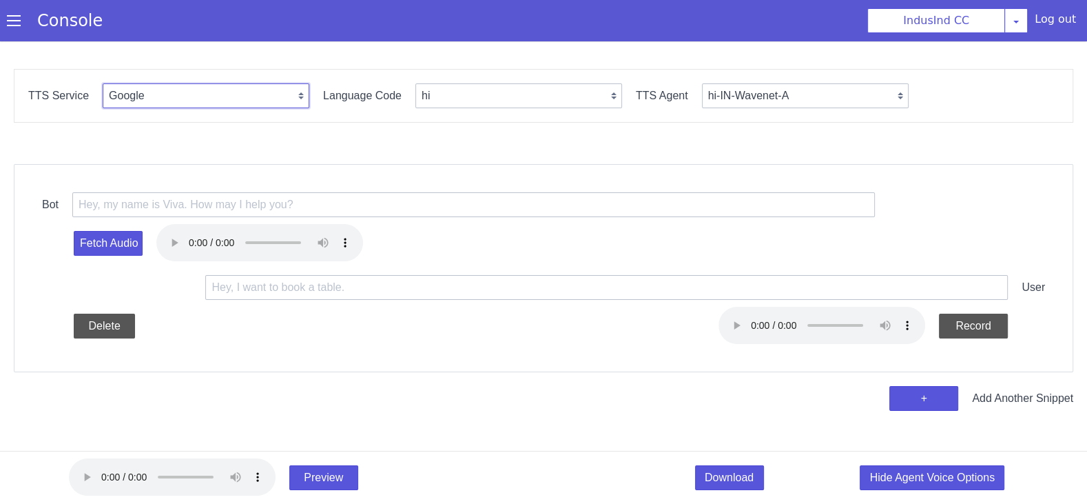
click at [201, 103] on select "Google Vernacular Azure" at bounding box center [206, 95] width 207 height 25
select select "Azure"
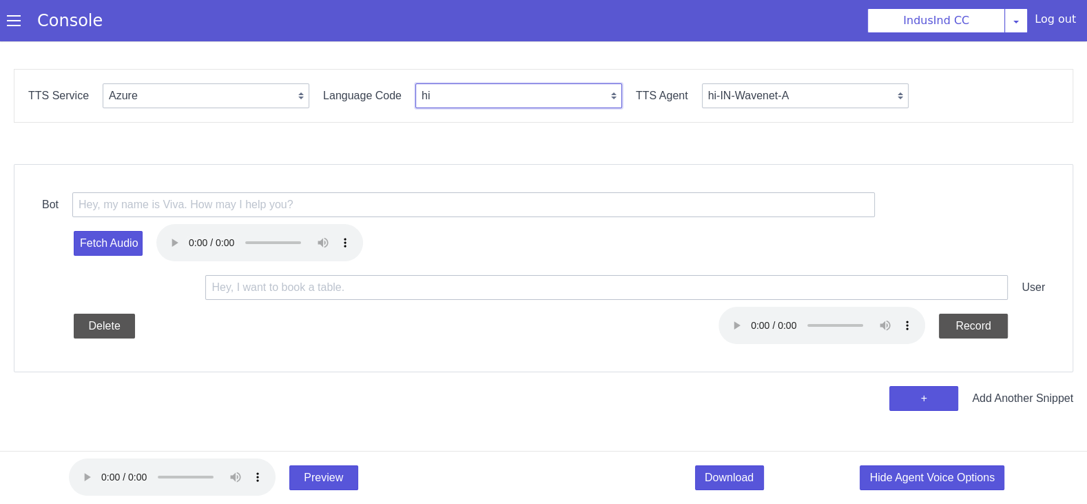
click at [439, 108] on select "en hi ta te [PERSON_NAME] bn kn id-ID en-US ms-MY en-GB en-AU" at bounding box center [519, 95] width 207 height 25
select select "en"
select select "en-IN-Heera"
select select "ta"
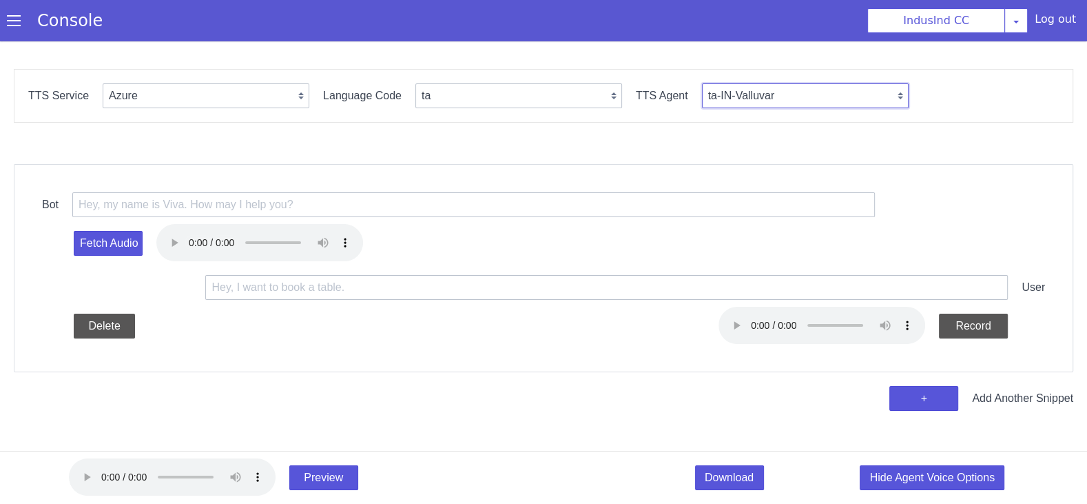
click at [756, 84] on select "ta-IN-Valluvar ta-IN-PallaviNeural ta-IN-ValluvarNeural" at bounding box center [805, 95] width 207 height 25
select select "ta-IN-PallaviNeural"
click at [773, 94] on select "ta-IN-[GEOGRAPHIC_DATA] ta-IN-PallaviNeural [GEOGRAPHIC_DATA]" at bounding box center [805, 95] width 207 height 25
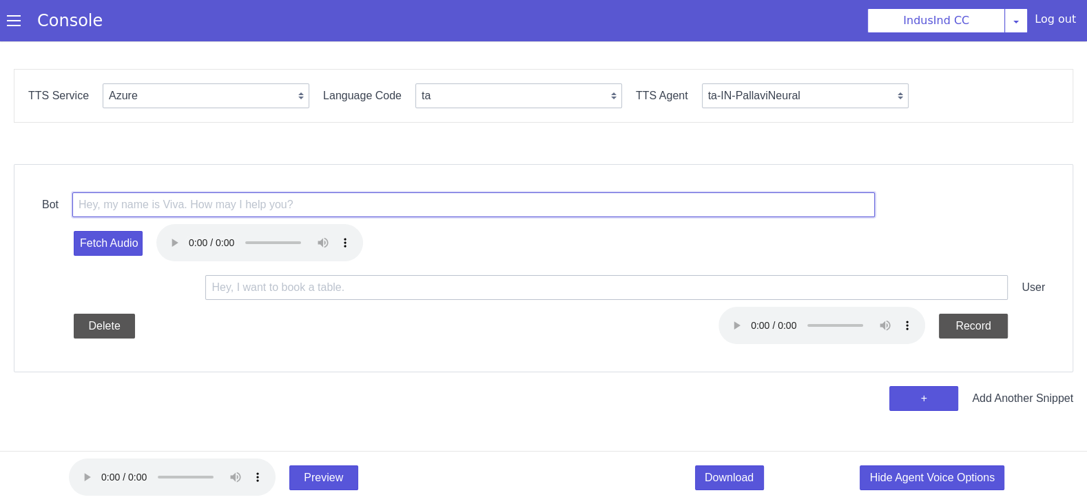
click at [212, 206] on input "text" at bounding box center [473, 204] width 803 height 25
paste input "prosody rate='+15.00%' pitch='+7Hz'>வணக்கம். நான் Shiva கிட்ட பேசுறேனா? </proso…"
drag, startPoint x: 376, startPoint y: 204, endPoint x: 351, endPoint y: 204, distance: 24.8
click at [351, 204] on input "prosody rate='+15.00%' pitch='+7Hz'>வணக்கம். நான் Shiva கிட்ட பேசுறேனா? </proso…" at bounding box center [473, 204] width 803 height 25
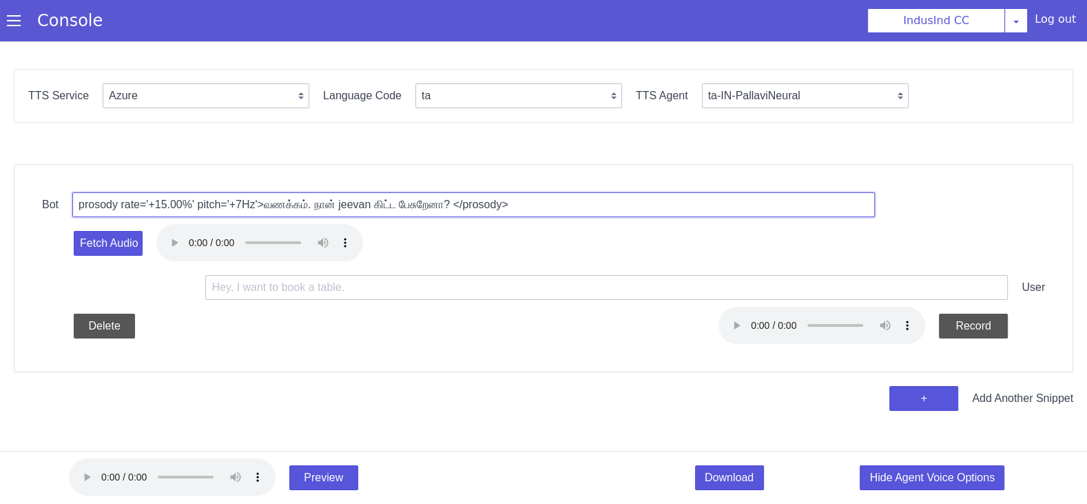
click at [382, 205] on input "prosody rate='+15.00%' pitch='+7Hz'>வணக்கம். நான் jeevan கிட்ட பேசுறேனா? </pros…" at bounding box center [473, 204] width 803 height 25
type input "prosody rate='+15.00%' pitch='+7Hz'>வணக்கம். நான் jeevan avar கிட்ட பேசுறேனா? <…"
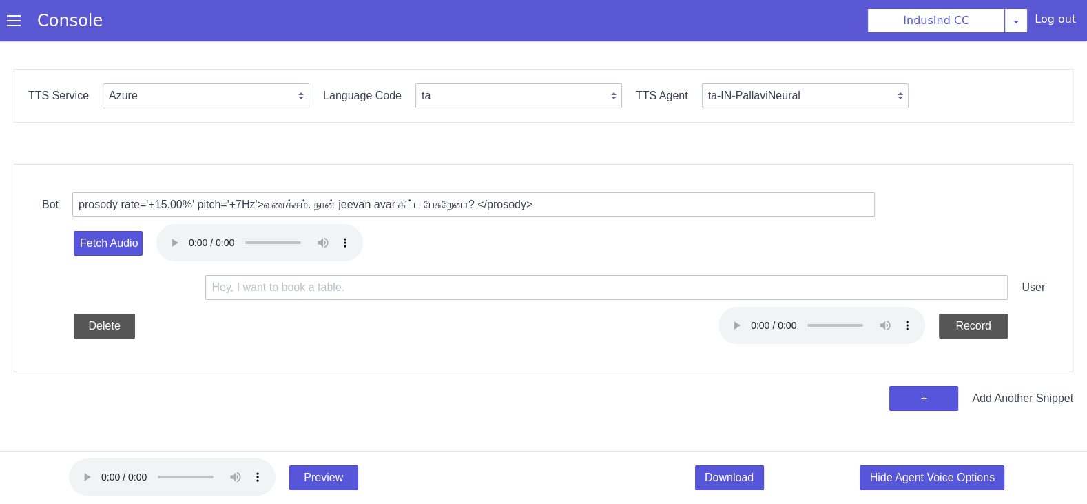
click at [104, 256] on div "Fetch Audio" at bounding box center [543, 243] width 1003 height 52
click at [107, 254] on button "Fetch Audio" at bounding box center [108, 243] width 69 height 25
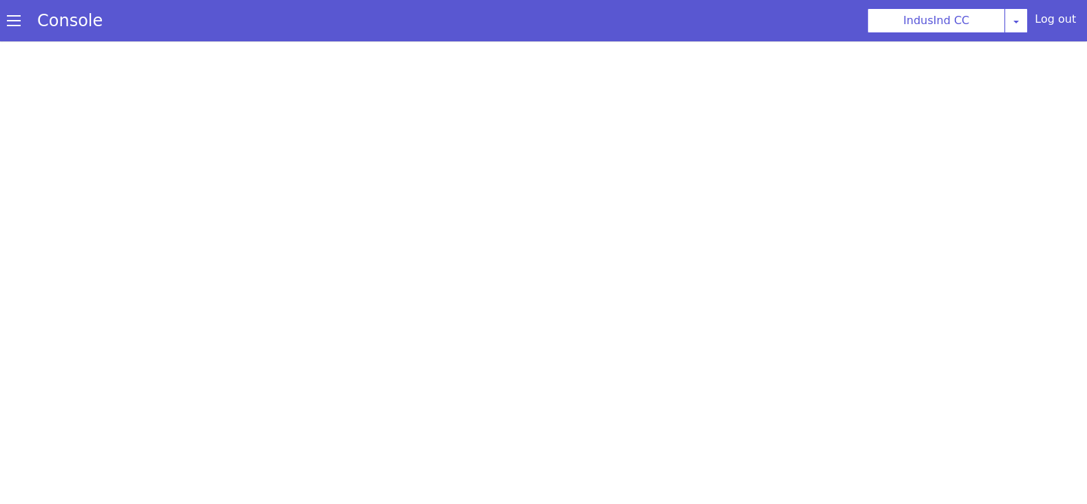
select select "hi"
select select "hi-IN-Wavenet-A"
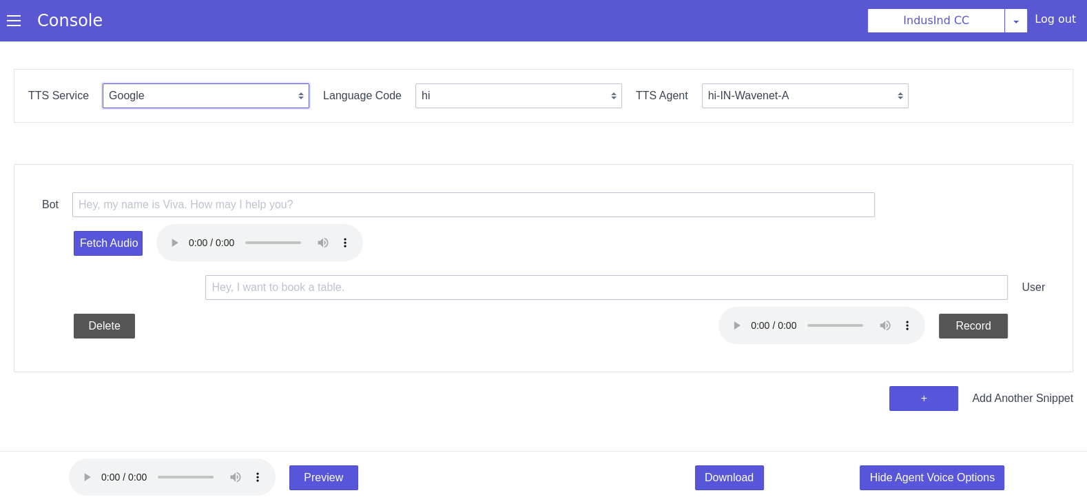
click at [178, 89] on select "Google Vernacular Azure" at bounding box center [206, 95] width 207 height 25
select select "Azure"
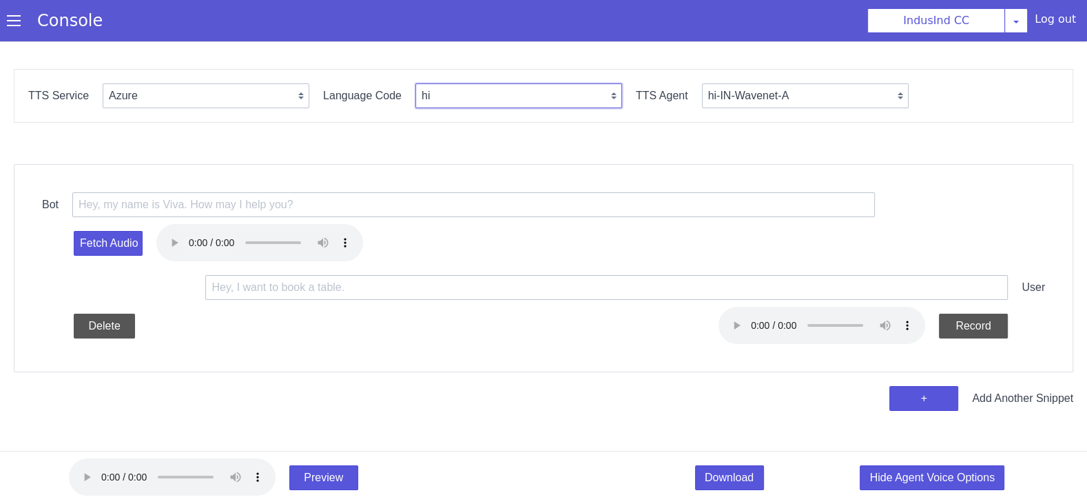
click at [430, 105] on select "en hi ta te [PERSON_NAME] bn kn id-ID en-US ms-MY en-GB en-AU" at bounding box center [519, 95] width 207 height 25
select select "en"
select select "en-IN-Heera"
select select "ta"
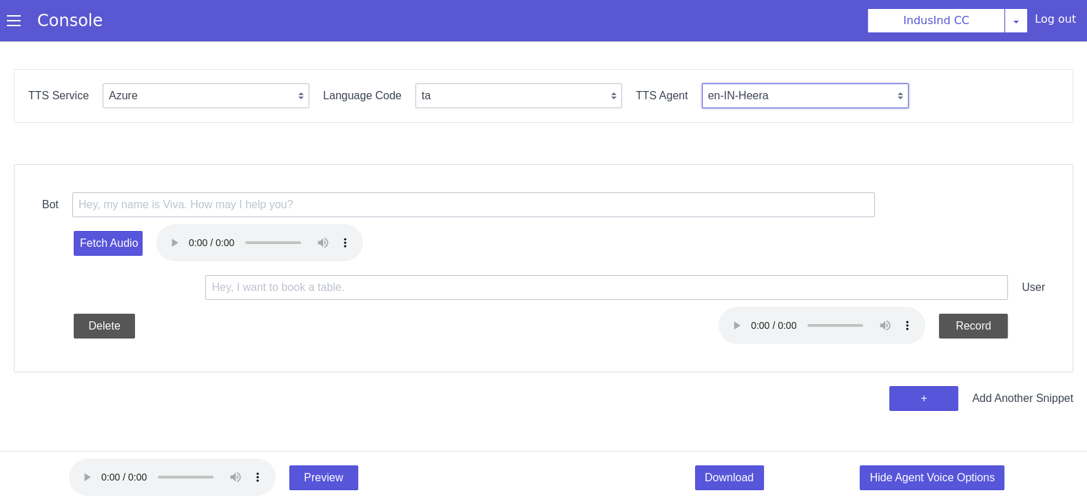
click at [770, 99] on select "en-IN-Heera en-IN-PriyaRUS en-IN-Ravi en-GB-[PERSON_NAME] en-GB-HazelRUS en-GB-…" at bounding box center [805, 95] width 207 height 25
select select "ta-IN-PallaviNeural"
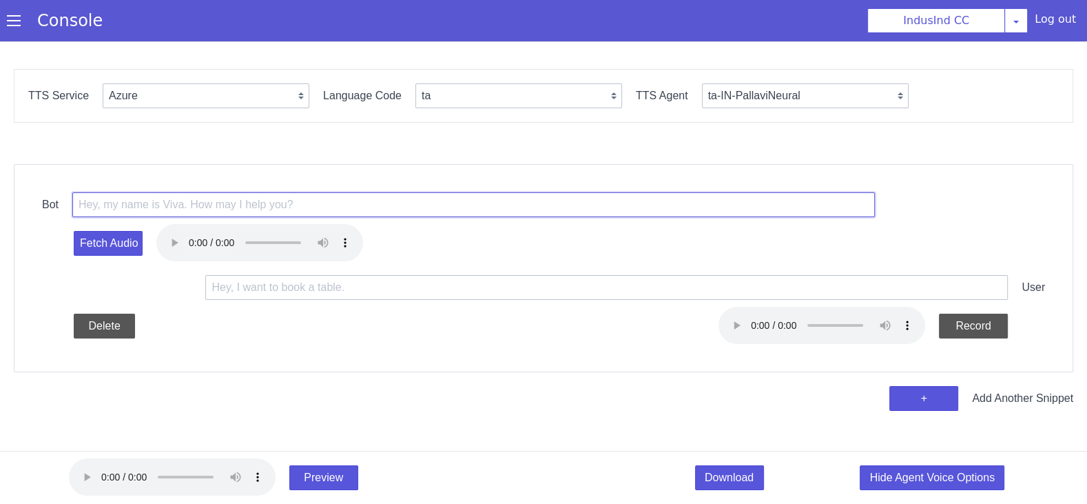
click at [221, 205] on input "text" at bounding box center [473, 204] width 803 height 25
paste input "<prosody rate='+15.00%' pitch='+7Hz'>வணக்கம். நான் Shiva கிட்ட பேசுறேனா? </pros…"
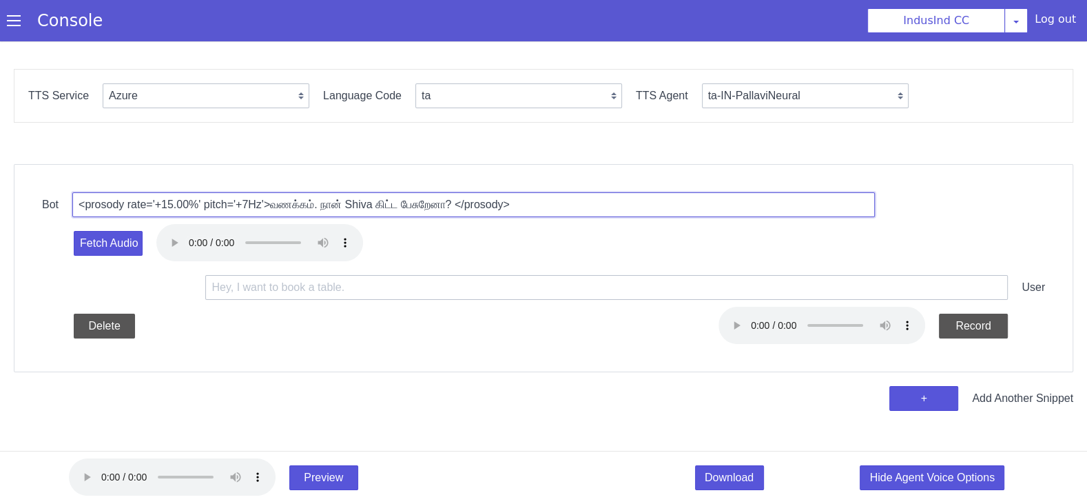
drag, startPoint x: 356, startPoint y: 200, endPoint x: 382, endPoint y: 200, distance: 26.9
click at [382, 200] on input "<prosody rate='+15.00%' pitch='+7Hz'>வணக்கம். நான் Shiva கிட்ட பேசுறேனா? </pros…" at bounding box center [473, 204] width 803 height 25
type input "<prosody rate='+15.00%' pitch='+7Hz'>வணக்கம். நான் [PERSON_NAME] கிட்ட பேசுறேனா…"
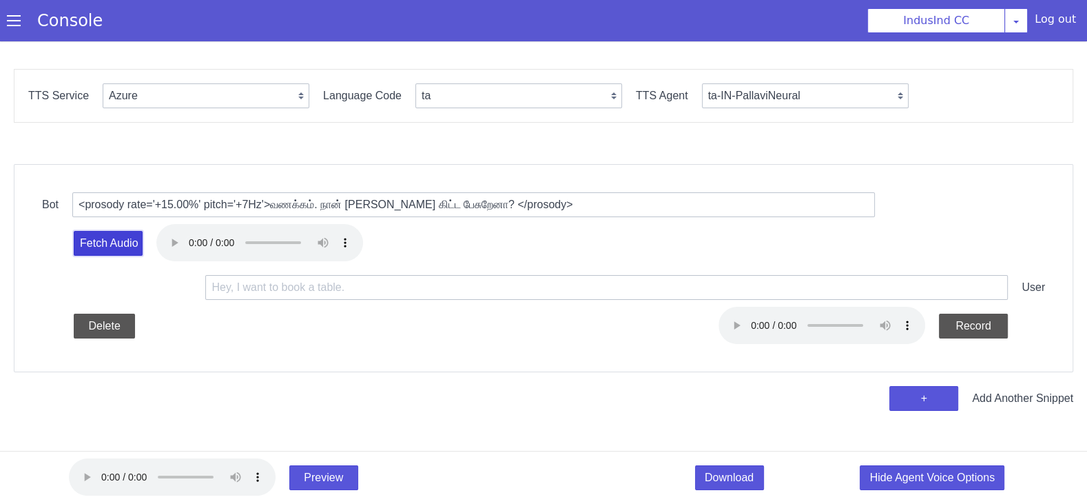
click at [130, 245] on button "Fetch Audio" at bounding box center [108, 243] width 69 height 25
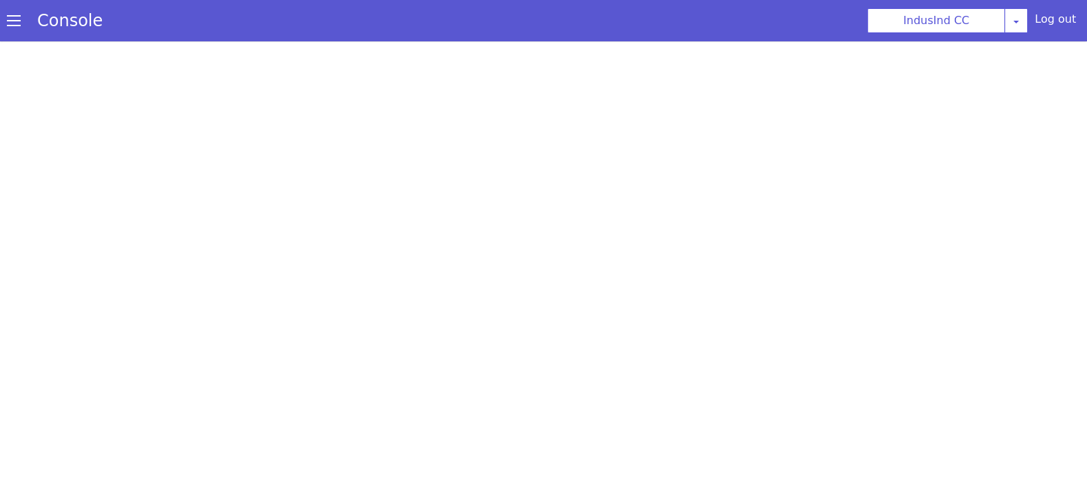
scroll to position [4, 0]
select select "Azure"
select select "ta"
select select "ta-IN-PallaviNeural"
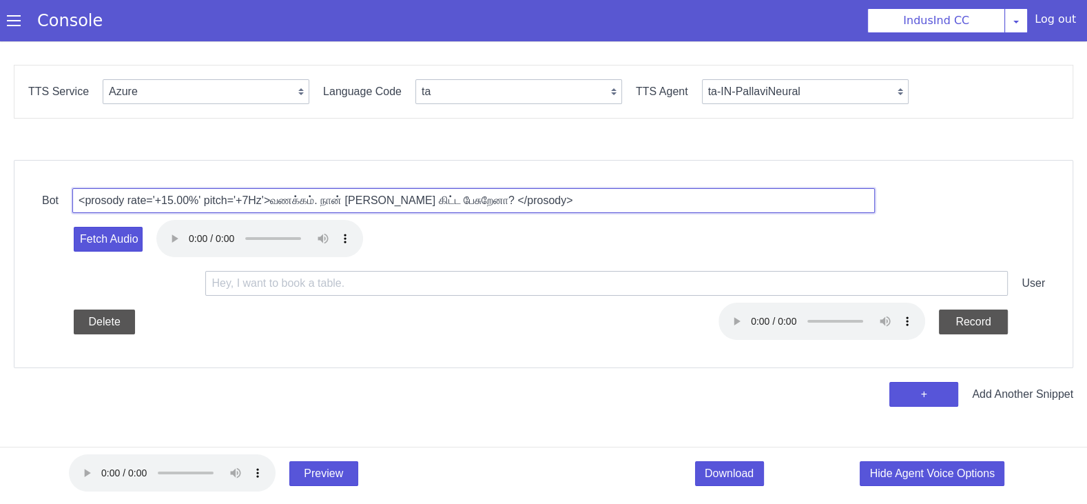
click at [444, 198] on input "<prosody rate='+15.00%' pitch='+7Hz'>வணக்கம். நான் [PERSON_NAME] கிட்ட பேசுறேனா…" at bounding box center [498, 289] width 234 height 781
drag, startPoint x: 426, startPoint y: 198, endPoint x: 446, endPoint y: 198, distance: 20.0
click at [446, 198] on input "<prosody rate='+15.00%' pitch='+7Hz'>வணக்கம். நான் [PERSON_NAME] கிட்ட பேசுறேனா…" at bounding box center [546, 304] width 340 height 747
type input "<prosody rate='+15.00%' pitch='+7Hz'>வணக்கம். நான் Jeevanandha கிட்ட பேசுறேனா? …"
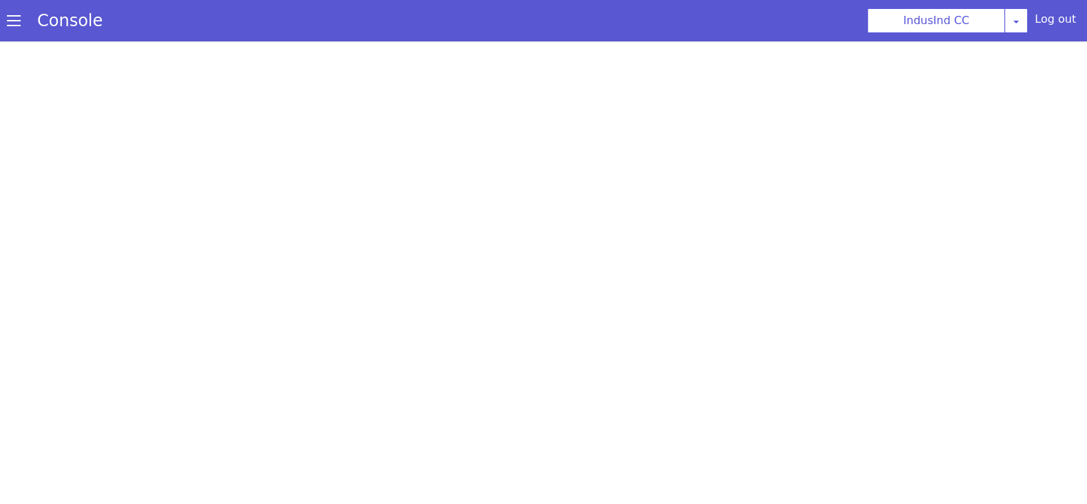
select select "Azure"
select select "ta"
select select "ta-IN-PallaviNeural"
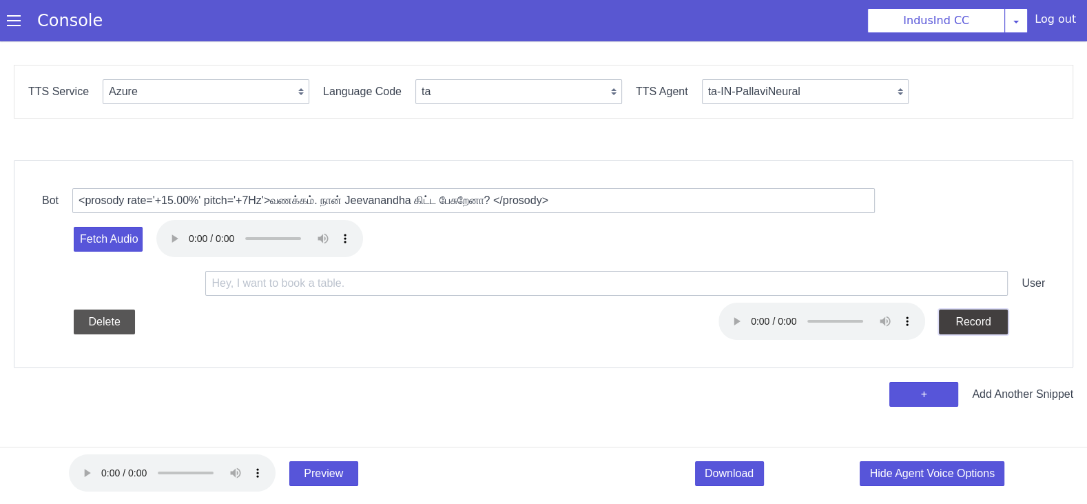
click at [959, 229] on button "Record" at bounding box center [983, 207] width 73 height 41
click at [400, 286] on input "text" at bounding box center [610, 279] width 803 height 72
click at [913, 335] on button "+" at bounding box center [949, 316] width 72 height 38
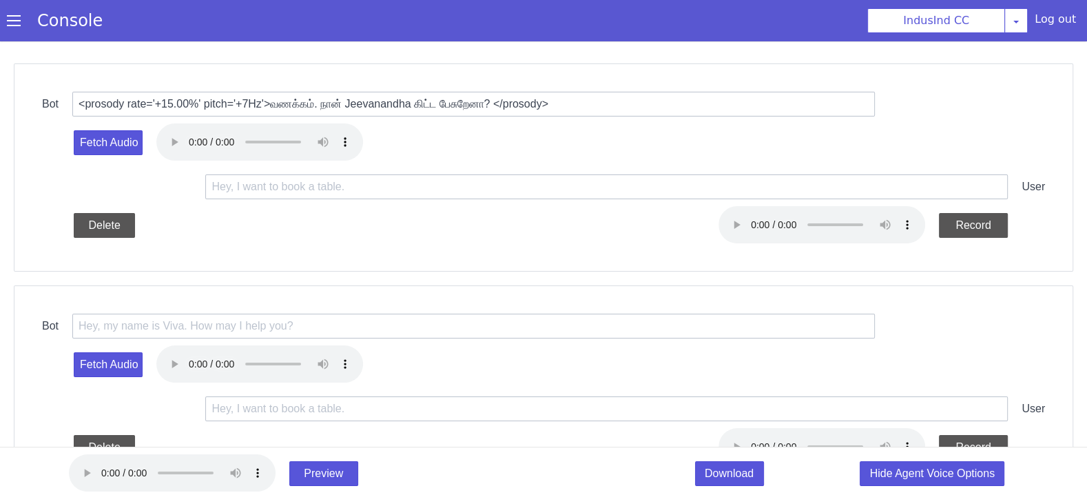
scroll to position [105, 0]
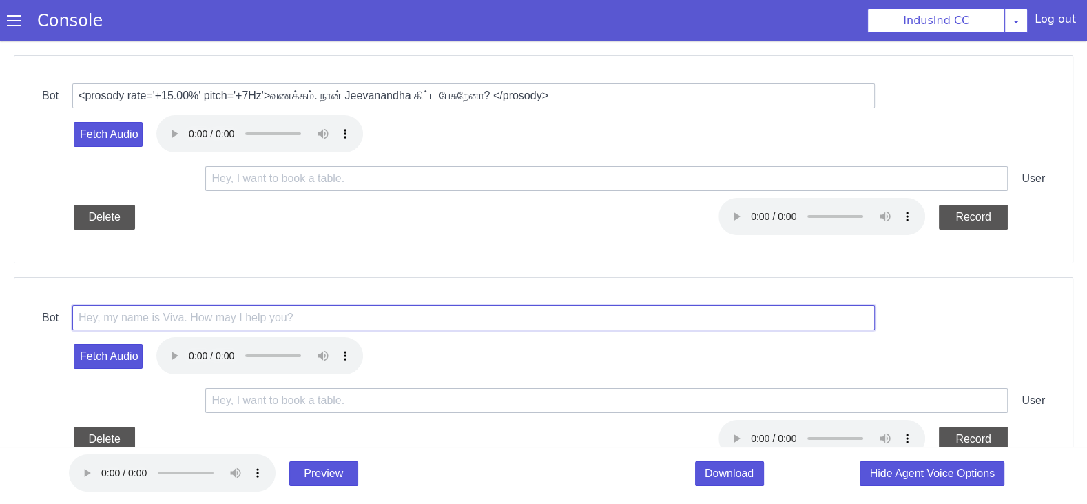
click at [371, 314] on input "text" at bounding box center [650, 215] width 636 height 529
paste input "<prosody rate='15.00%' pitch='7%'>ஹாய், நான் Indus ind வங்கியிலிருந்து ஷாலினி ப…"
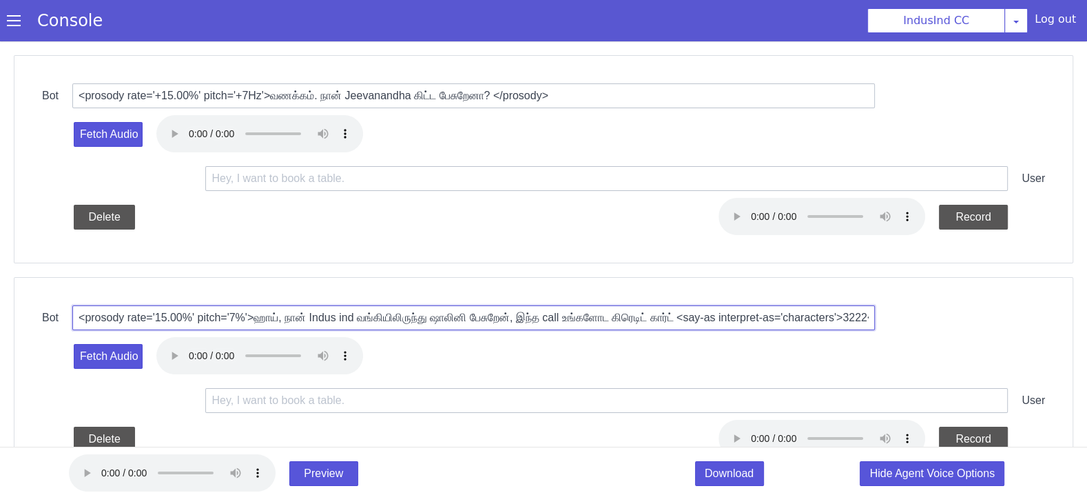
scroll to position [0, 1032]
type input "<prosody rate='15.00%' pitch='7%'>ஹாய், நான் Indus ind வங்கியிலிருந்து ஷாலினி ப…"
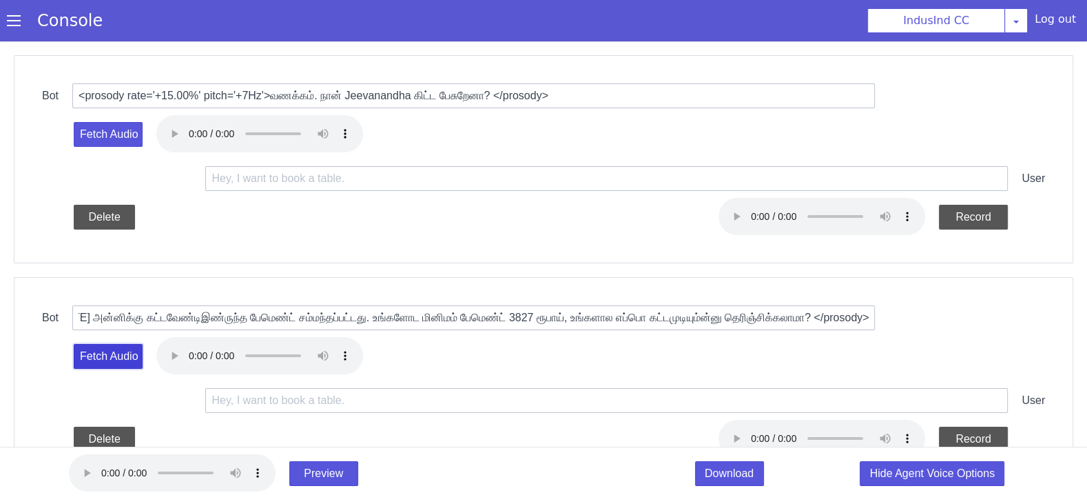
scroll to position [0, 0]
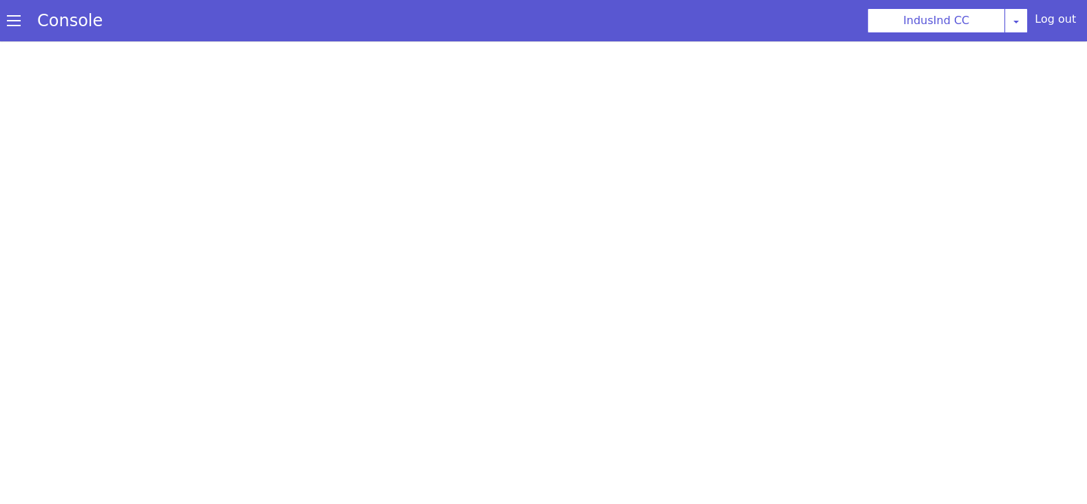
select select "Azure"
select select "ta"
select select "ta-IN-PallaviNeural"
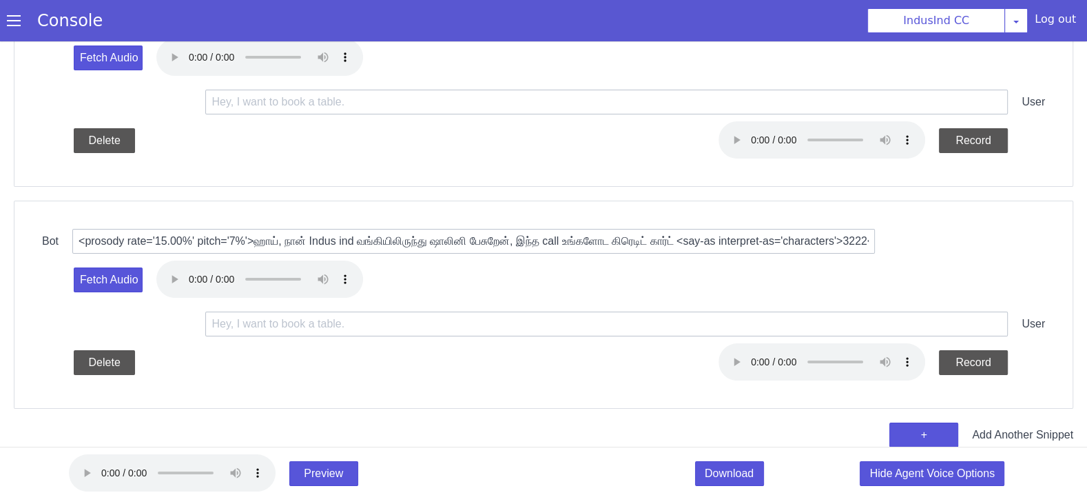
scroll to position [196, 0]
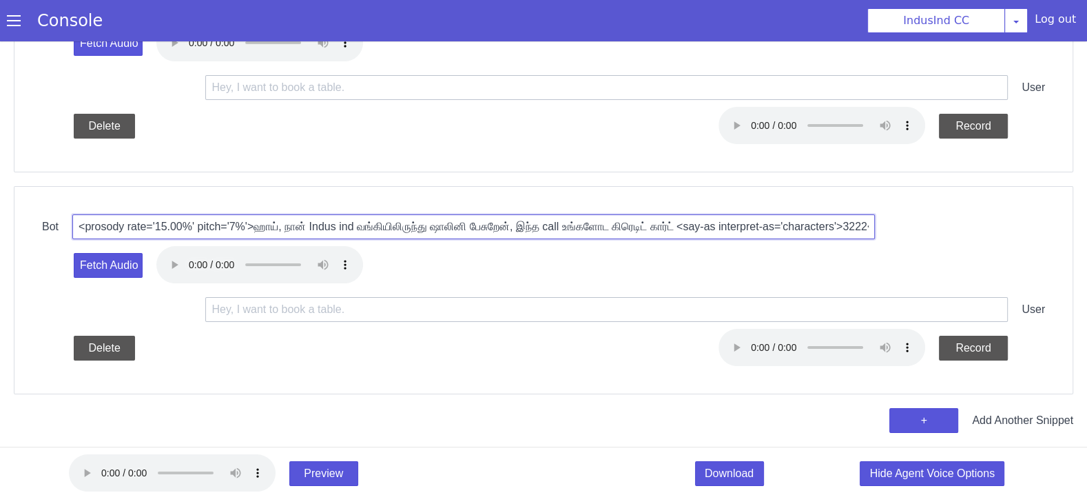
click at [320, 219] on input "<prosody rate='15.00%' pitch='7%'>ஹாய், நான் Indus ind வங்கியிலிருந்து ஷாலினி ப…" at bounding box center [443, 184] width 721 height 397
click at [434, 237] on input "<prosody rate='15.00%' pitch='7%'>ஹாய், நான் Indus ind வங்கியிலிருந்து ஷாலினி ப…" at bounding box center [447, 193] width 748 height 338
click at [512, 200] on input "<prosody rate='15.00%' pitch='7%'>ஹாய், நான் Indus ind வங்கியிலிருந்து ஷாலினி ப…" at bounding box center [579, 41] width 756 height 317
click at [576, 224] on input "<prosody rate='15.00%' pitch='7%'>ஹாய், நான் Indus ind வங்கியிலிருந்து ஷாலினி ப…" at bounding box center [501, 244] width 773 height 265
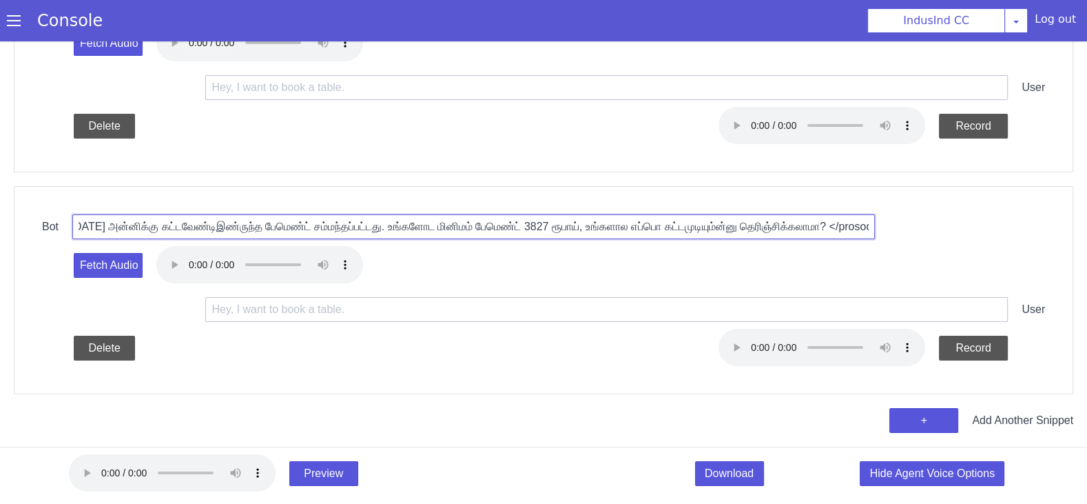
scroll to position [0, 1032]
click at [613, 229] on input "<prosody rate='15.00%' pitch='7%'>ஹாய், நான் Indus ind வங்கியிலிருந்து ஷாலினி ப…" at bounding box center [495, 241] width 786 height 214
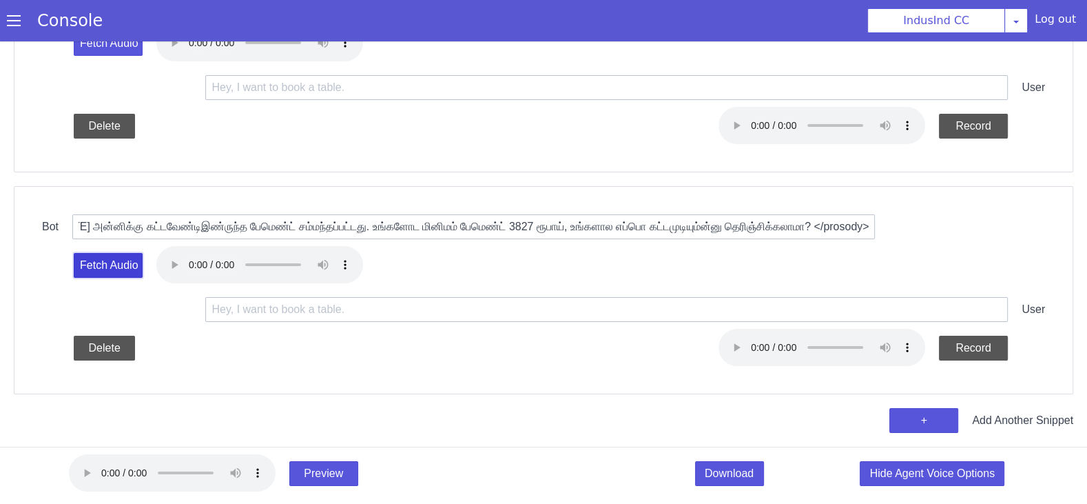
click at [132, 305] on button "Fetch Audio" at bounding box center [128, 322] width 72 height 34
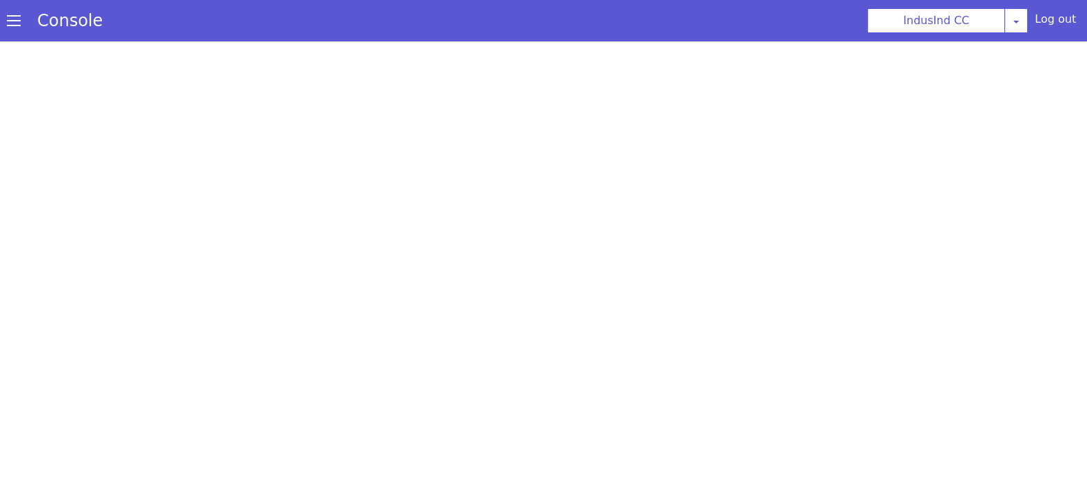
select select "Azure"
select select "ta"
select select "ta-IN-PallaviNeural"
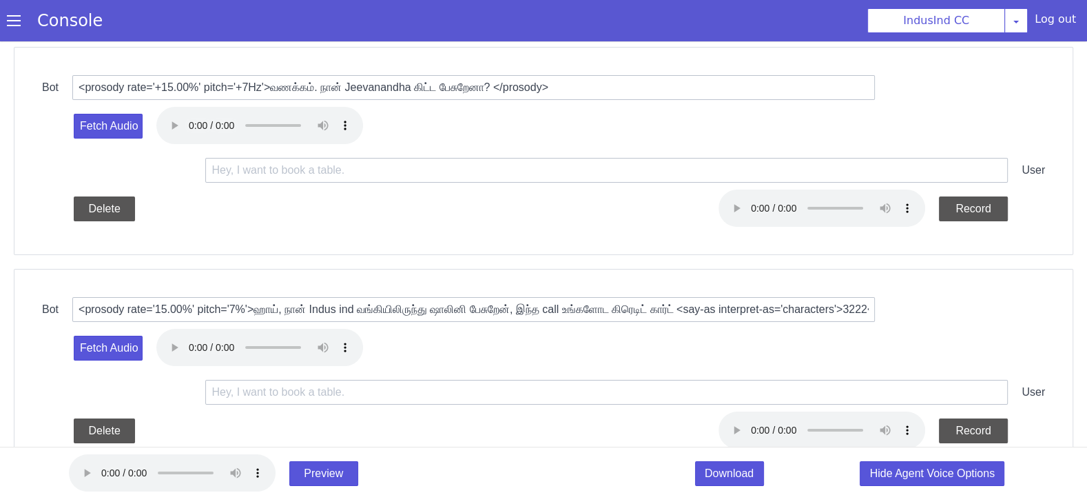
scroll to position [196, 0]
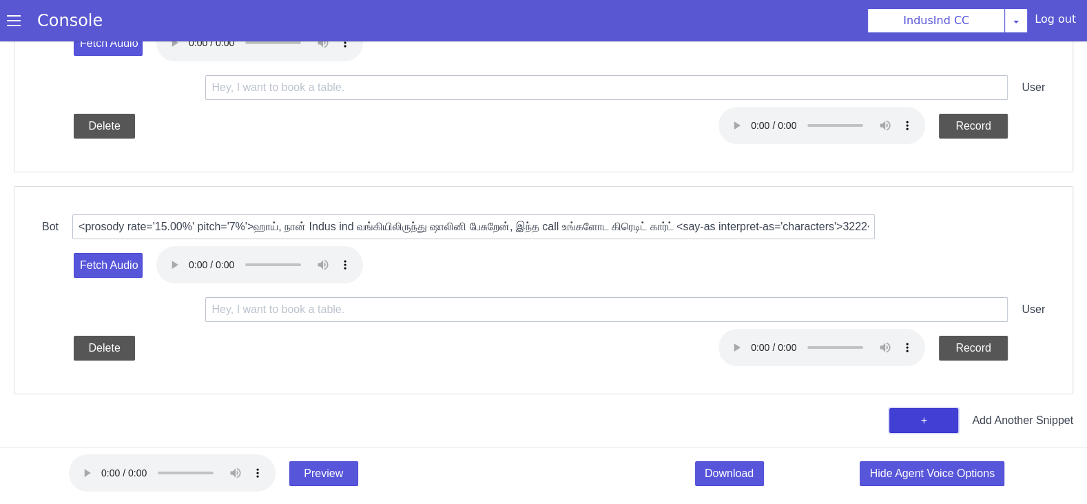
click at [913, 418] on button "+" at bounding box center [936, 404] width 70 height 28
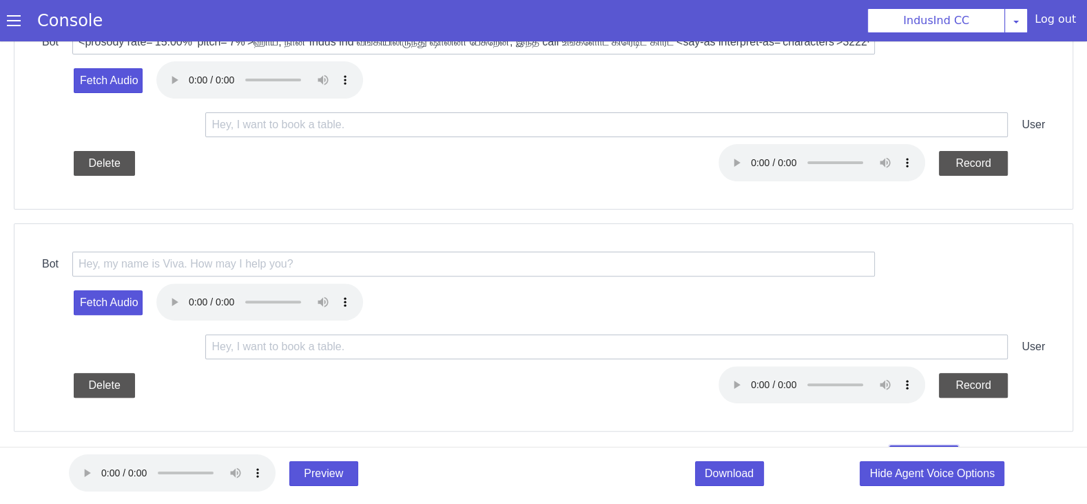
scroll to position [395, 0]
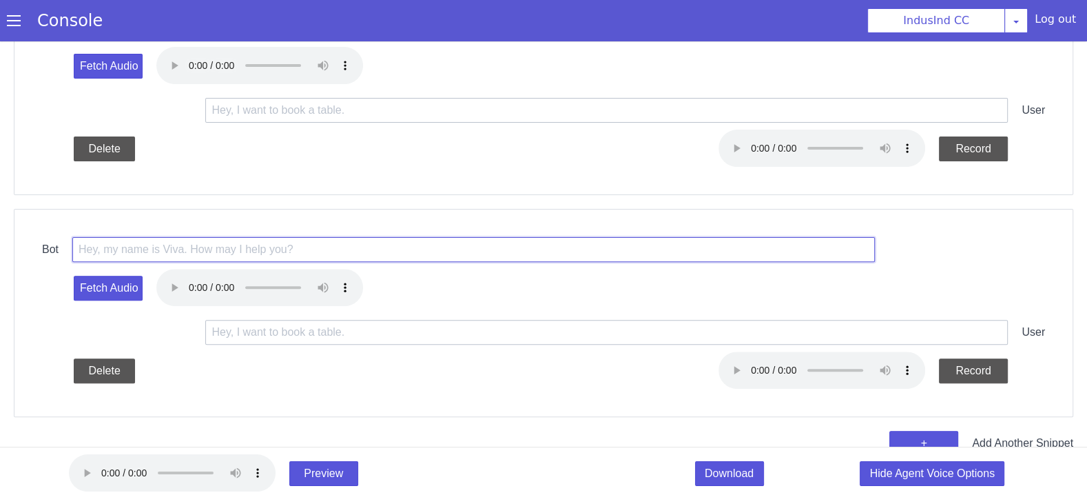
click at [260, 252] on input "text" at bounding box center [454, 241] width 801 height 105
paste input "<prosody rate='15.00%' pitch='7%'> புரிஞ்சுது, அப்போ நீங்க பணத்த [DATE] அன்னிக்…"
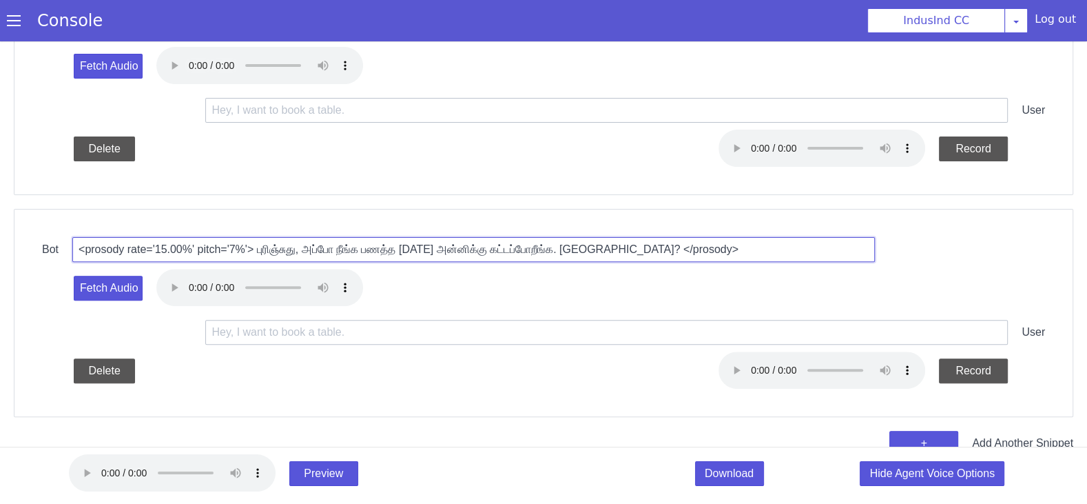
drag, startPoint x: 423, startPoint y: 244, endPoint x: 413, endPoint y: 245, distance: 10.4
click at [413, 245] on input "<prosody rate='15.00%' pitch='7%'> புரிஞ்சுது, அப்போ நீங்க பணத்த [DATE] அன்னிக்…" at bounding box center [570, 260] width 726 height 388
type input "<prosody rate='15.00%' pitch='7%'> புரிஞ்சுது, அப்போ நீங்க பணத்த [DATE] அன்னிக்…"
click at [796, 436] on button "Fetch Audio" at bounding box center [811, 471] width 30 height 71
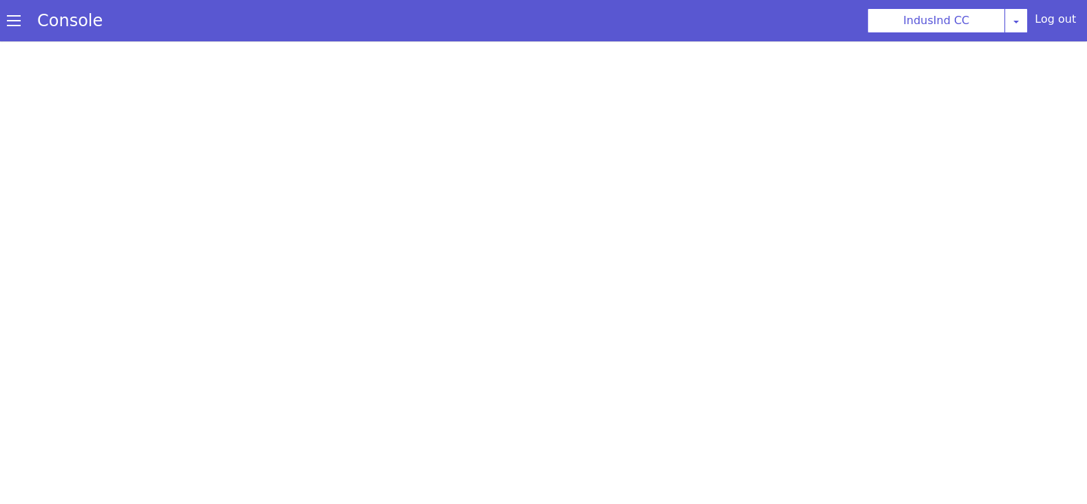
scroll to position [0, 0]
select select "Azure"
select select "ta"
select select "ta-IN-PallaviNeural"
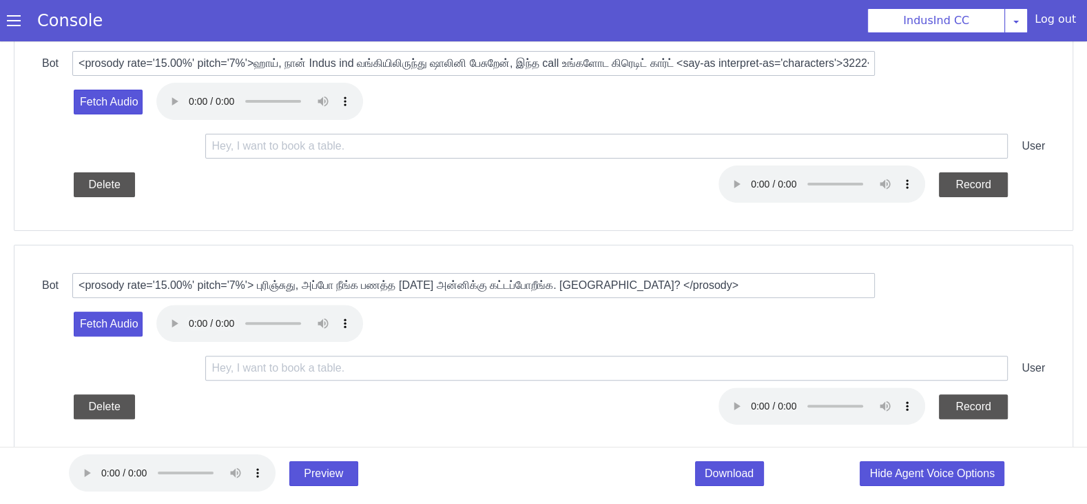
scroll to position [417, 0]
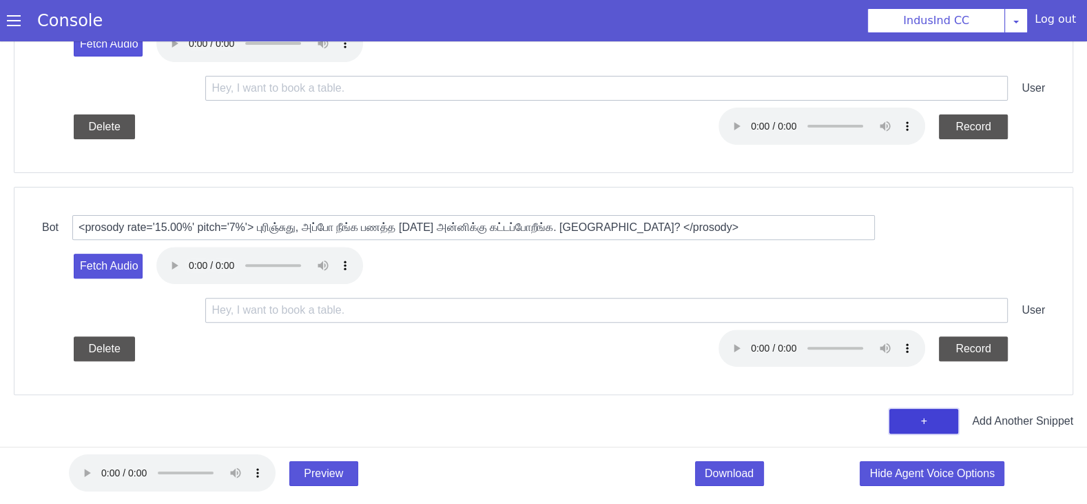
click at [918, 421] on button "+" at bounding box center [914, 431] width 70 height 27
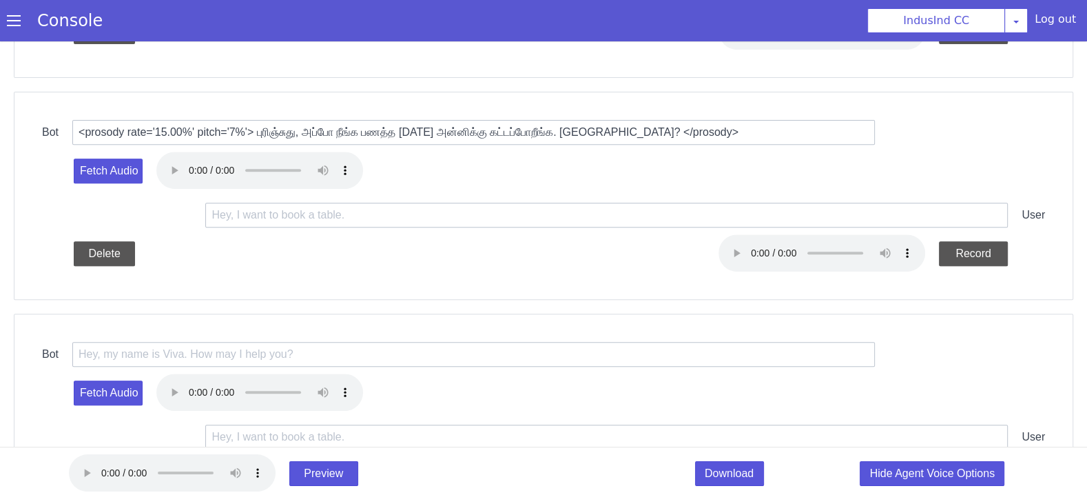
scroll to position [575, 0]
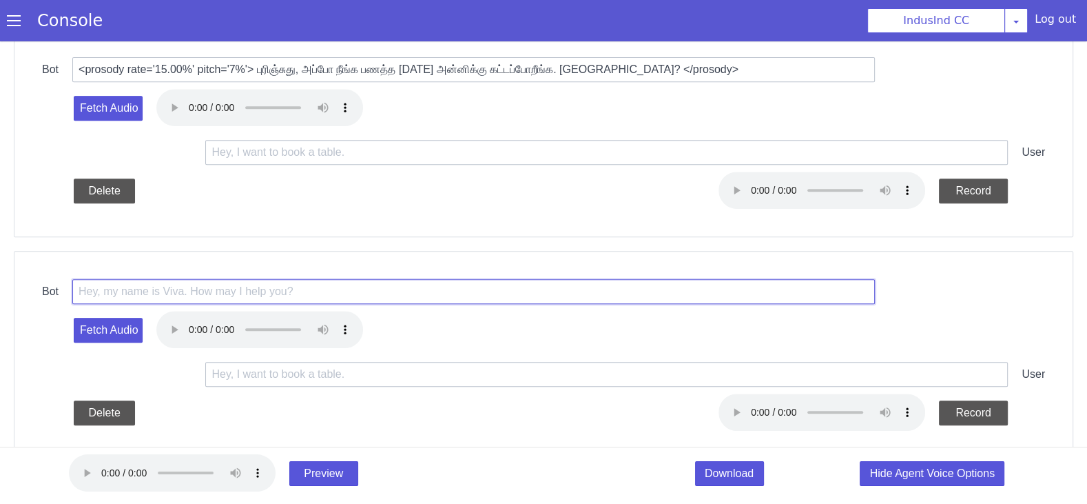
click at [300, 281] on input "text" at bounding box center [498, 296] width 802 height 89
paste input "<prosody rate='+15.00%' pitch='+7Hz'> சரி, உங்க payment over due ஆகிருக்கு. உங்…"
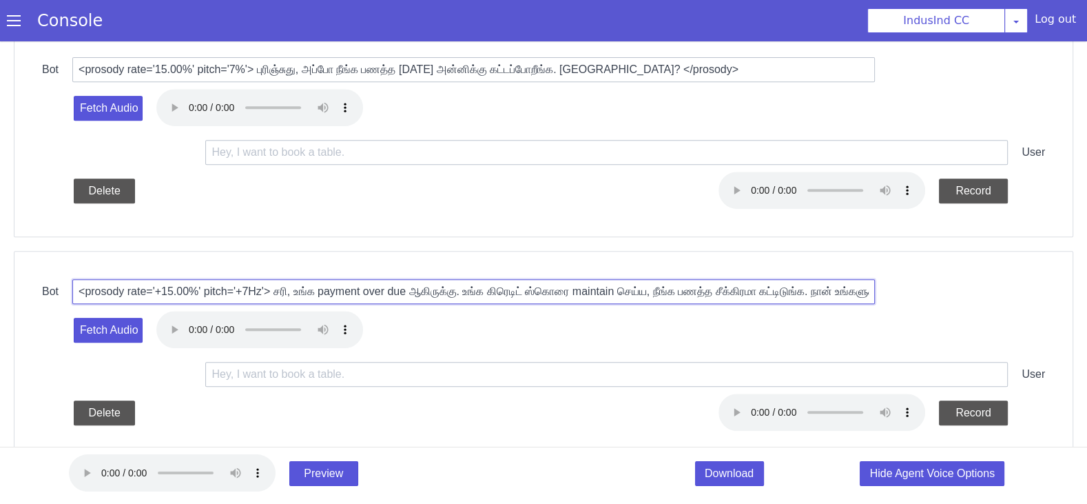
scroll to position [0, 480]
type input "<prosody rate='+15.00%' pitch='+7Hz'> சரி, உங்க payment over due ஆகிருக்கு. உங்…"
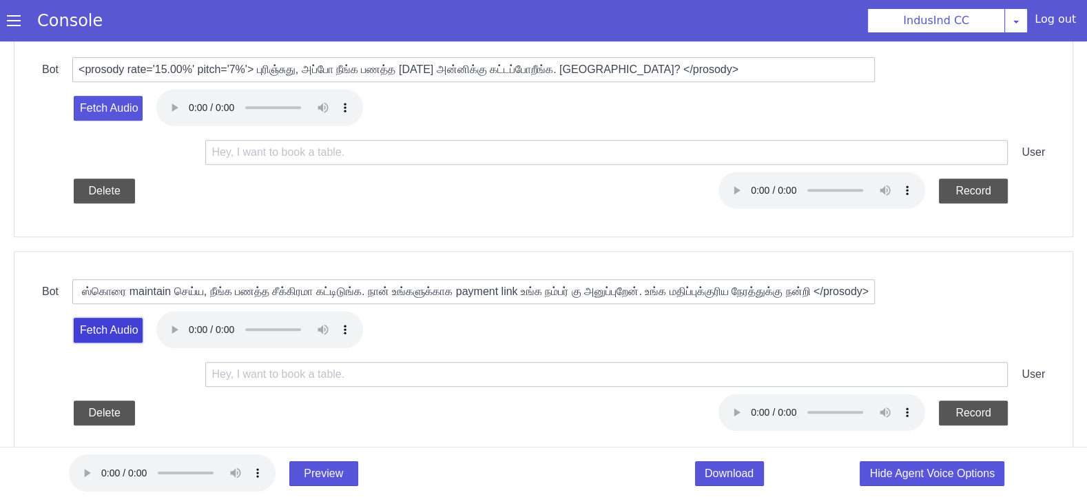
click at [843, 409] on button "Fetch Audio" at bounding box center [857, 444] width 29 height 70
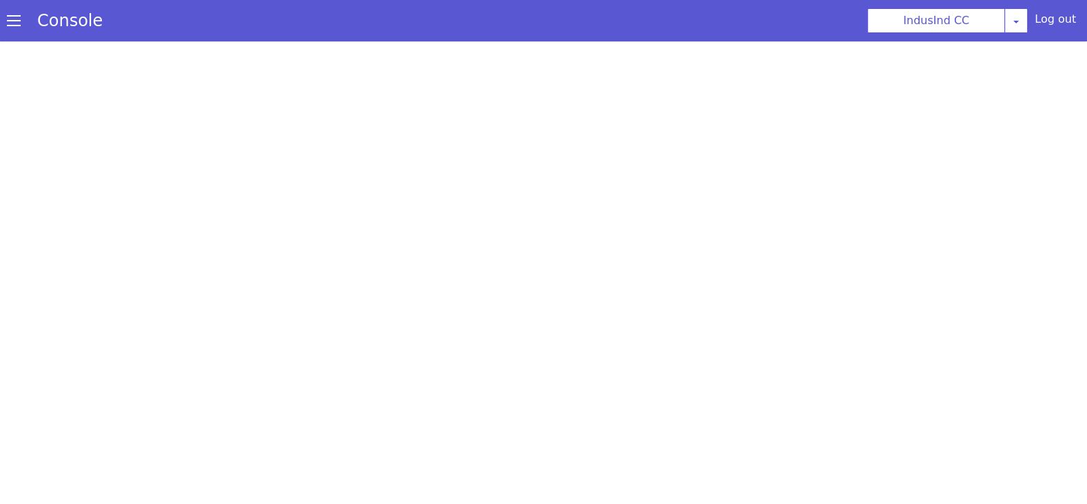
scroll to position [0, 0]
select select "Azure"
select select "ta"
select select "ta-IN-PallaviNeural"
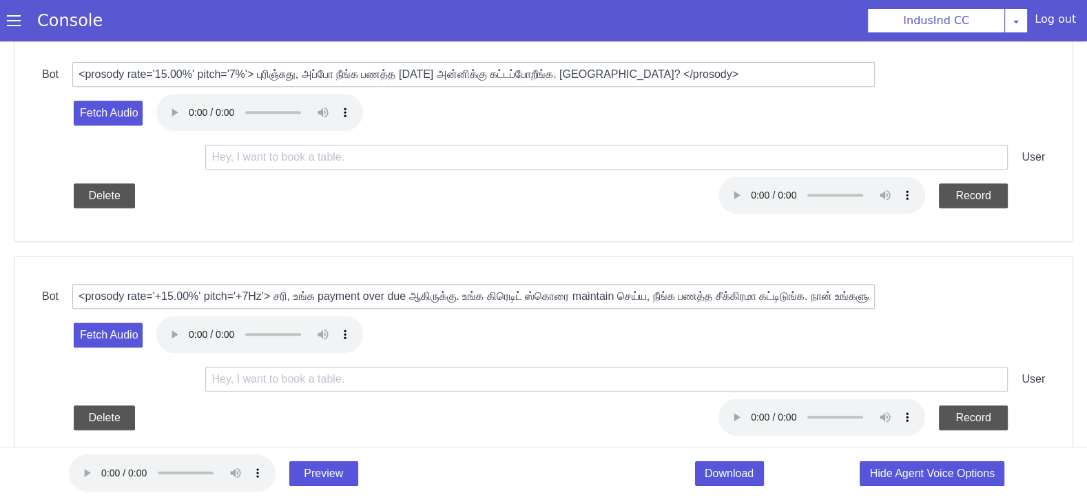
scroll to position [638, 0]
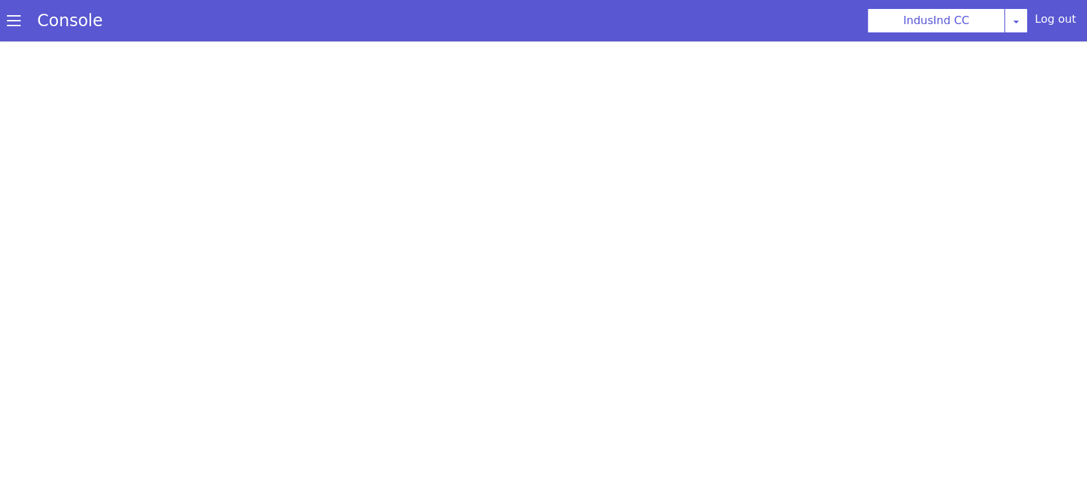
select select "Azure"
select select "ta"
select select "ta-IN-PallaviNeural"
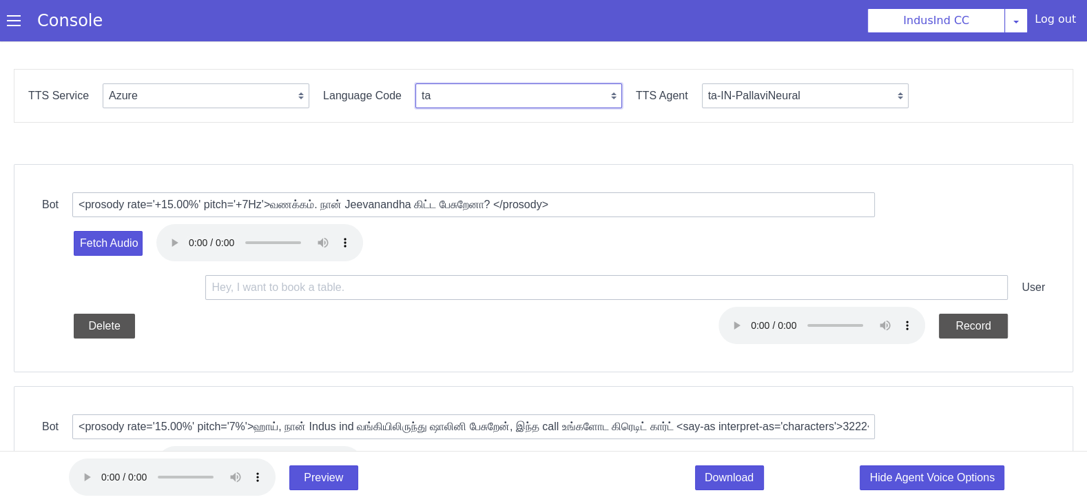
click at [123, 363] on select "en en-IN en-US en-GB hi ta te mr ms id-ID en-AU" at bounding box center [84, 466] width 79 height 206
select select "te"
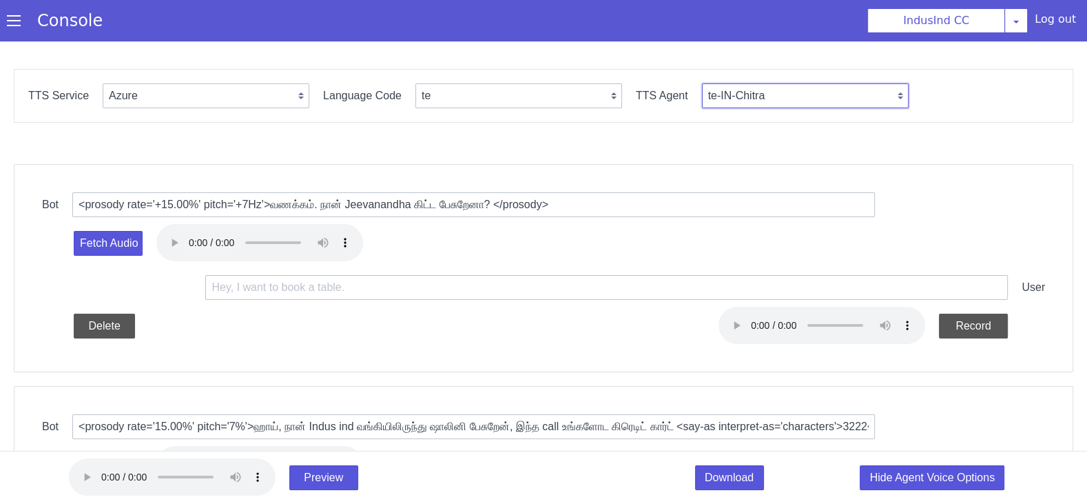
select select "te-IN-ShrutiNeural"
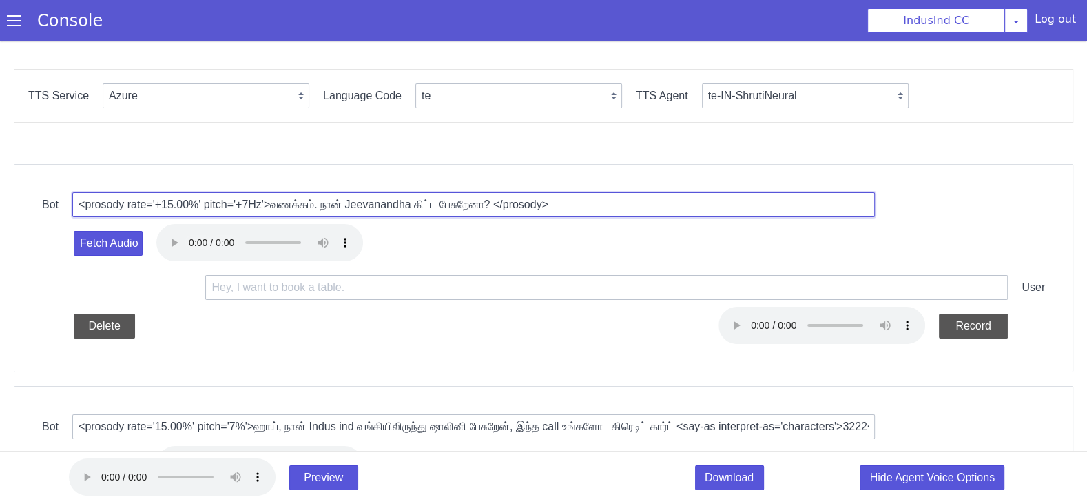
click at [330, 205] on input "<prosody rate='+15.00%' pitch='+7Hz'>வணக்கம். நான் Jeevanandha கிட்ட பேசுறேனா? …" at bounding box center [215, 400] width 511 height 650
click at [330, 205] on input "<prosody rate='+15.00%' pitch='+7Hz'>வணக்கம். நான் Jeevanandha கிட்ட பேசுறேனா? …" at bounding box center [473, 204] width 803 height 25
paste input "2.00%' pitch='+8Hz'>నమస్తే, నేను [PERSON_NAME] గారితో మాట్లాడుతున్నానా?"
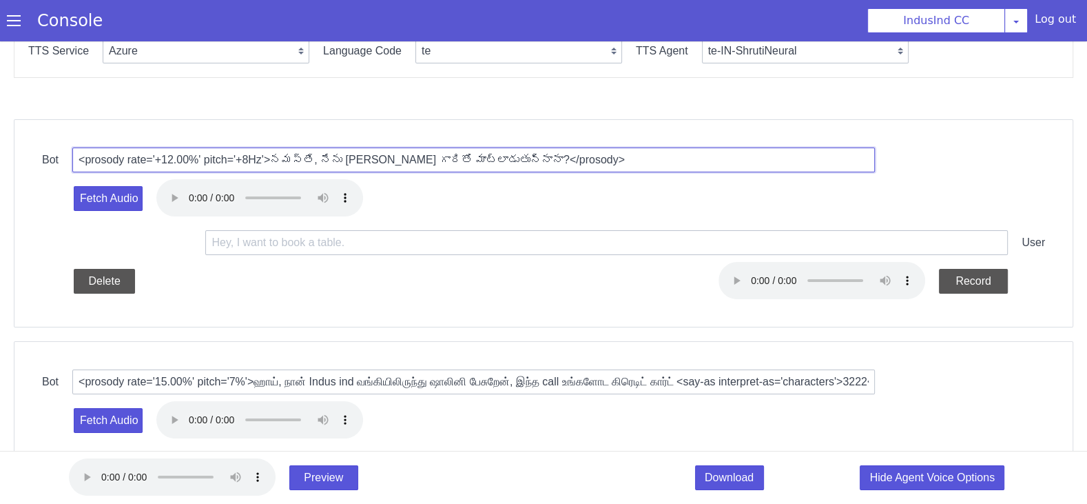
scroll to position [51, 0]
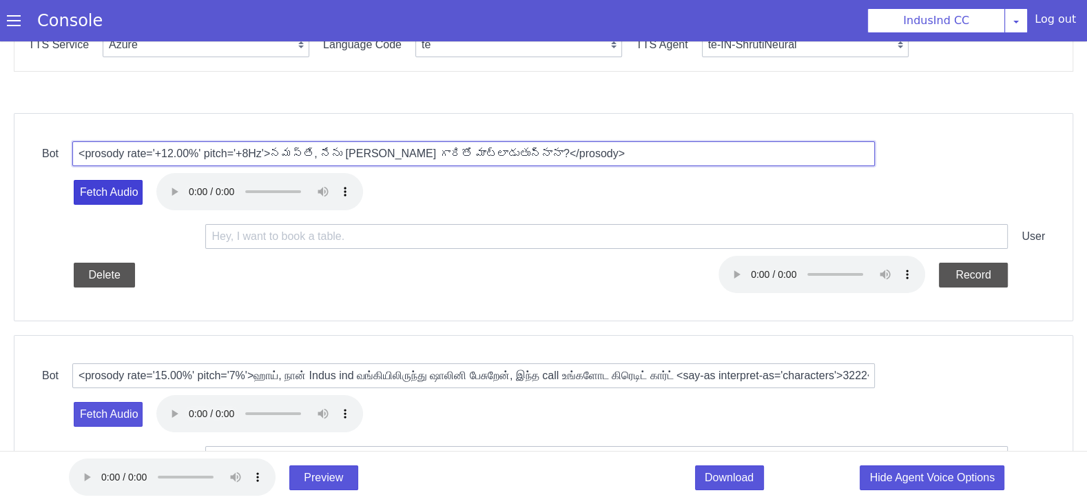
type input "<prosody rate='+12.00%' pitch='+8Hz'>నమస్తే, నేను [PERSON_NAME] గారితో మాట్లాడు…"
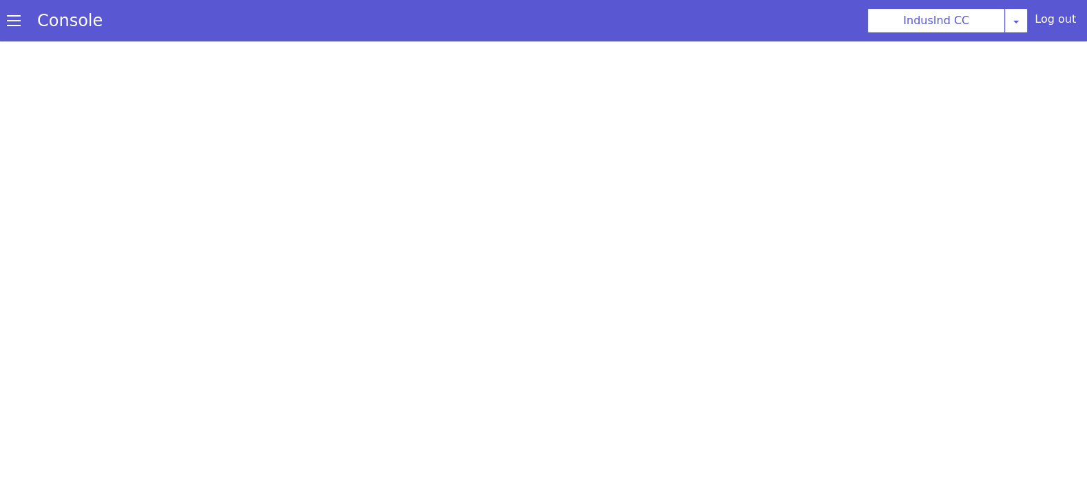
scroll to position [0, 0]
select select "Azure"
select select "te"
select select "te-IN-ShrutiNeural"
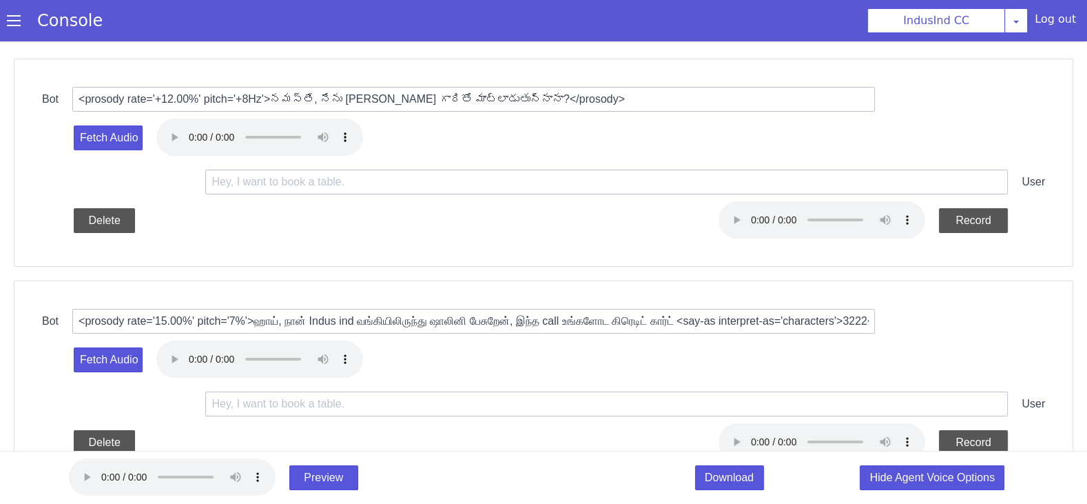
scroll to position [136, 0]
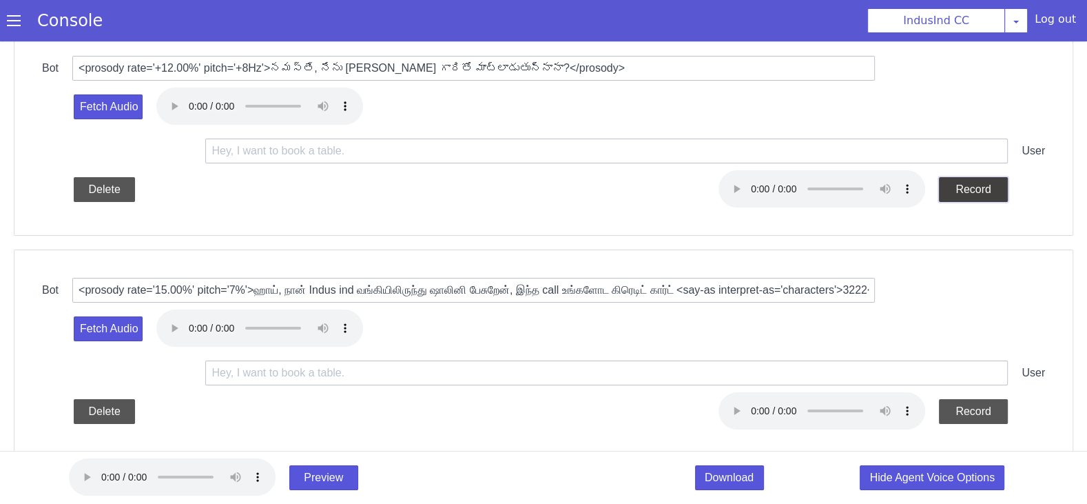
click at [840, 39] on button "Record" at bounding box center [804, 11] width 72 height 55
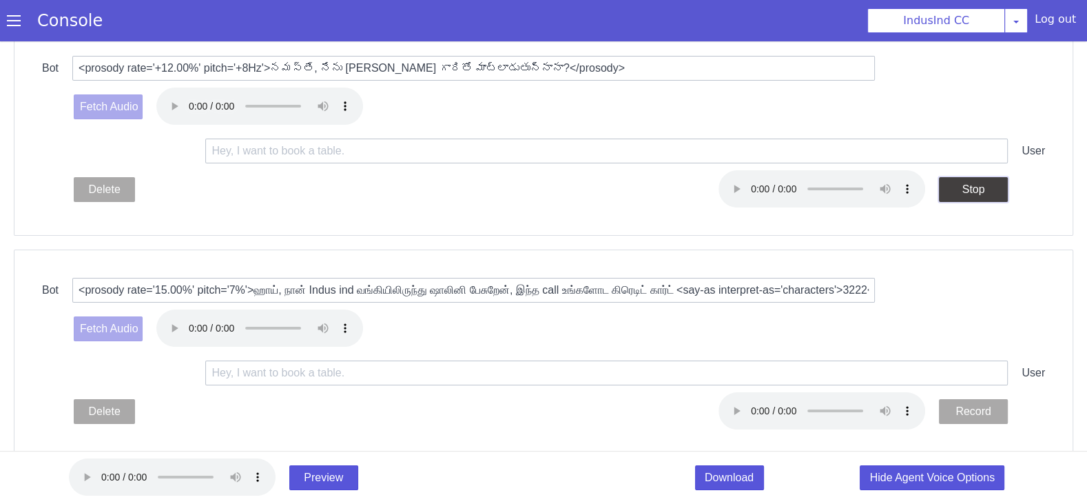
click at [1000, 391] on button "Stop" at bounding box center [1036, 418] width 72 height 54
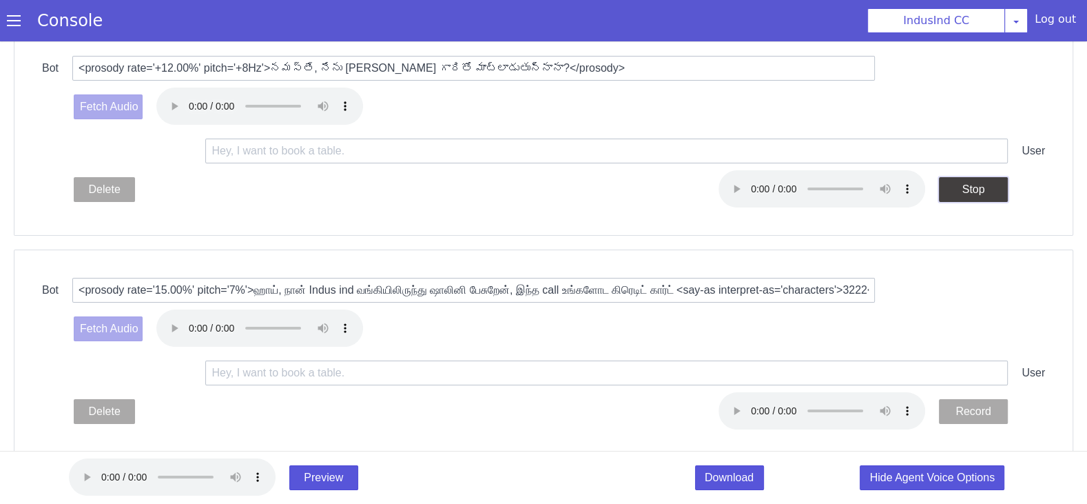
click at [178, 166] on button "Stop" at bounding box center [153, 129] width 50 height 73
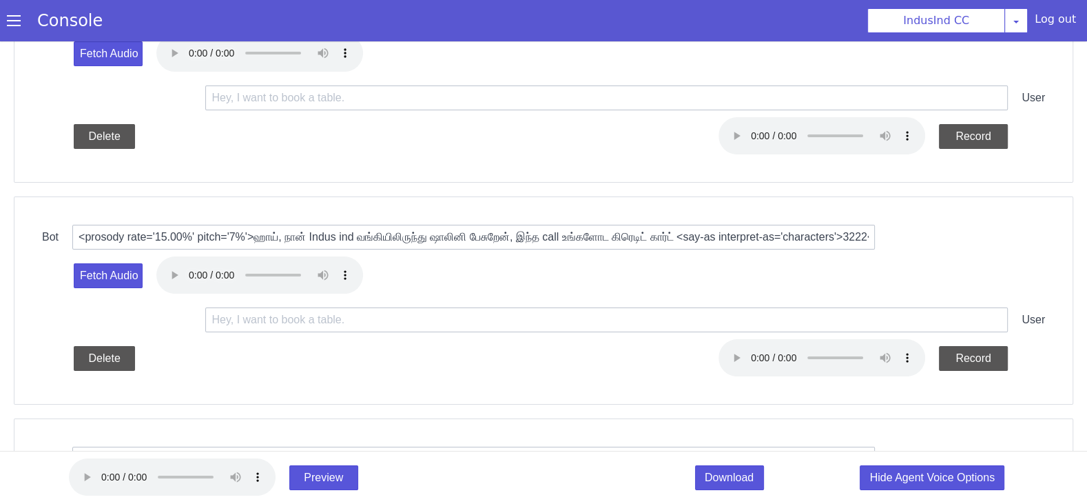
scroll to position [209, 0]
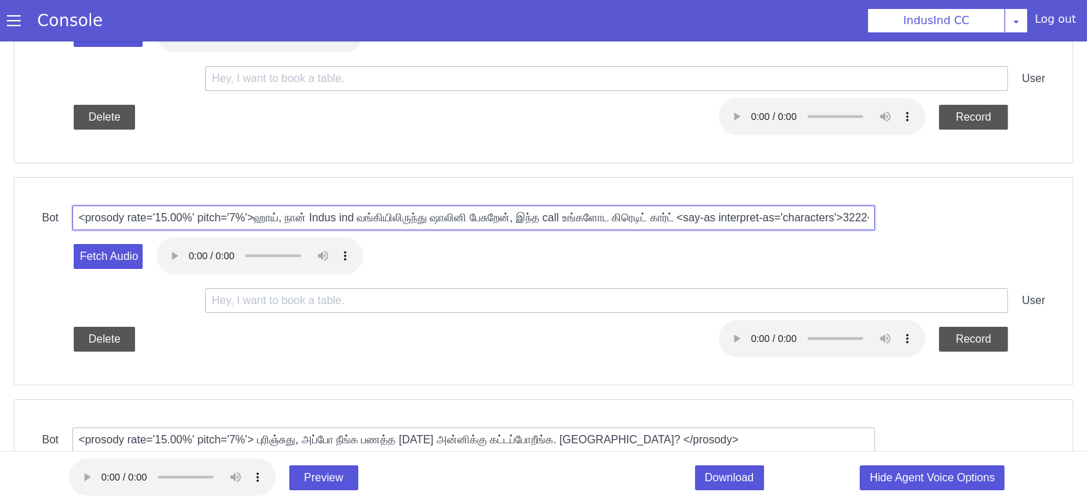
click at [461, 220] on input "<prosody rate='15.00%' pitch='7%'>ஹாய், நான் Indus ind வங்கியிலிருந்து ஷாலினி ப…" at bounding box center [454, 229] width 798 height 142
click at [461, 220] on input "<prosody rate='15.00%' pitch='7%'>ஹாய், நான் Indus ind வங்கியிலிருந்து ஷாலினி ப…" at bounding box center [440, 239] width 782 height 229
click at [461, 220] on input "<prosody rate='15.00%' pitch='7%'>ஹாய், நான் Indus ind வங்கியிலிருந்து ஷாலினி ப…" at bounding box center [461, 225] width 801 height 98
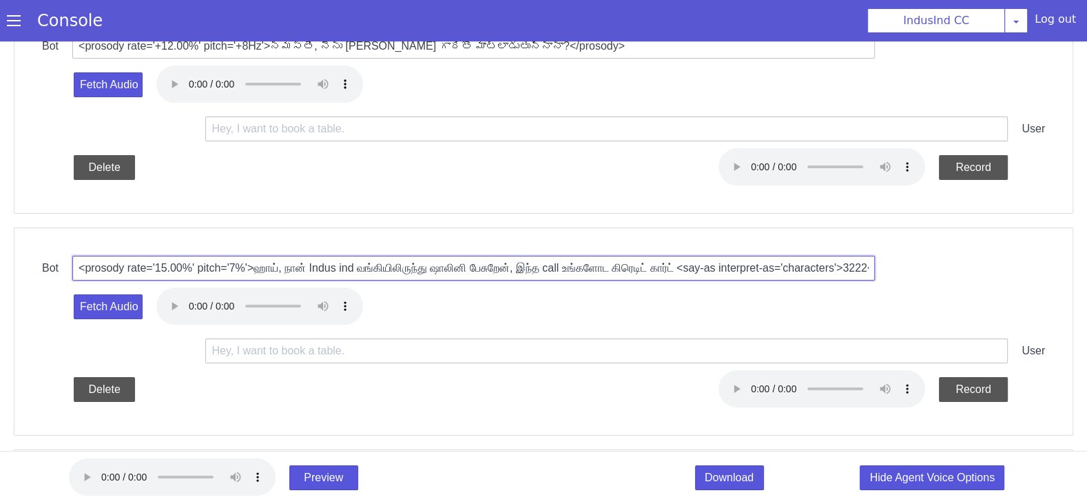
scroll to position [133, 0]
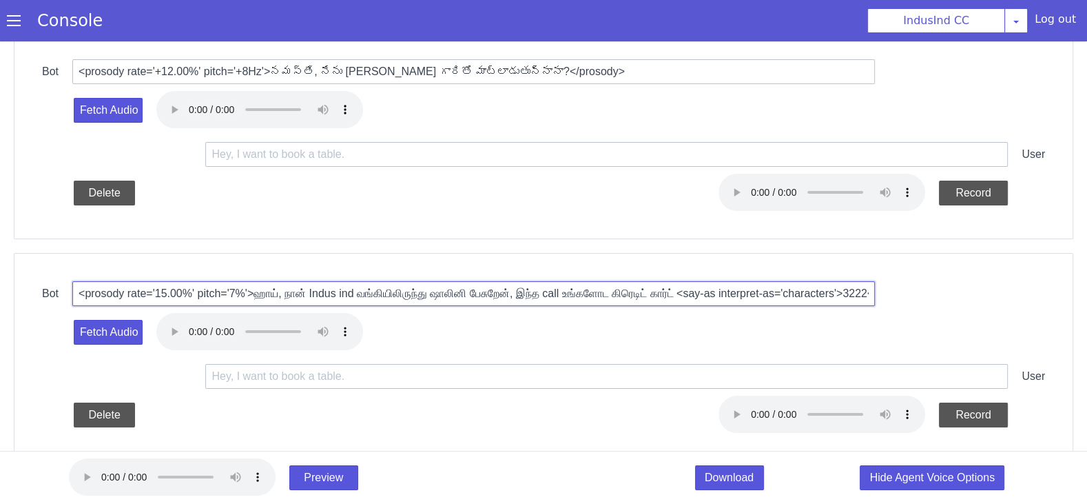
click at [454, 289] on input "<prosody rate='15.00%' pitch='7%'>ஹாய், நான் Indus ind வங்கியிலிருந்து ஷாலினி ப…" at bounding box center [473, 293] width 803 height 26
click at [454, 289] on input "<prosody rate='15.00%' pitch='7%'>ஹாய், நான் Indus ind வங்கியிலிருந்து ஷாலினி ப…" at bounding box center [424, 333] width 746 height 344
click at [454, 289] on input "<prosody rate='15.00%' pitch='7%'>ஹாய், நான் Indus ind வங்கியிலிருந்து ஷாலினி ப…" at bounding box center [445, 312] width 789 height 198
paste input "+12.00%' pitch='+8Hz'> హాయ్, ఇండస్ఇండ్ బ్యాంక్ నుండి షాలిని ని మాట్లాడుతున్నాను…"
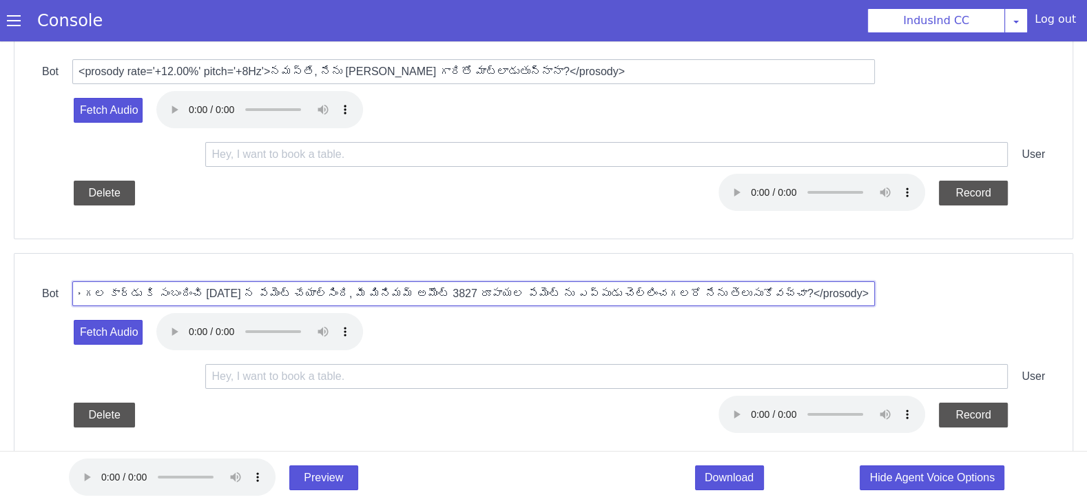
click at [456, 296] on input "<prosody rate='+12.00%' pitch='+8Hz'> హాయ్, ఇండస్ఇండ్ బ్యాంక్ నుండి షాలిని ని మ…" at bounding box center [640, 309] width 368 height 735
type input "<prosody rate='+12.00%' pitch='+8Hz'> హాయ్, ఇండస్ఇండ్ బ్యాంక్ నుండి షాలిని ని మ…"
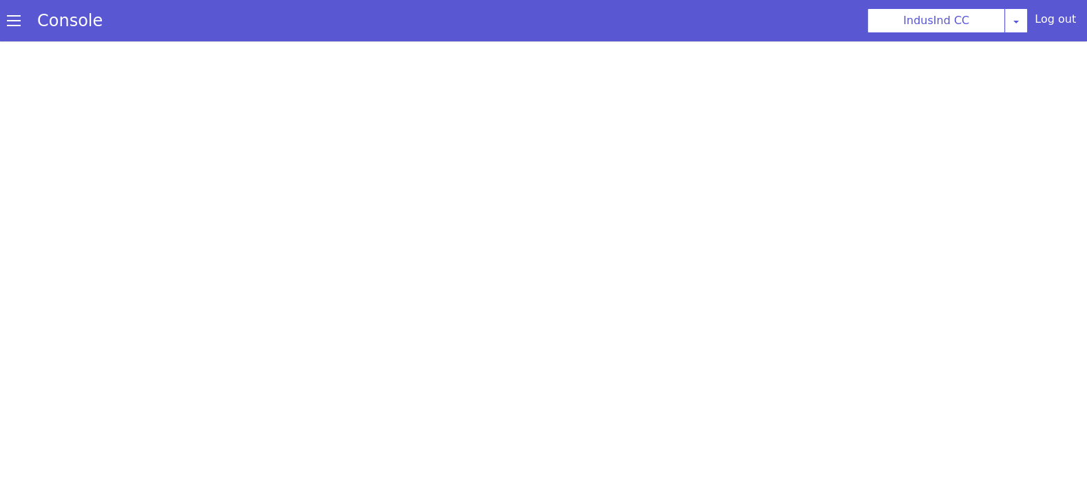
select select "Azure"
select select "te"
select select "te-IN-ShrutiNeural"
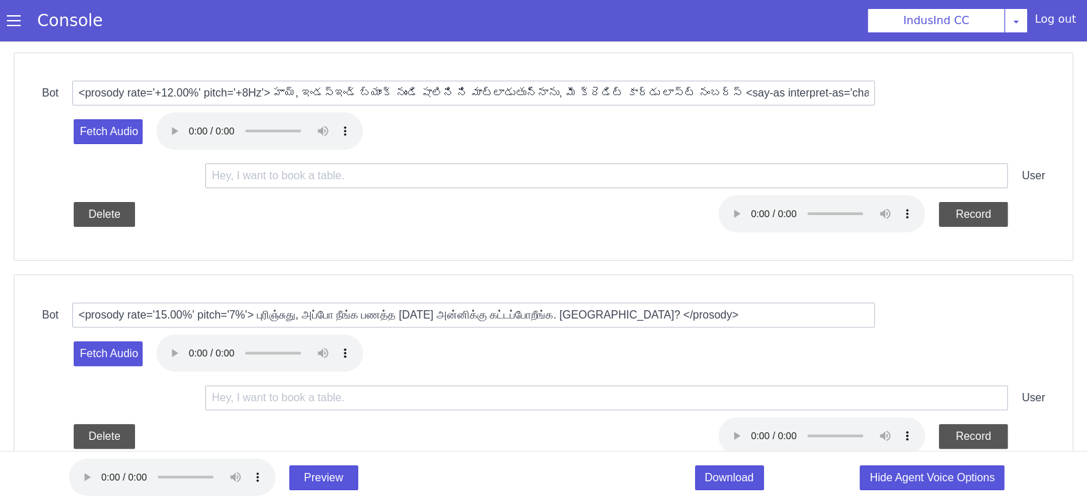
scroll to position [307, 0]
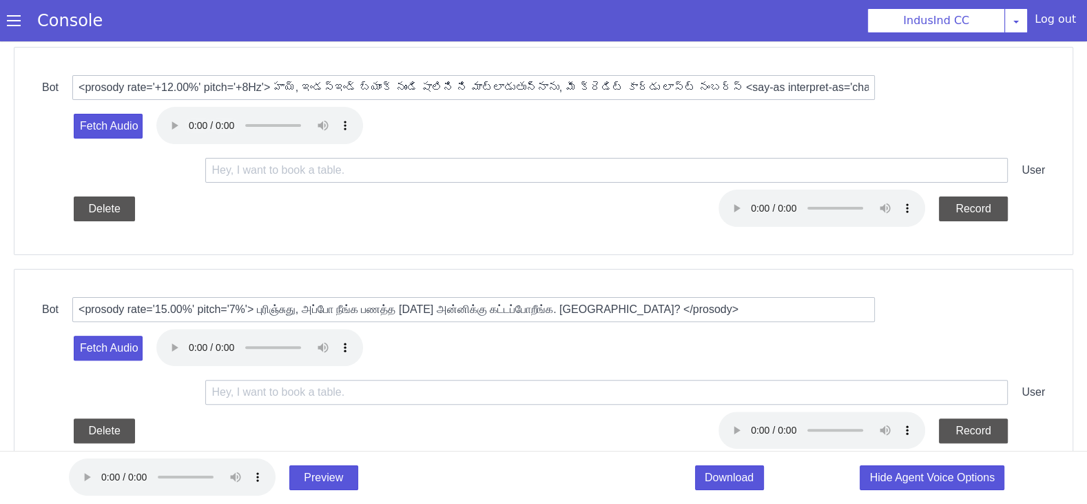
scroll to position [376, 0]
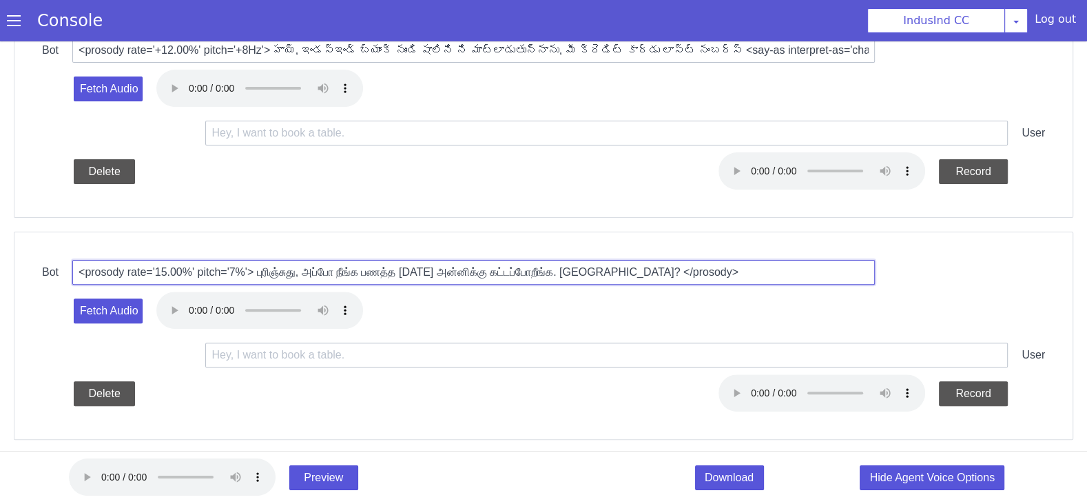
click at [497, 272] on input "<prosody rate='15.00%' pitch='7%'> புரிஞ்சுது, அப்போ நீங்க பணத்த [DATE] அன்னிக்…" at bounding box center [444, 230] width 722 height 396
click at [497, 272] on input "<prosody rate='15.00%' pitch='7%'> புரிஞ்சுது, அப்போ நீங்க பணத்த [DATE] அன்னிக்…" at bounding box center [555, 297] width 567 height 602
click at [497, 272] on input "<prosody rate='15.00%' pitch='7%'> புரிஞ்சுது, அப்போ நீங்க பணத்த [DATE] அன்னிக்…" at bounding box center [477, 275] width 803 height 59
paste input "+12.00%' pitch='+8Hz'>మిమ్మల్ని ఈ సమయం లో సంప్రదించినందుకు క్షమాపణలు, నేను తర్వ…"
type input "<prosody rate='+12.00%' pitch='+8Hz'>మిమ్మల్ని ఈ సమయం లో సంప్రదించినందుకు క్షమా…"
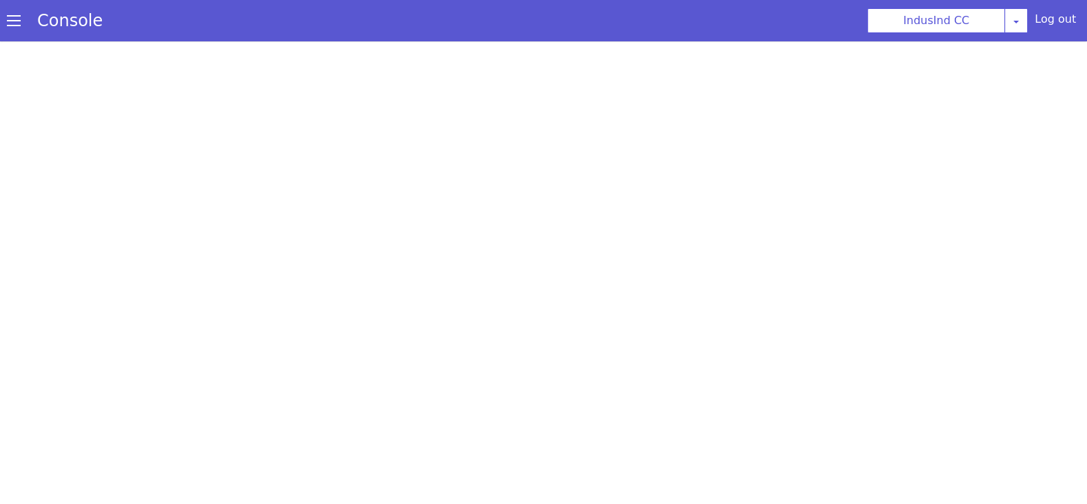
select select "Azure"
select select "te"
select select "te-IN-ShrutiNeural"
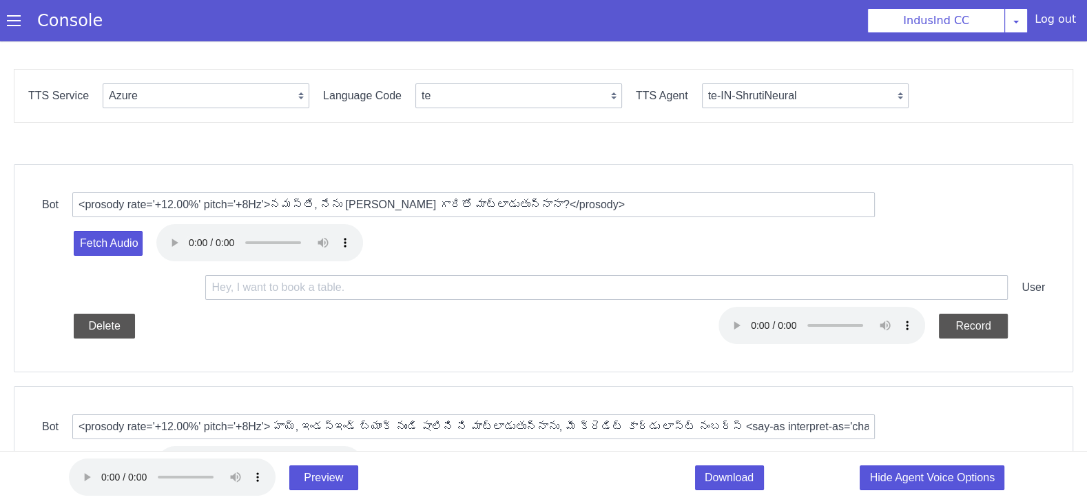
scroll to position [638, 0]
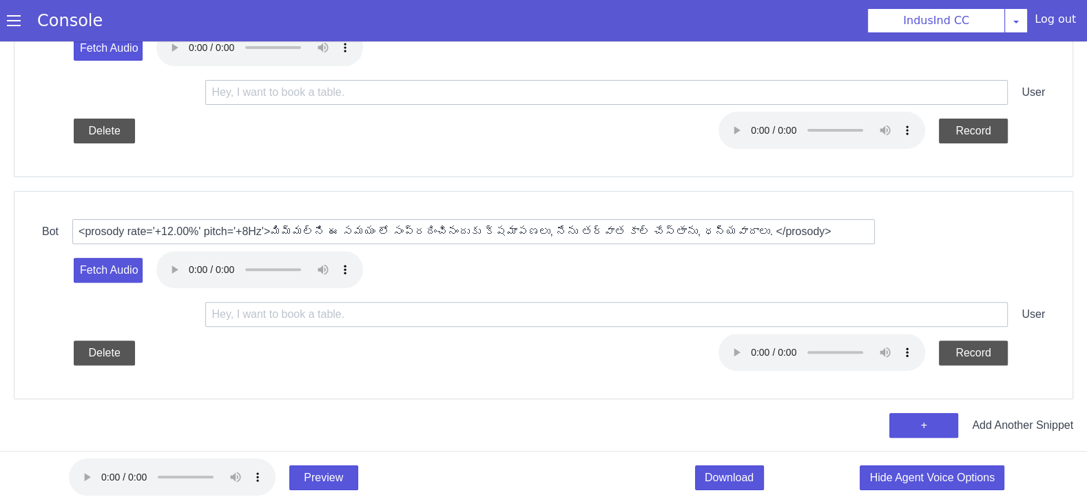
scroll to position [4, 0]
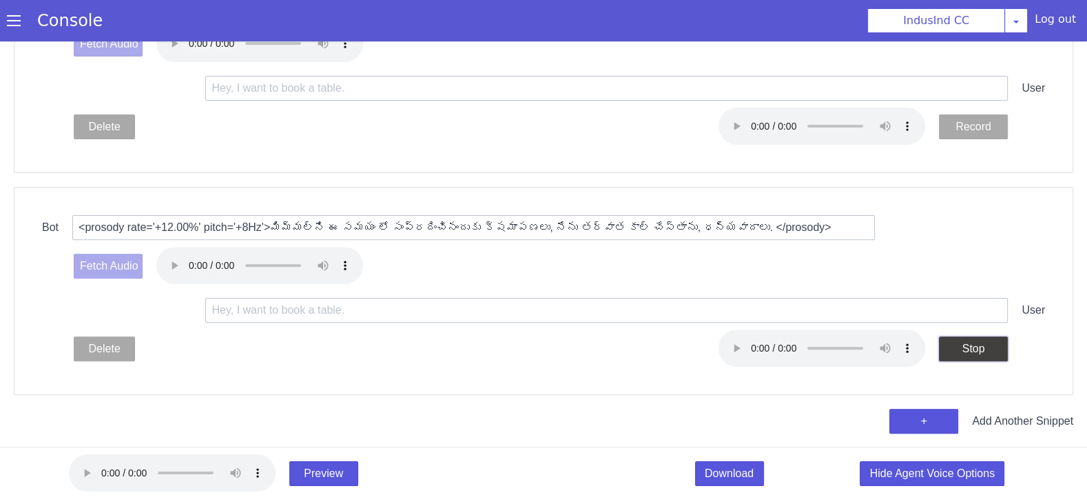
click at [957, 347] on button "Stop" at bounding box center [974, 348] width 69 height 25
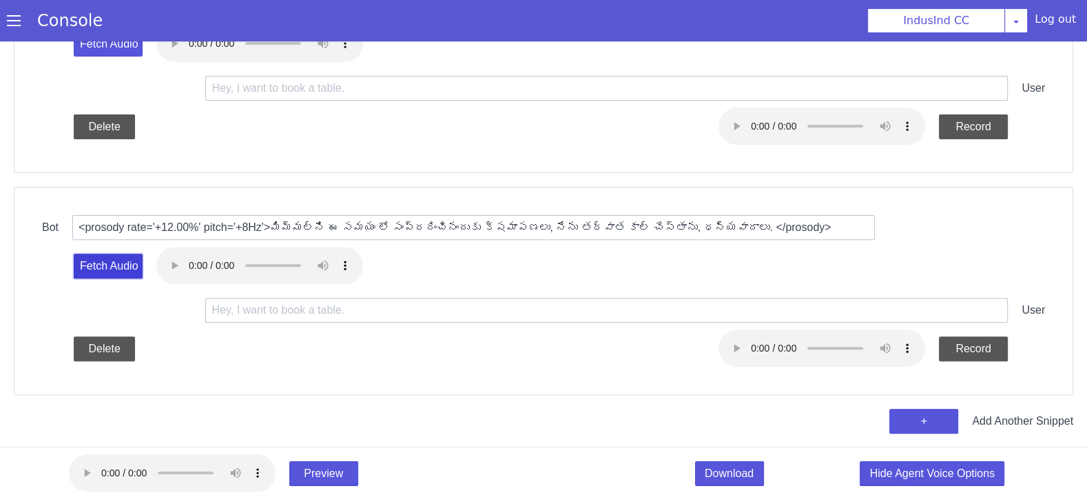
click at [120, 299] on button "Fetch Audio" at bounding box center [139, 315] width 72 height 32
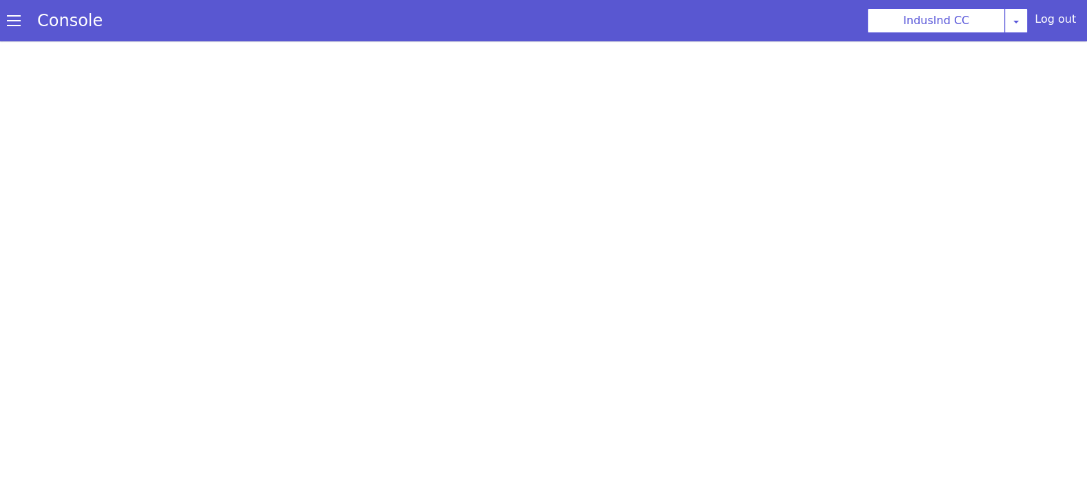
scroll to position [0, 0]
select select "Azure"
select select "te"
select select "te-IN-ShrutiNeural"
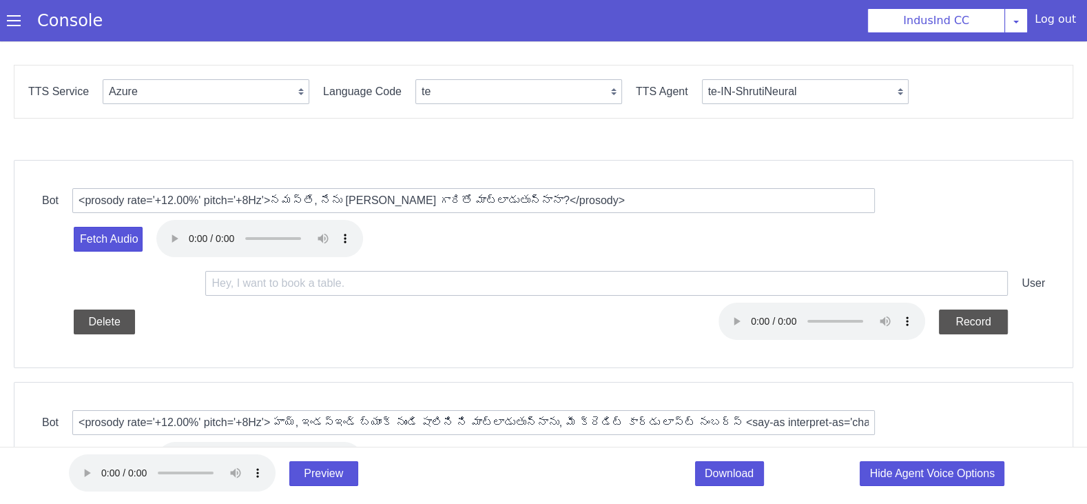
scroll to position [417, 0]
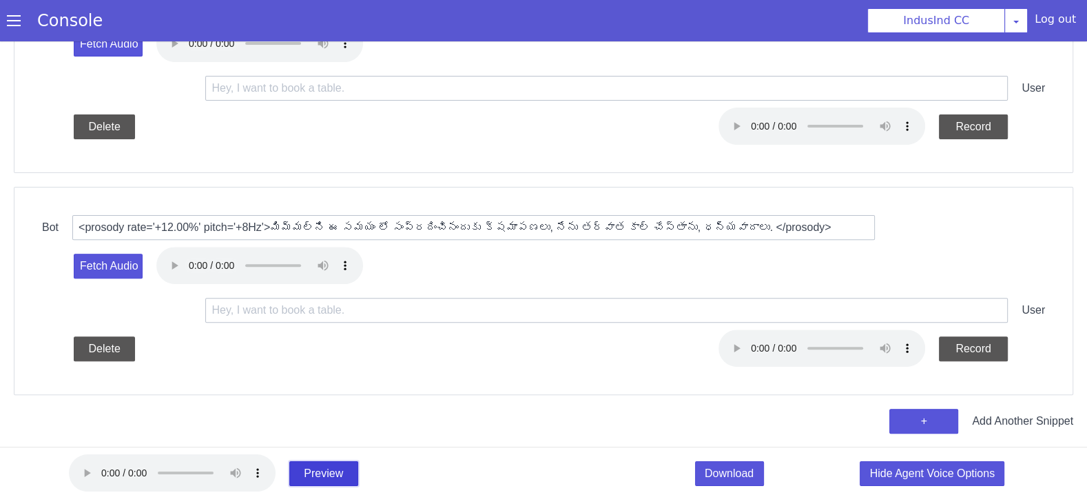
click at [737, 443] on button "Preview" at bounding box center [764, 407] width 55 height 72
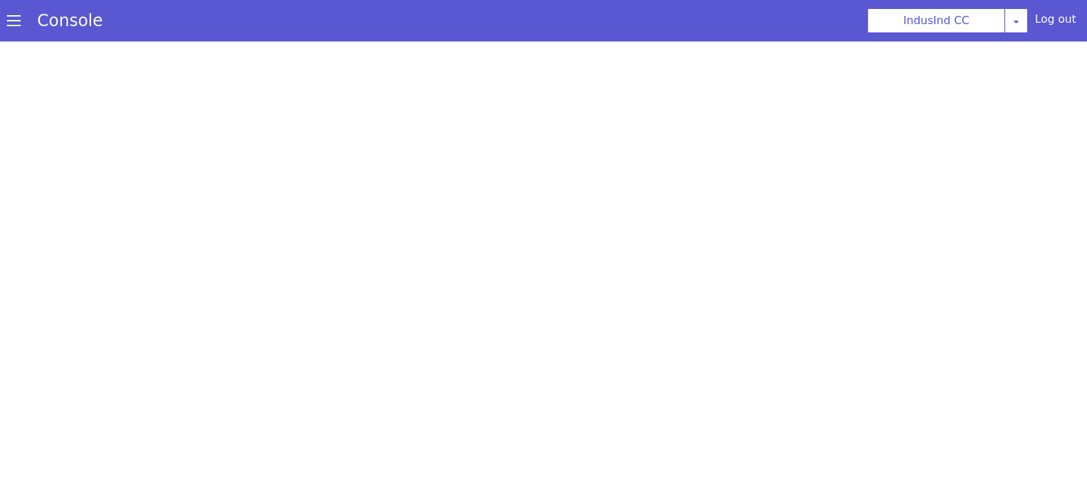
select select "Azure"
select select "te"
select select "te-IN-ShrutiNeural"
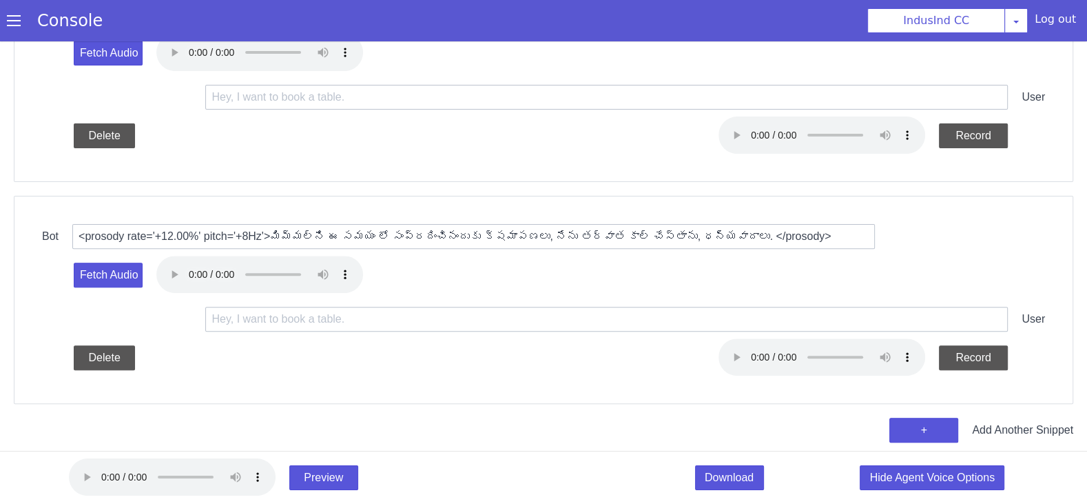
scroll to position [4, 0]
